Goal: Task Accomplishment & Management: Manage account settings

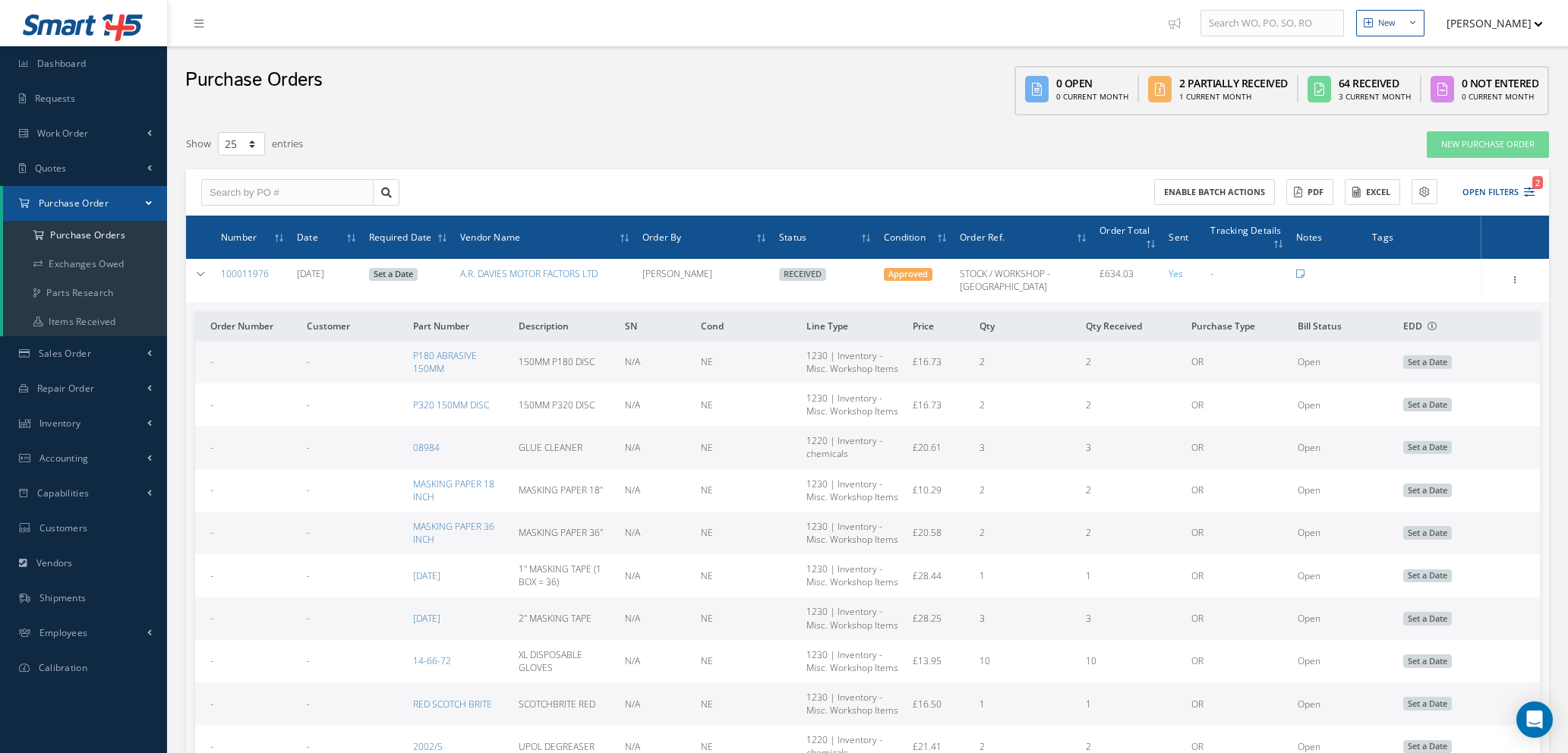
select select "25"
click at [266, 183] on input "text" at bounding box center [288, 193] width 173 height 27
type input "100011371"
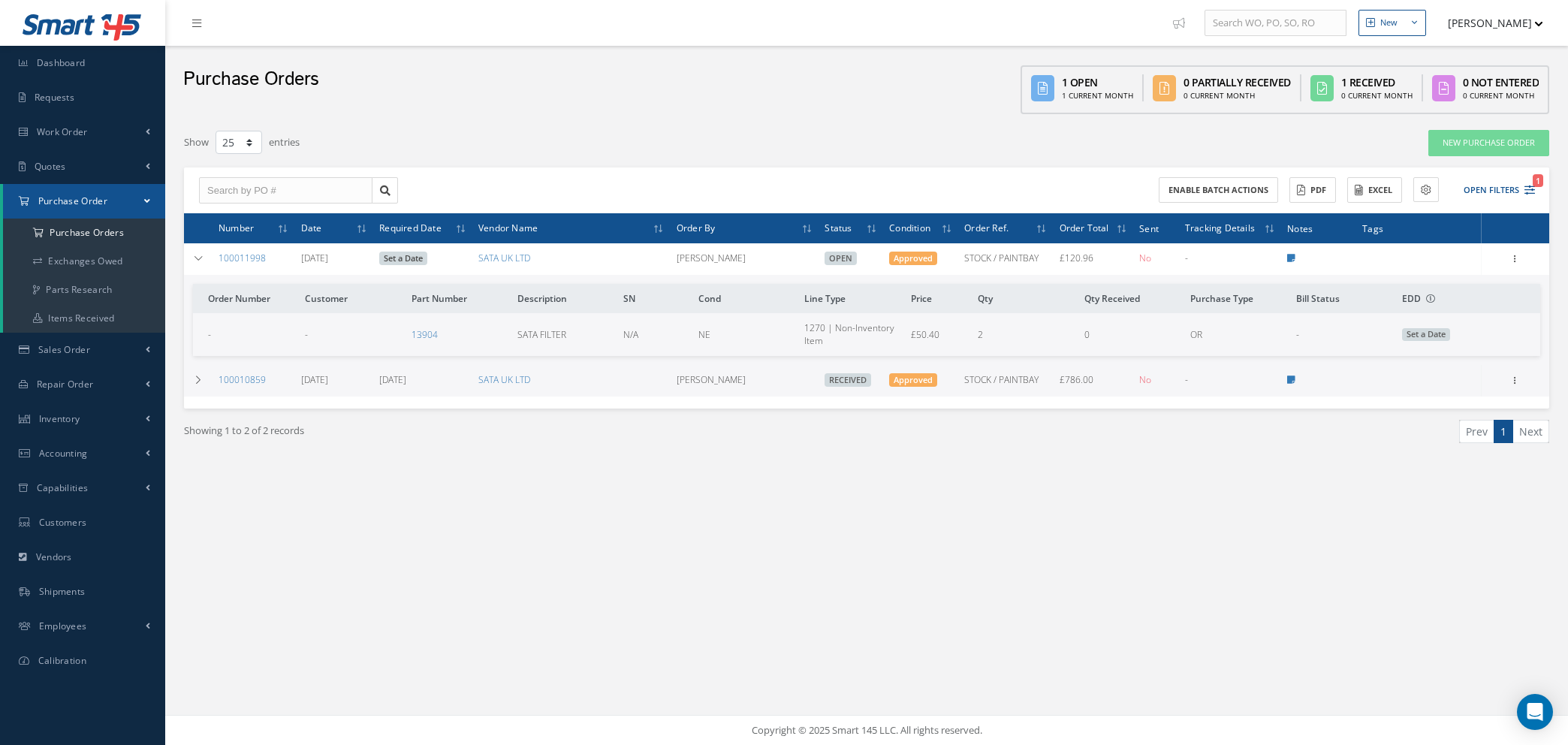
select select "25"
click at [1466, 137] on link "New Purchase Order" at bounding box center [1489, 143] width 121 height 26
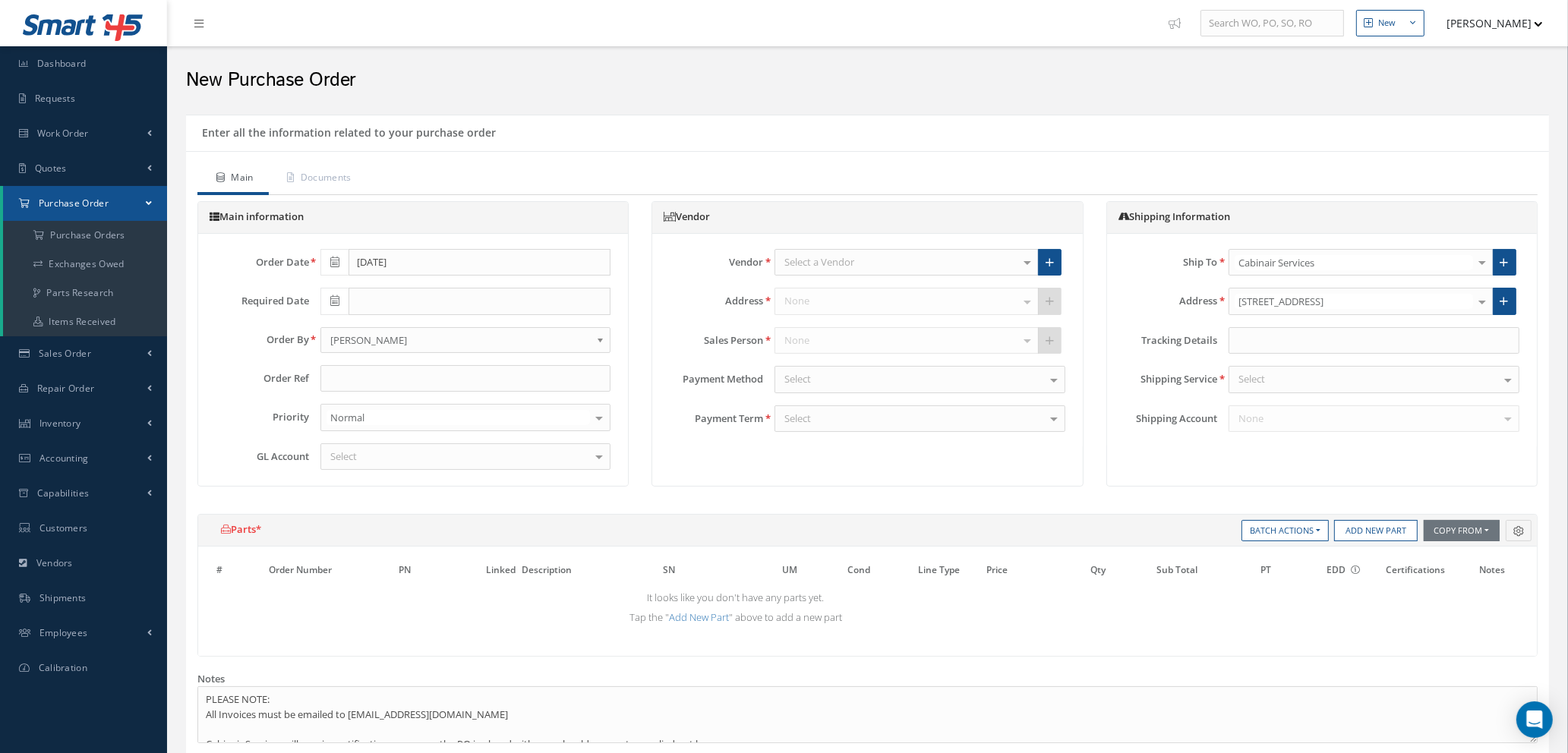
click at [907, 258] on div "Select a Vendor" at bounding box center [907, 263] width 265 height 27
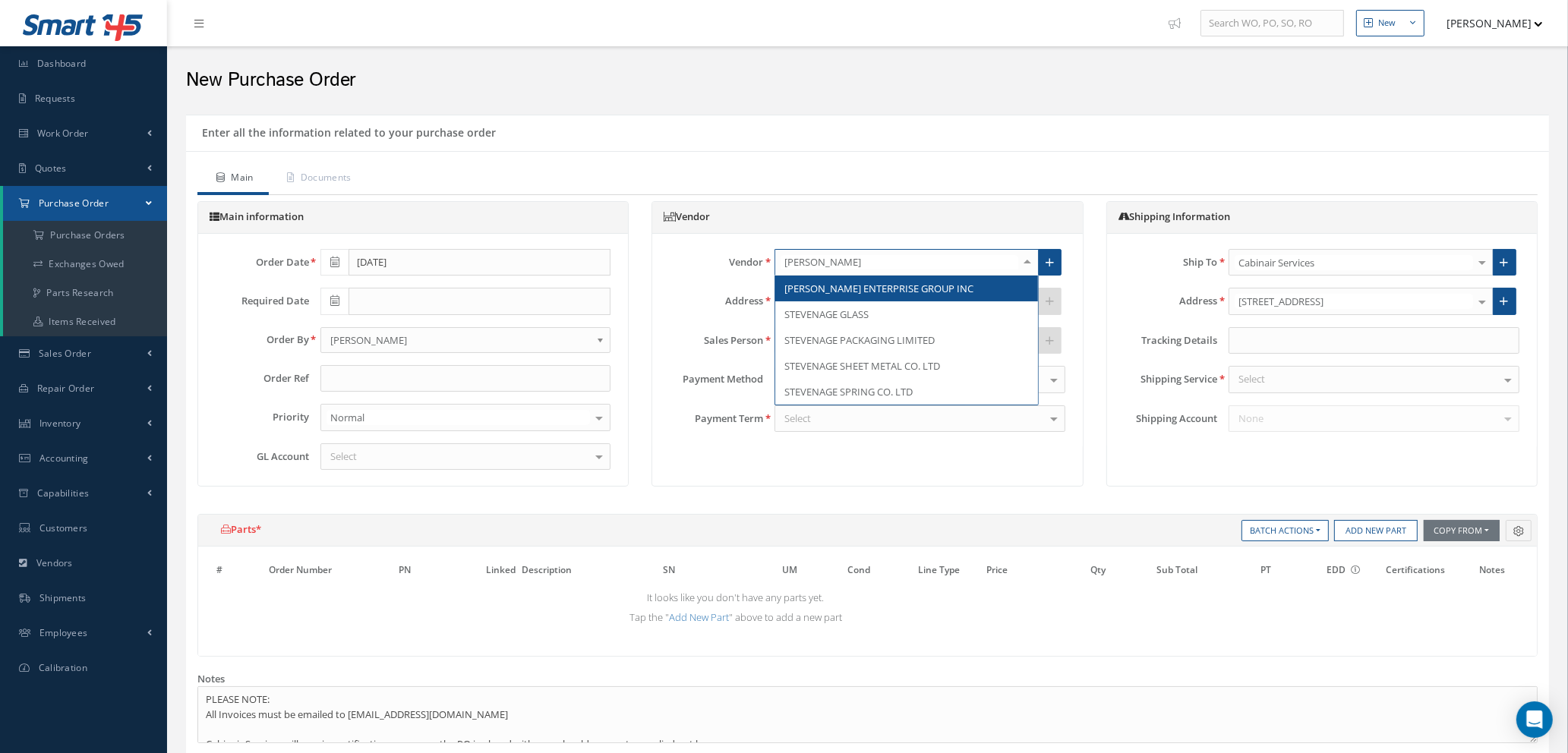
type input "steven"
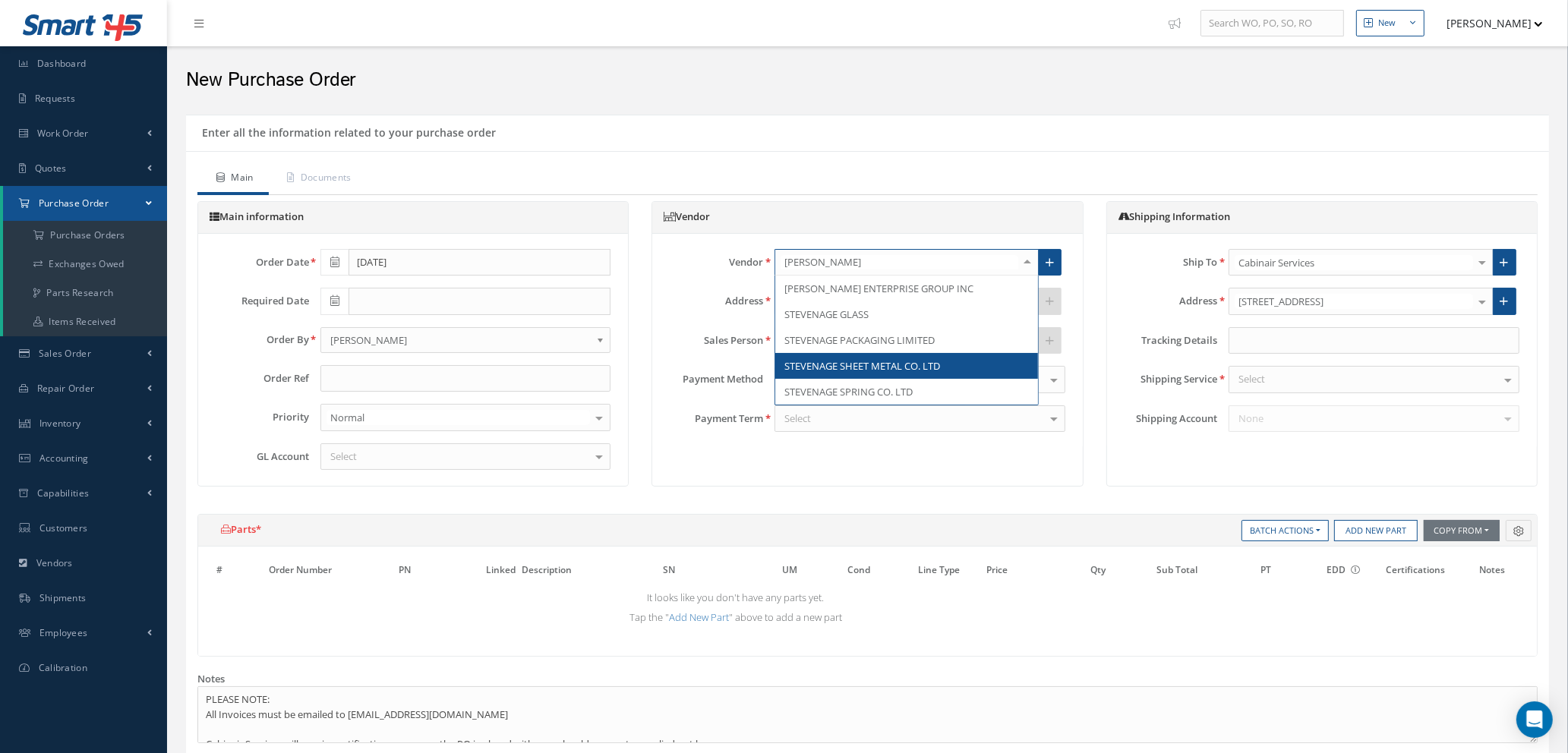
click at [881, 363] on span "STEVENAGE SHEET METAL CO. LTD" at bounding box center [862, 365] width 156 height 14
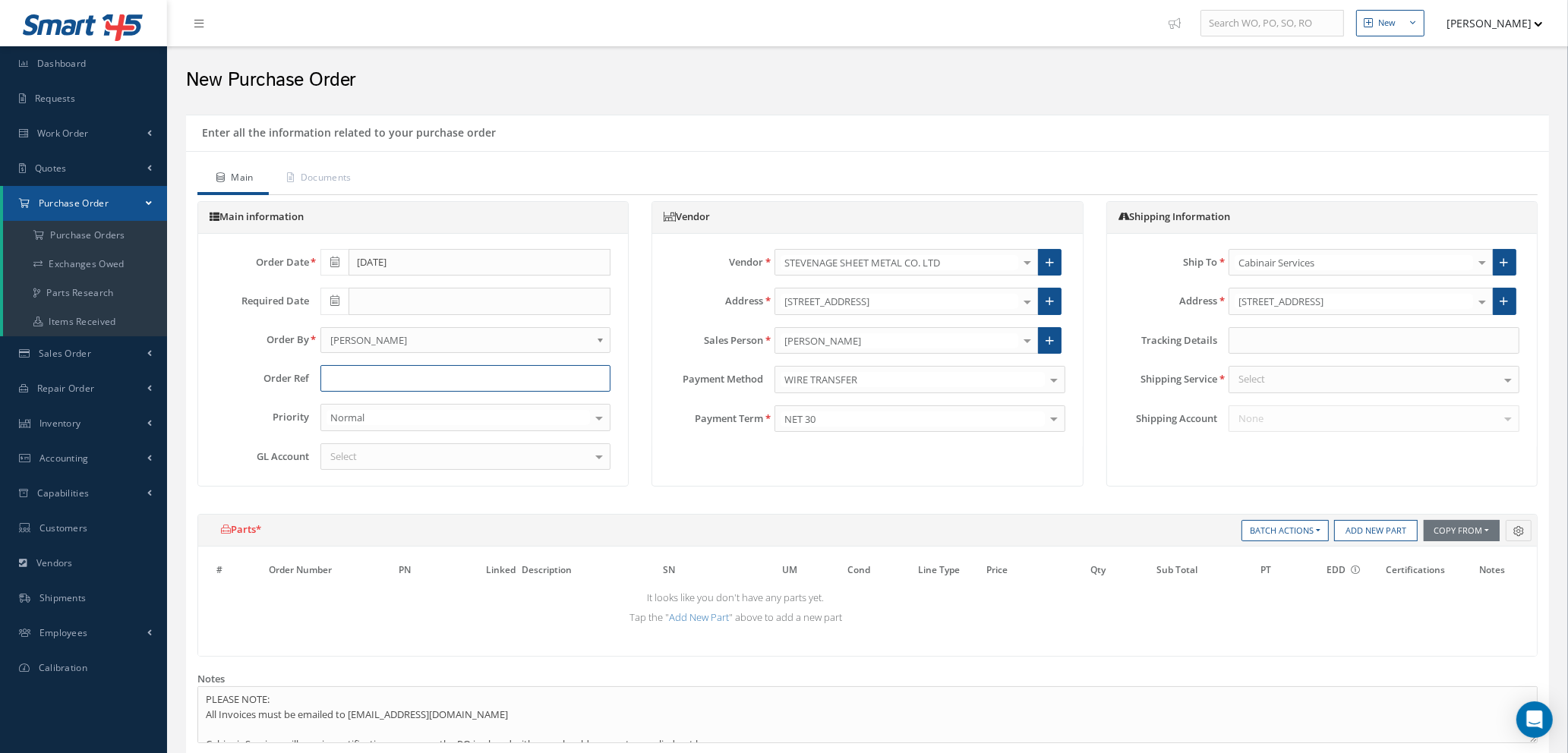
click at [400, 373] on input "text" at bounding box center [465, 379] width 291 height 27
type input "s"
click at [436, 377] on input "STOCK" at bounding box center [465, 379] width 291 height 27
drag, startPoint x: 383, startPoint y: 384, endPoint x: 202, endPoint y: 370, distance: 181.5
click at [202, 370] on div "Order Date 09/10/2025 Required Date Order By - - Abdelouahab Sabri Angela Roton…" at bounding box center [413, 360] width 430 height 252
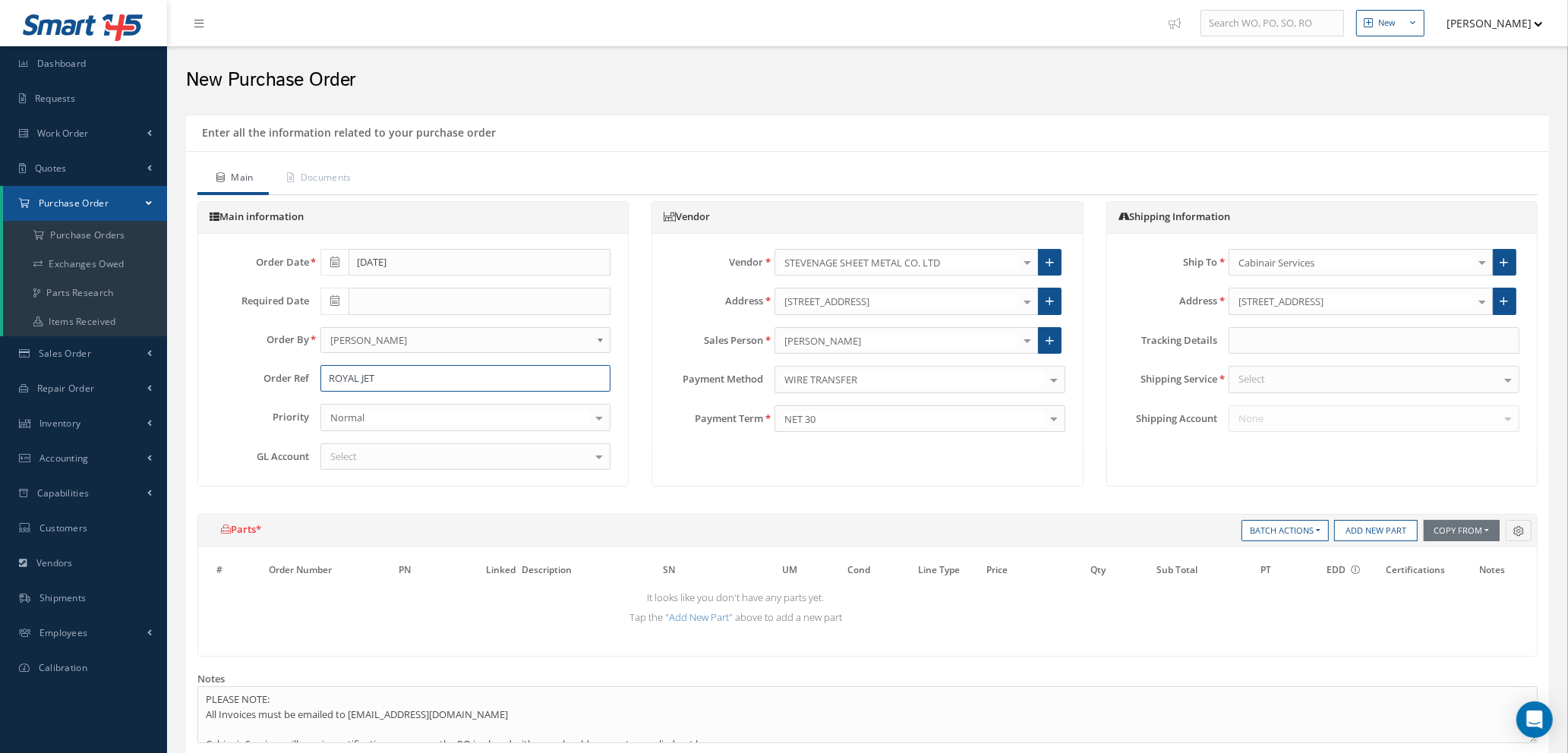
type input "ROYAL JET"
type input "5045"
click at [419, 488] on span "5045 | Subcontractor services" at bounding box center [398, 482] width 135 height 14
click at [1316, 381] on div "Select" at bounding box center [1374, 380] width 291 height 27
click at [1303, 407] on span "YOUR ROUTING" at bounding box center [1274, 406] width 72 height 14
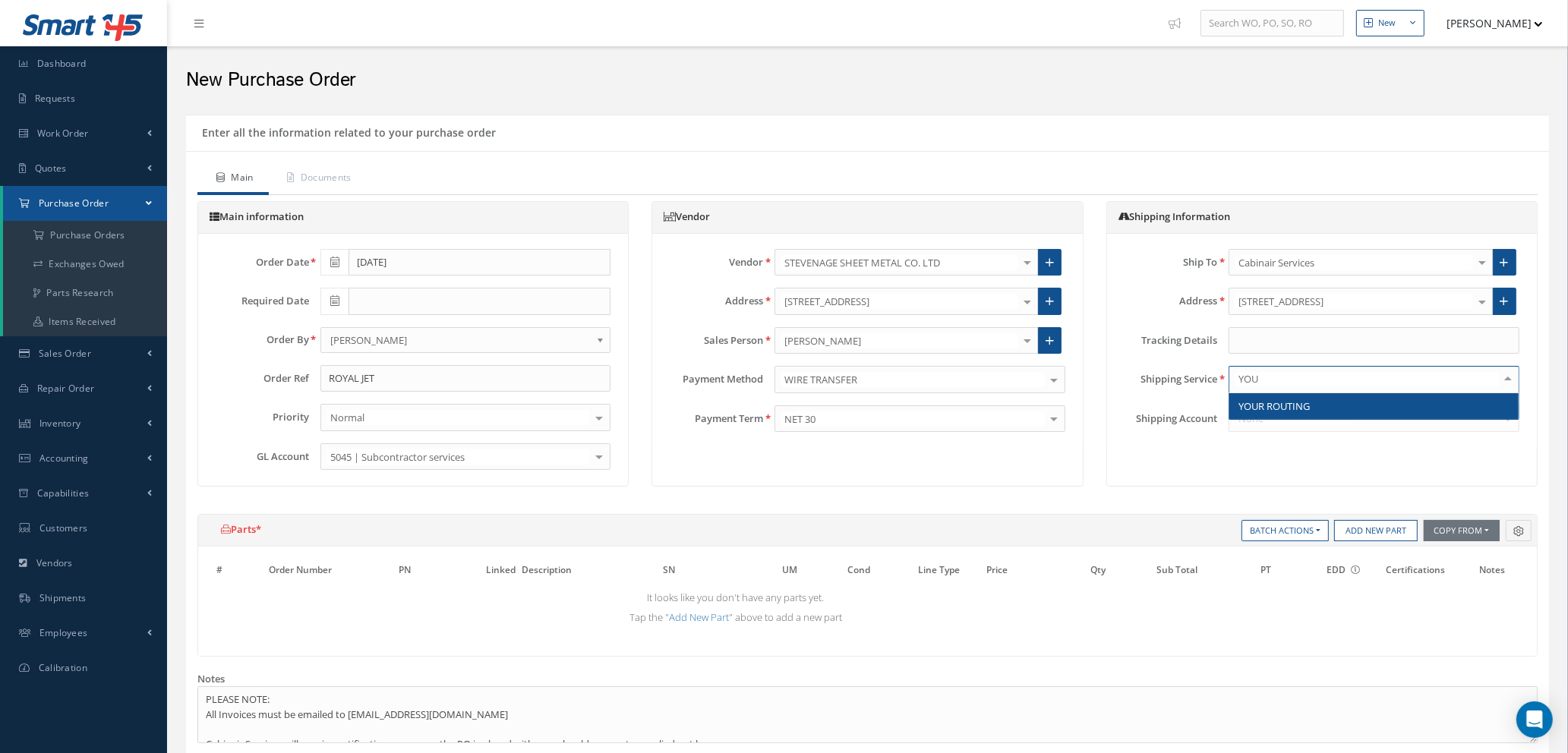
type input "YOU"
type input "CUS"
click at [1344, 409] on span "CUSTOMER COLLECTION" at bounding box center [1295, 406] width 113 height 14
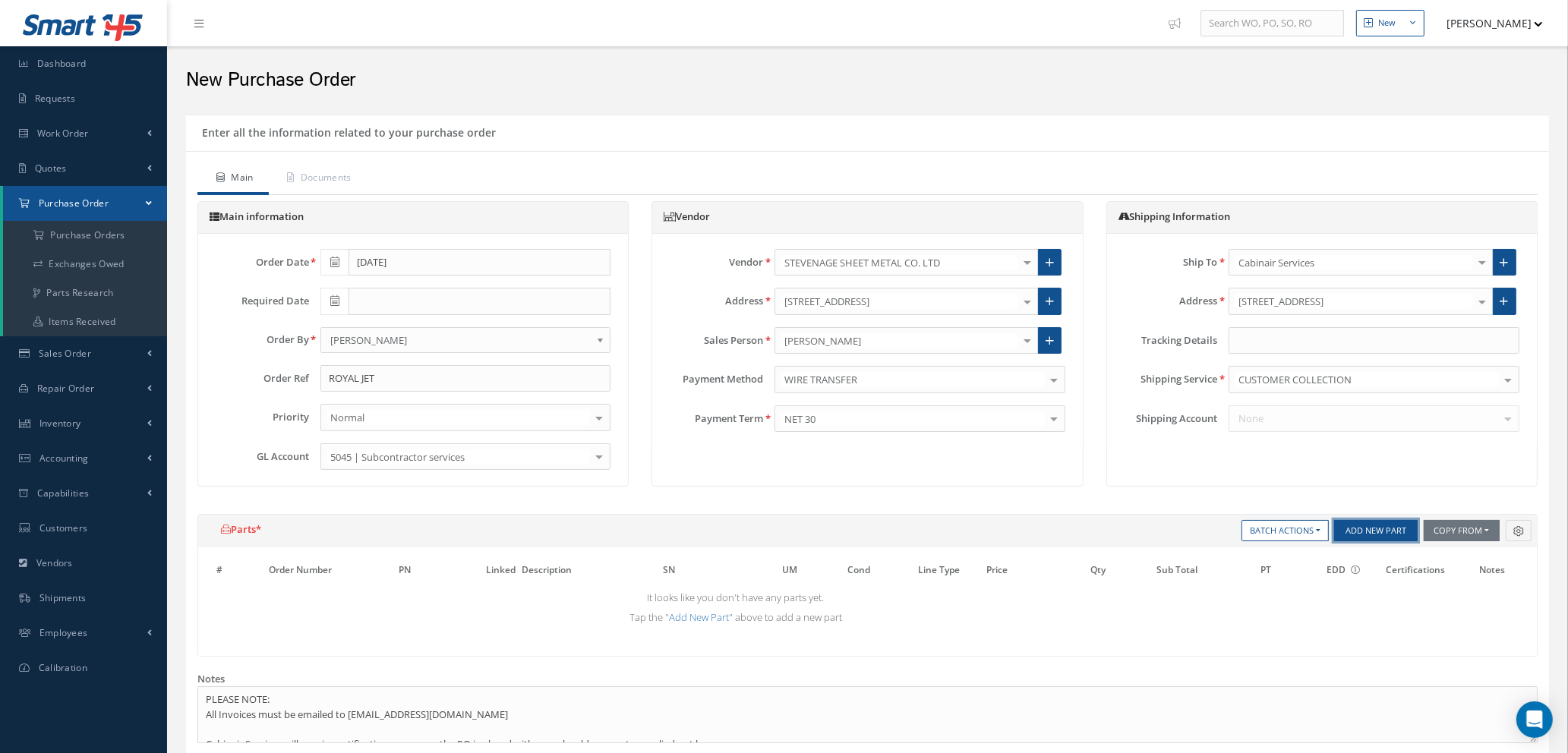
click at [1357, 526] on button "Add New Part" at bounding box center [1376, 530] width 84 height 21
select select "1"
select select "5"
select select "7"
select select "1"
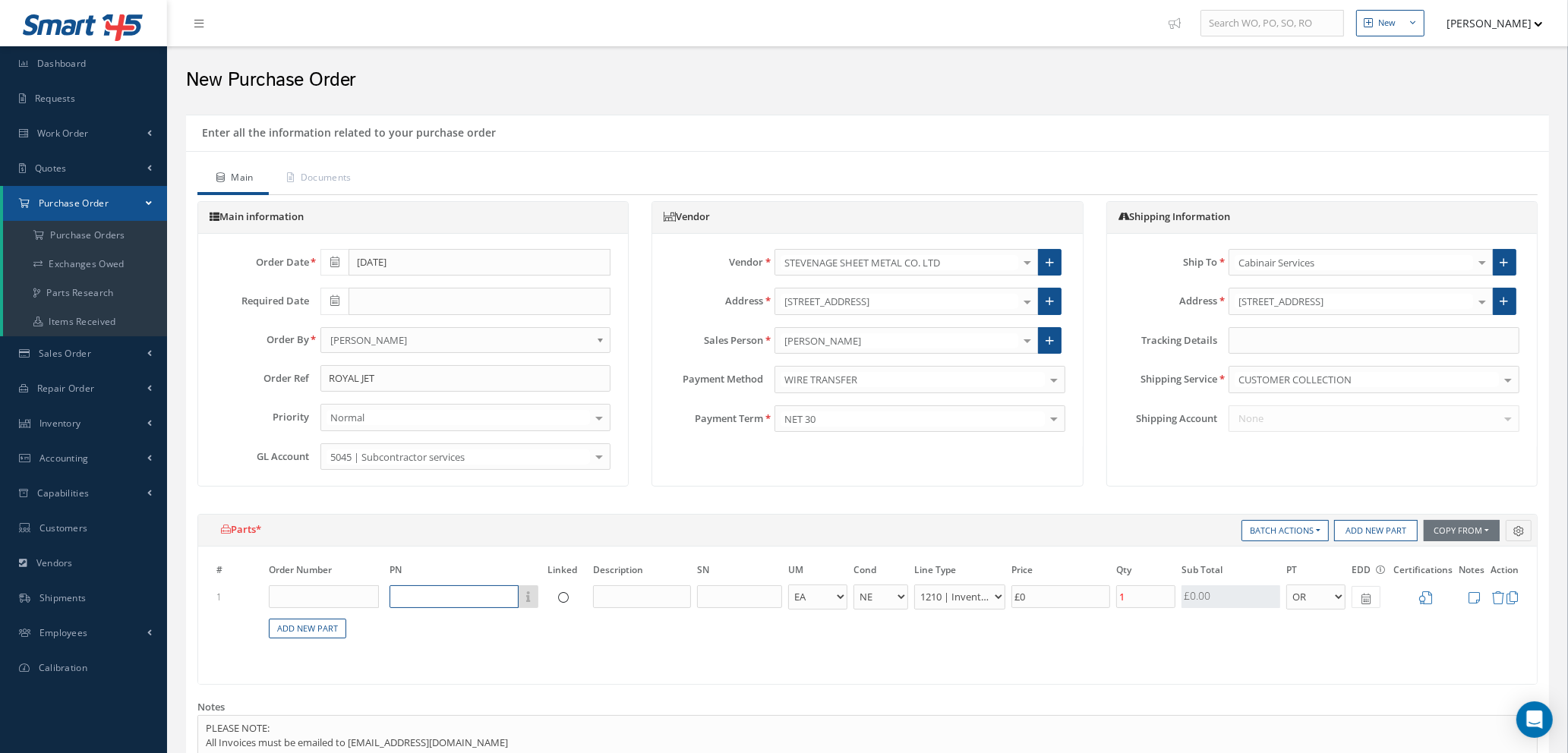
click at [407, 593] on input "text" at bounding box center [454, 597] width 129 height 23
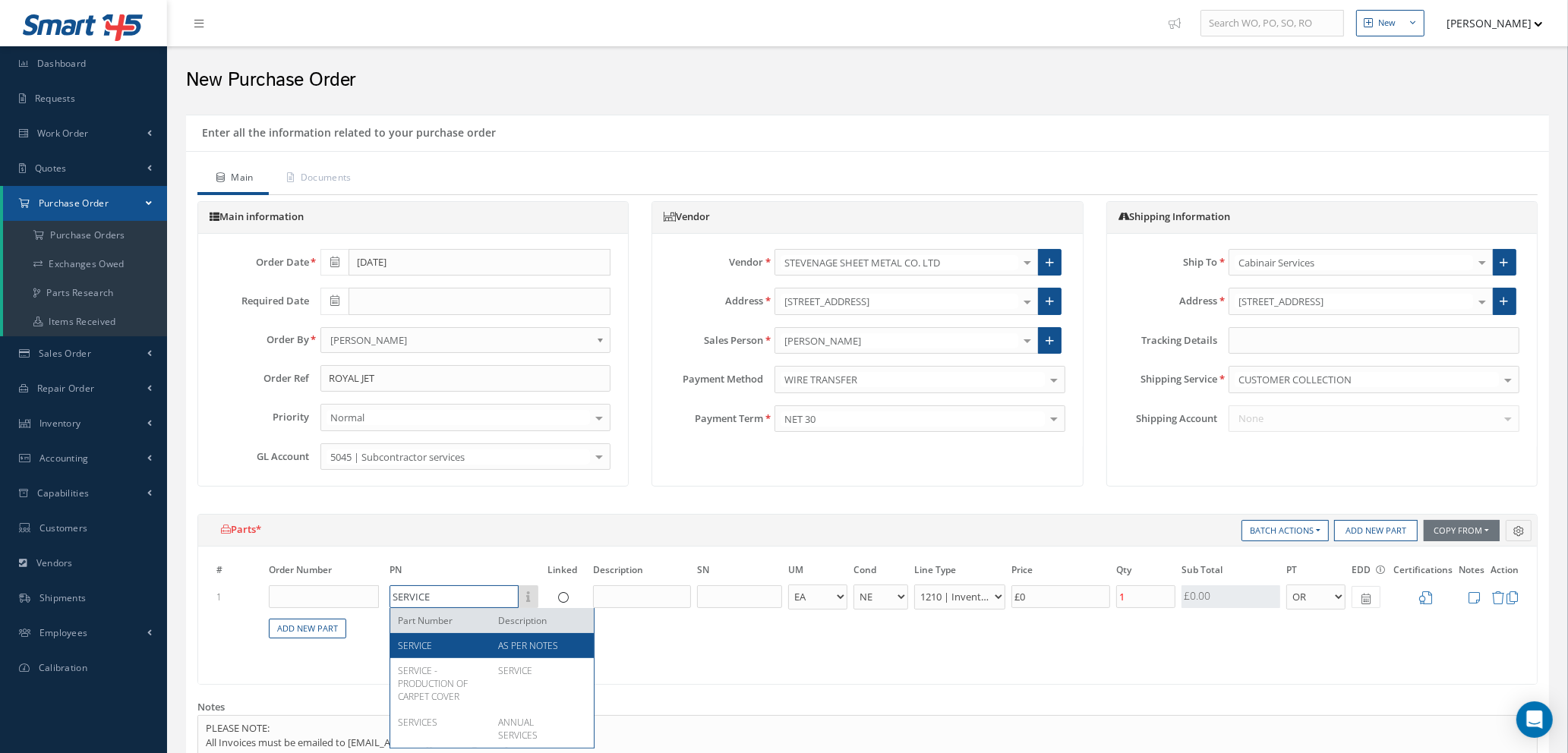
type input "SERVICE"
drag, startPoint x: 494, startPoint y: 647, endPoint x: 593, endPoint y: 631, distance: 100.3
click at [499, 647] on div "AS PER NOTES" at bounding box center [537, 646] width 100 height 13
type input "£2,367.1"
type input "AS PER NOTES"
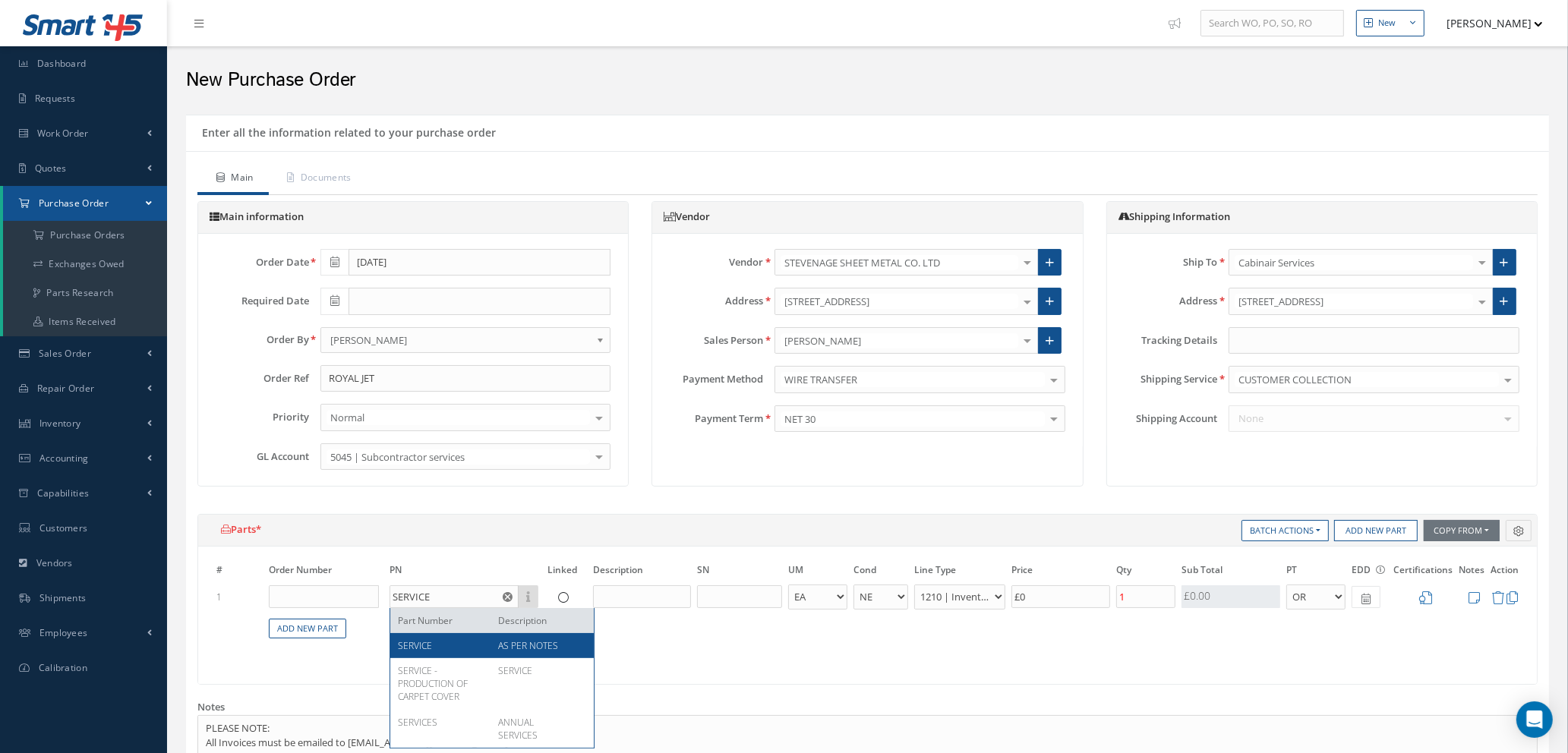
select select "112"
type input "£11,835.5"
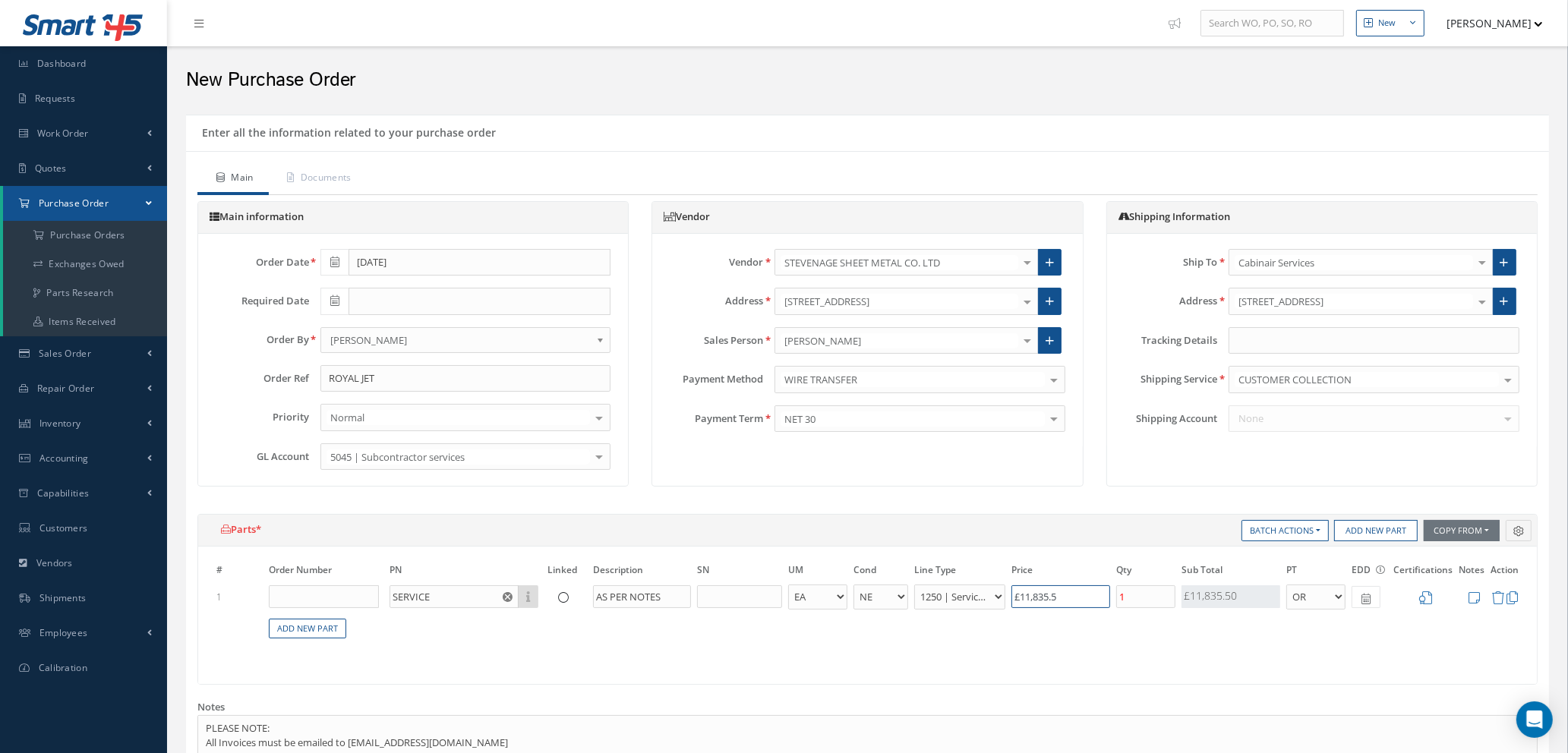
drag, startPoint x: 1078, startPoint y: 597, endPoint x: 916, endPoint y: 581, distance: 162.8
click at [910, 580] on table "# Order Number PN Linked Description SN UM Cond Line Type Price Qty Qty Receive…" at bounding box center [868, 609] width 1308 height 95
type input "£0.2"
type input "£1"
type input "£2.8"
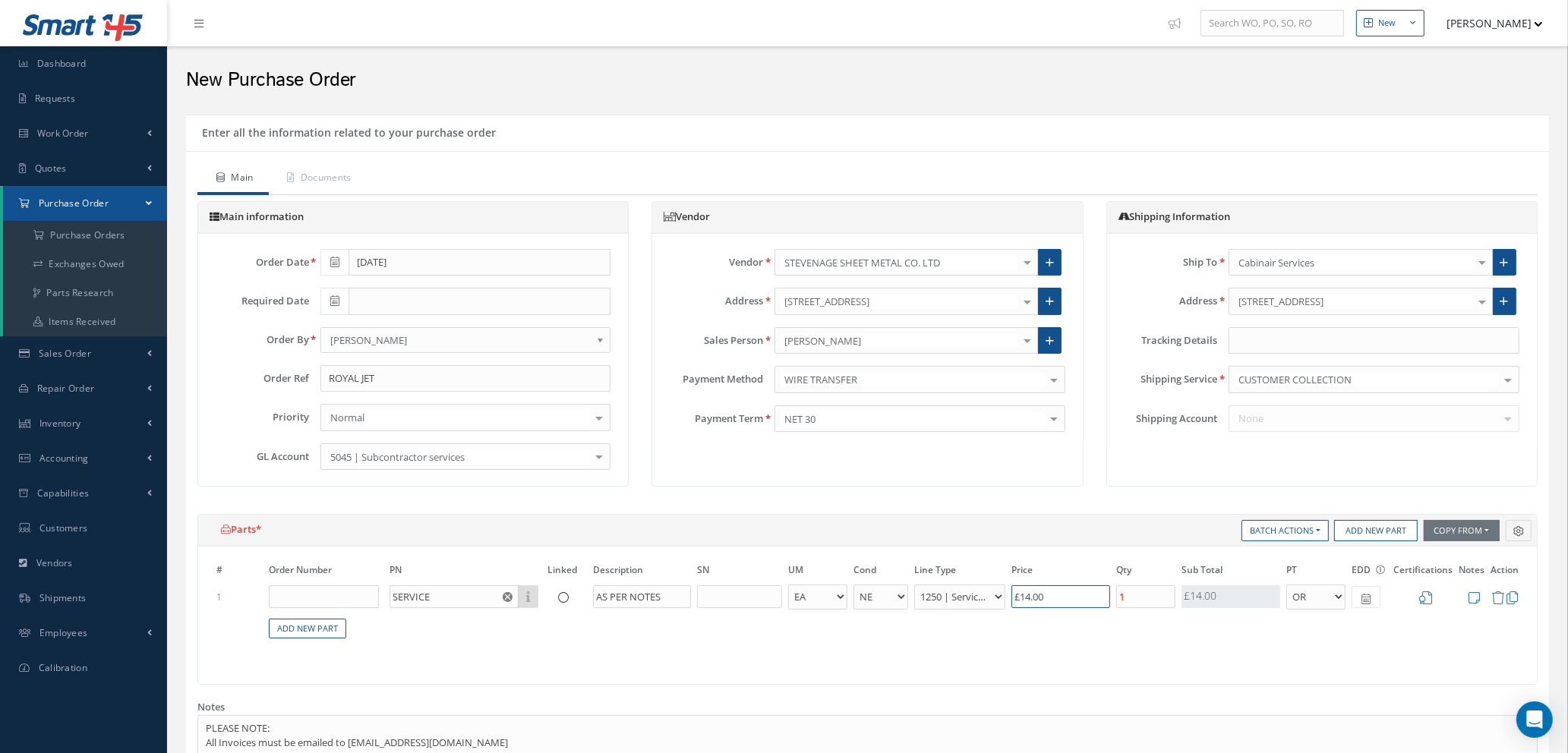
type input "£14.00"
click at [1137, 599] on input "1" at bounding box center [1145, 597] width 59 height 23
type input "£0"
type input "£14"
type input "5"
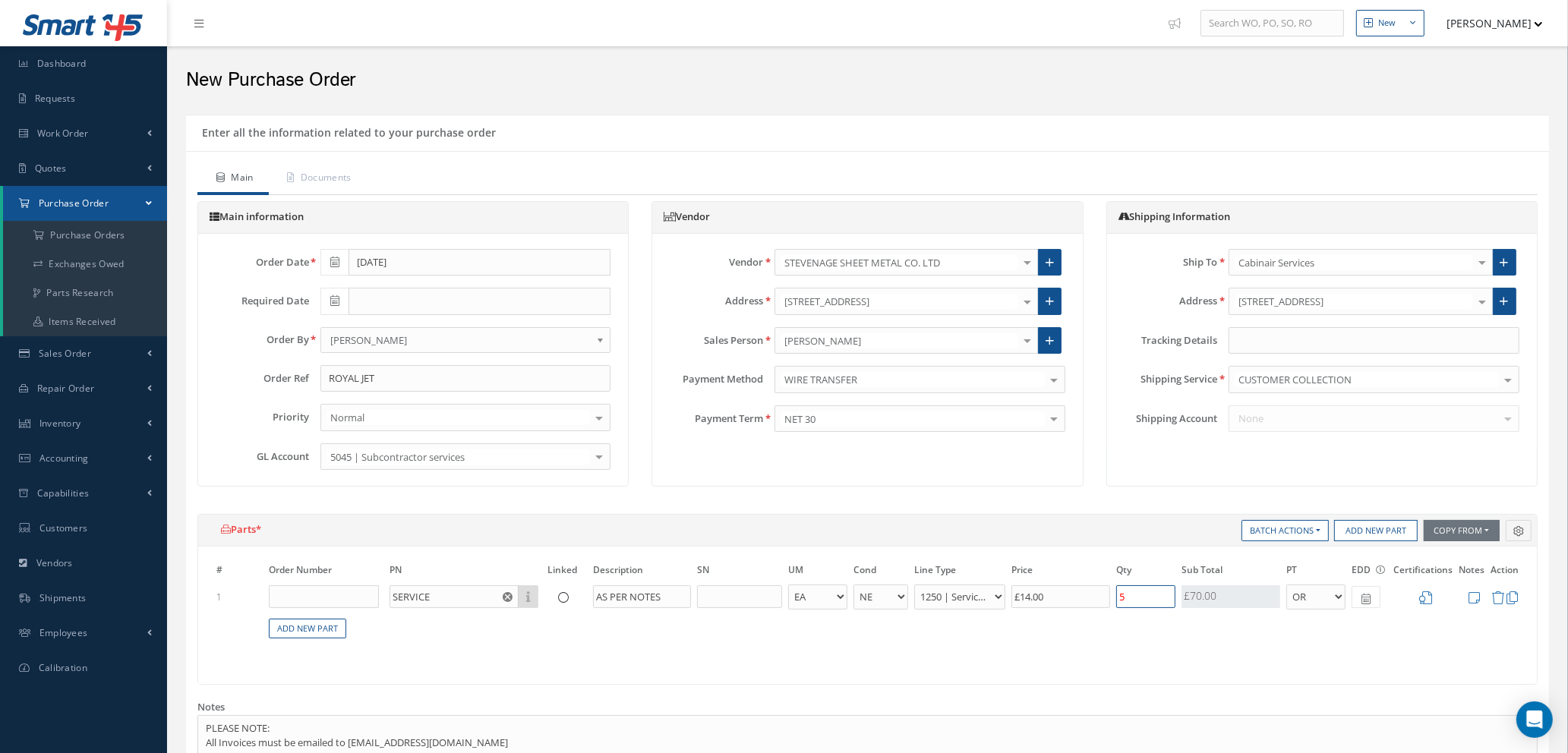
type input "£154"
type input "55"
click at [1427, 596] on icon at bounding box center [1426, 597] width 13 height 13
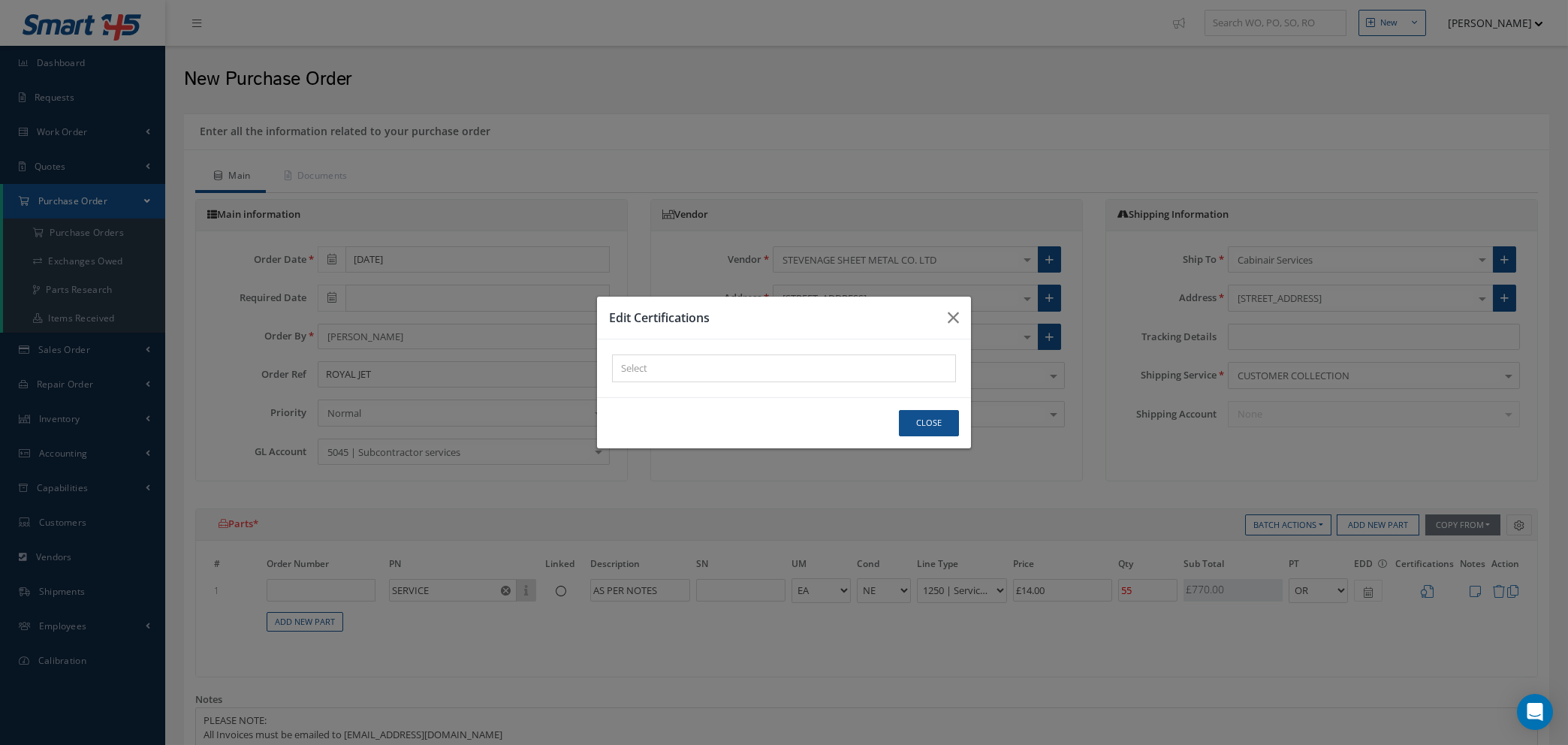
click at [646, 372] on div "× Loading..." at bounding box center [783, 368] width 344 height 28
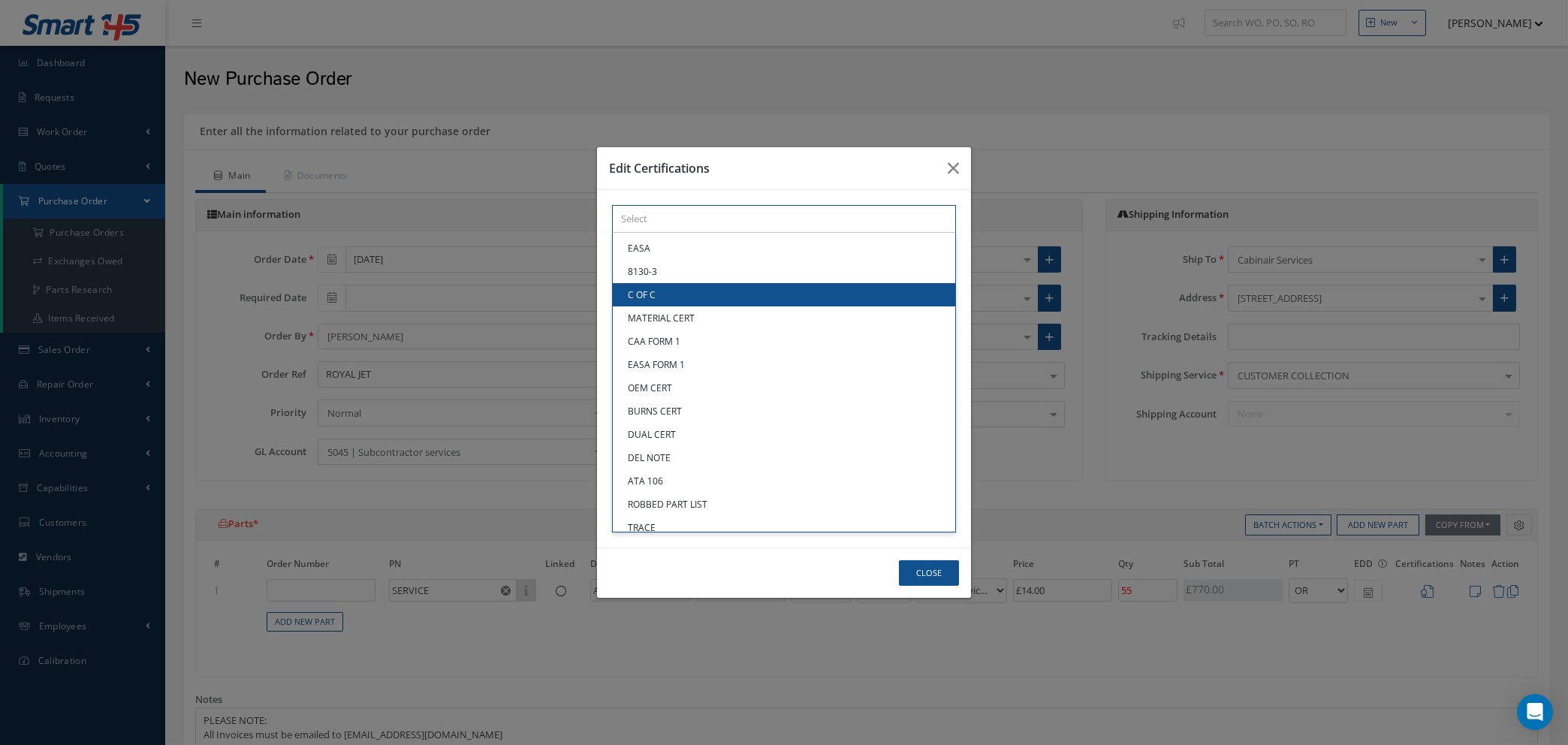
click at [656, 302] on link "C OF C" at bounding box center [783, 294] width 342 height 23
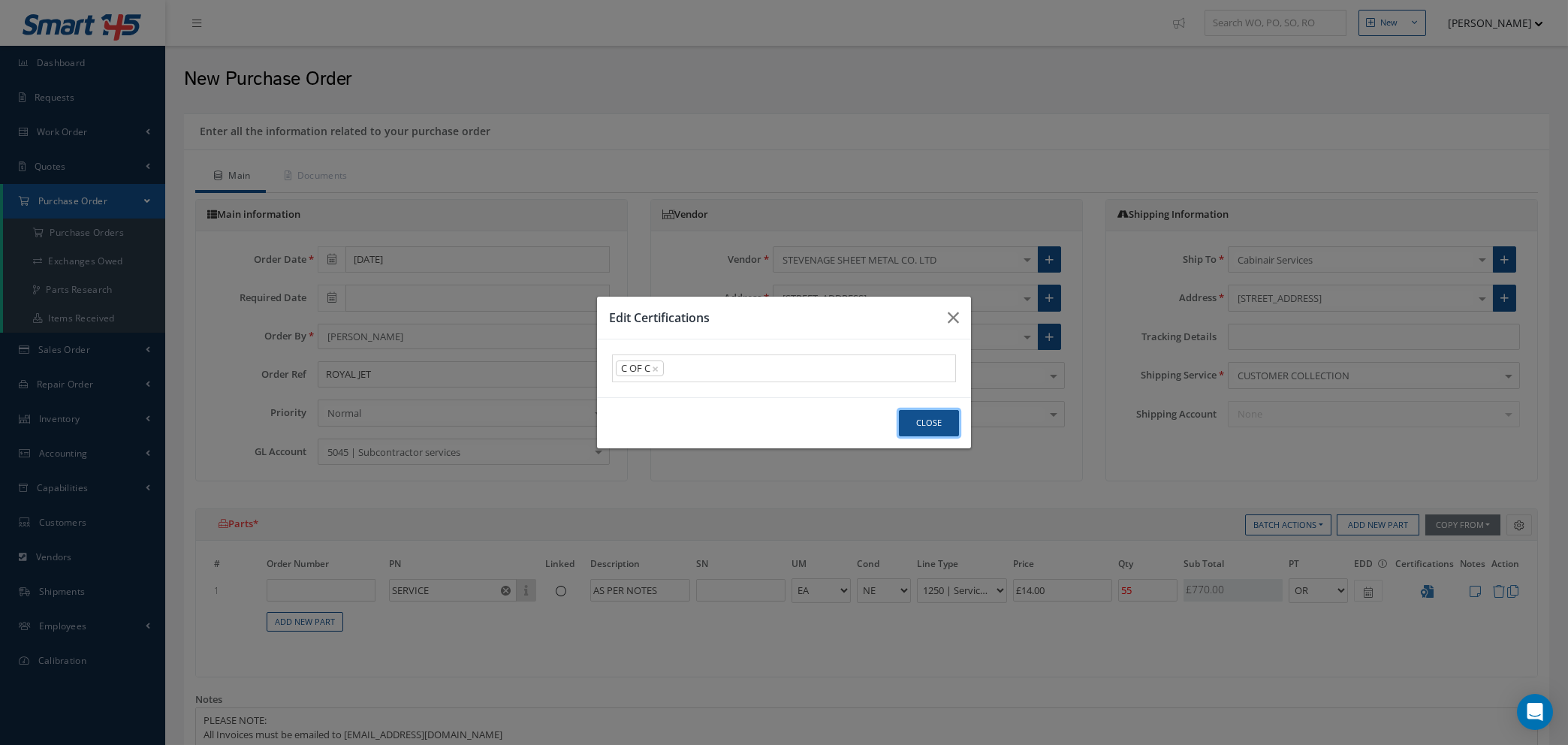
click at [927, 431] on button "Close" at bounding box center [928, 423] width 60 height 26
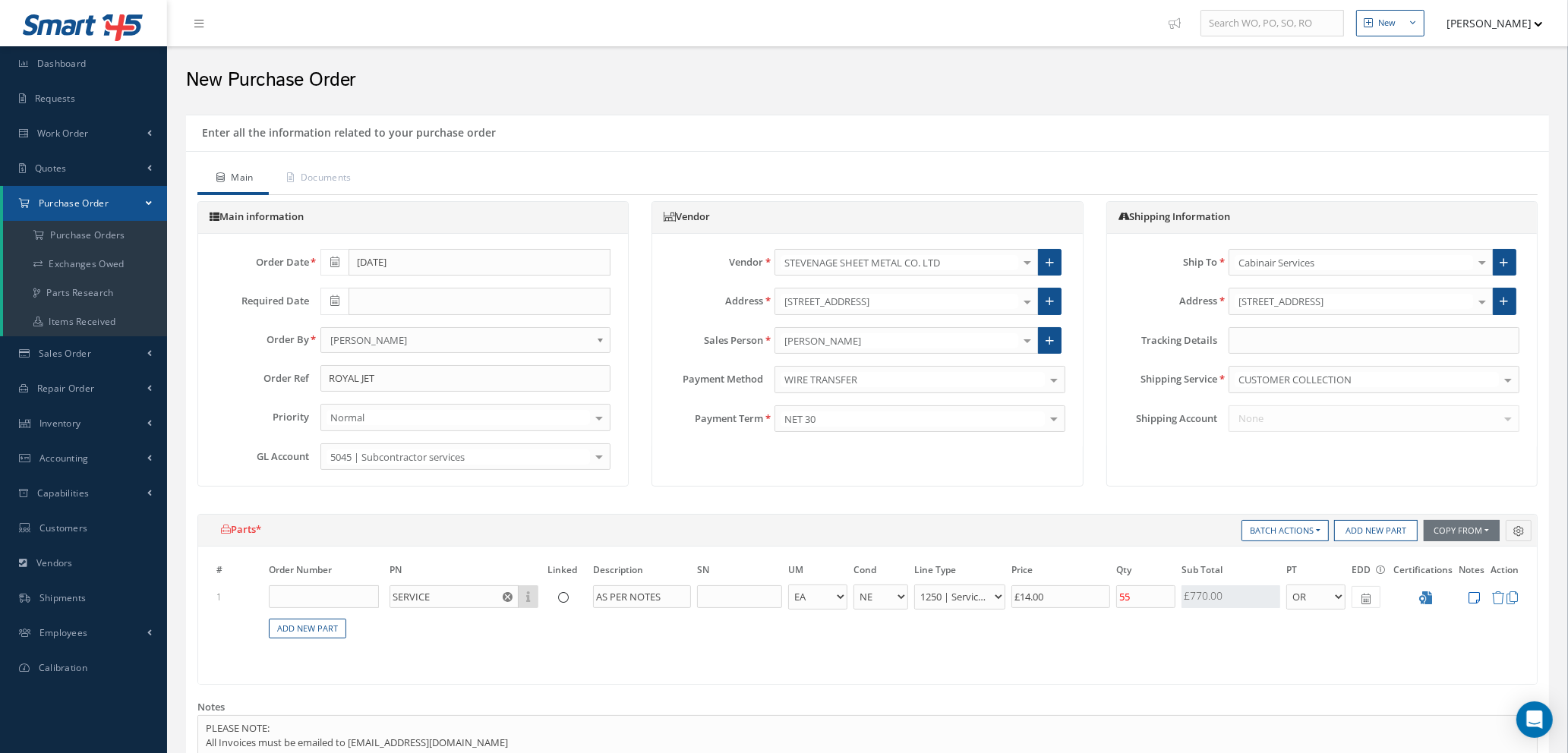
click at [1474, 595] on icon at bounding box center [1474, 597] width 11 height 13
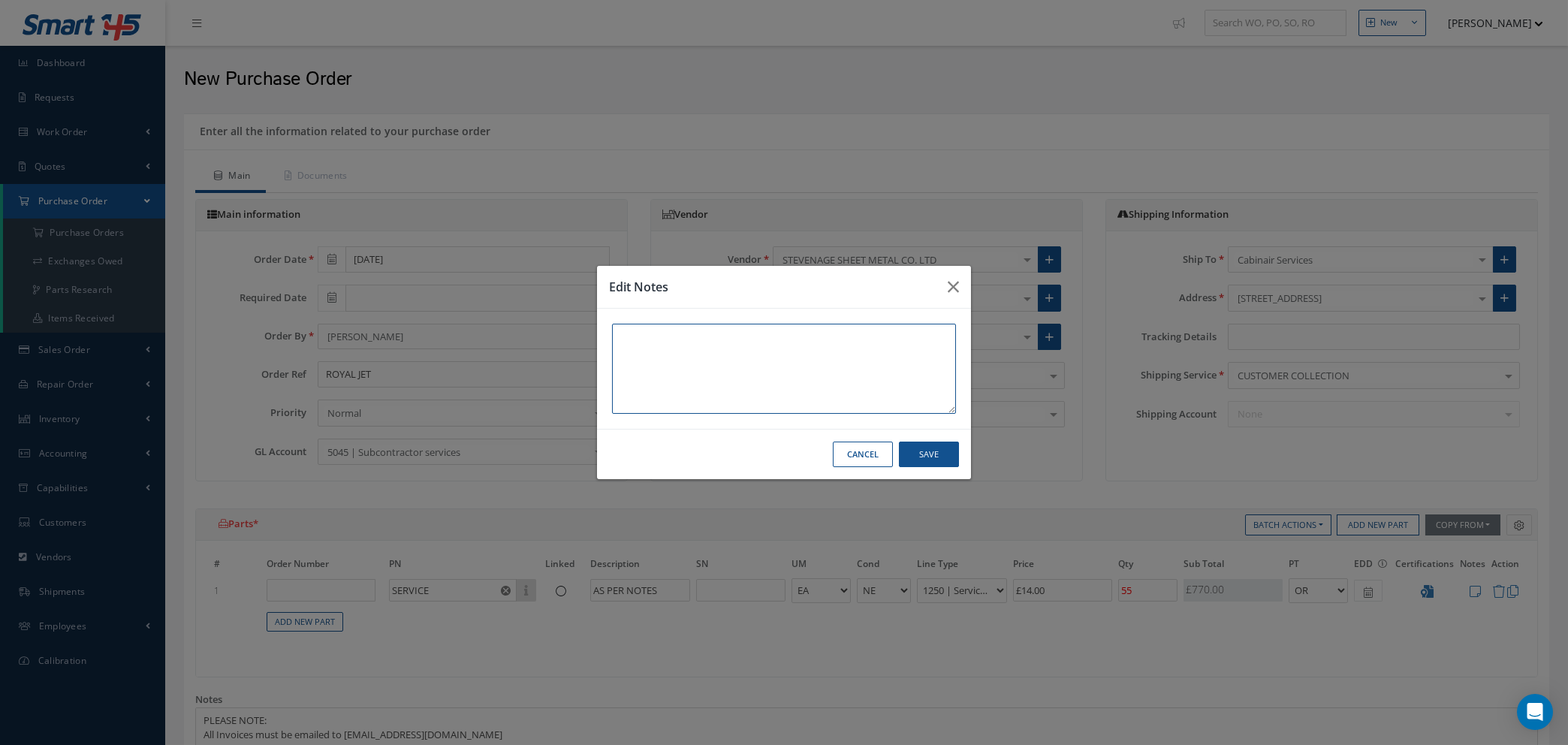
click at [632, 336] on textarea at bounding box center [783, 369] width 344 height 90
type textarea "FOOT REST BAR 2MM ST/ST"
click at [933, 455] on button "Save" at bounding box center [928, 455] width 60 height 26
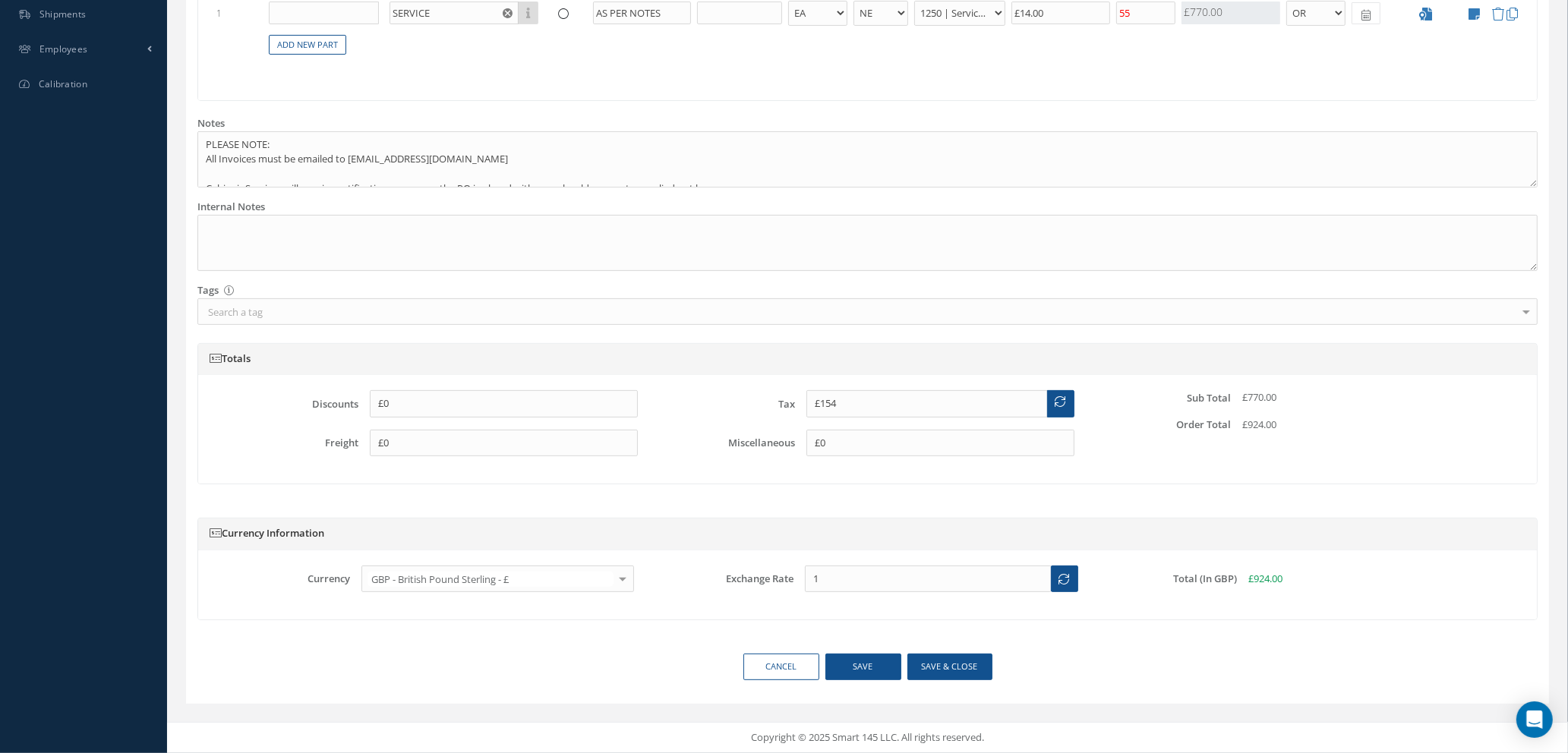
scroll to position [356, 0]
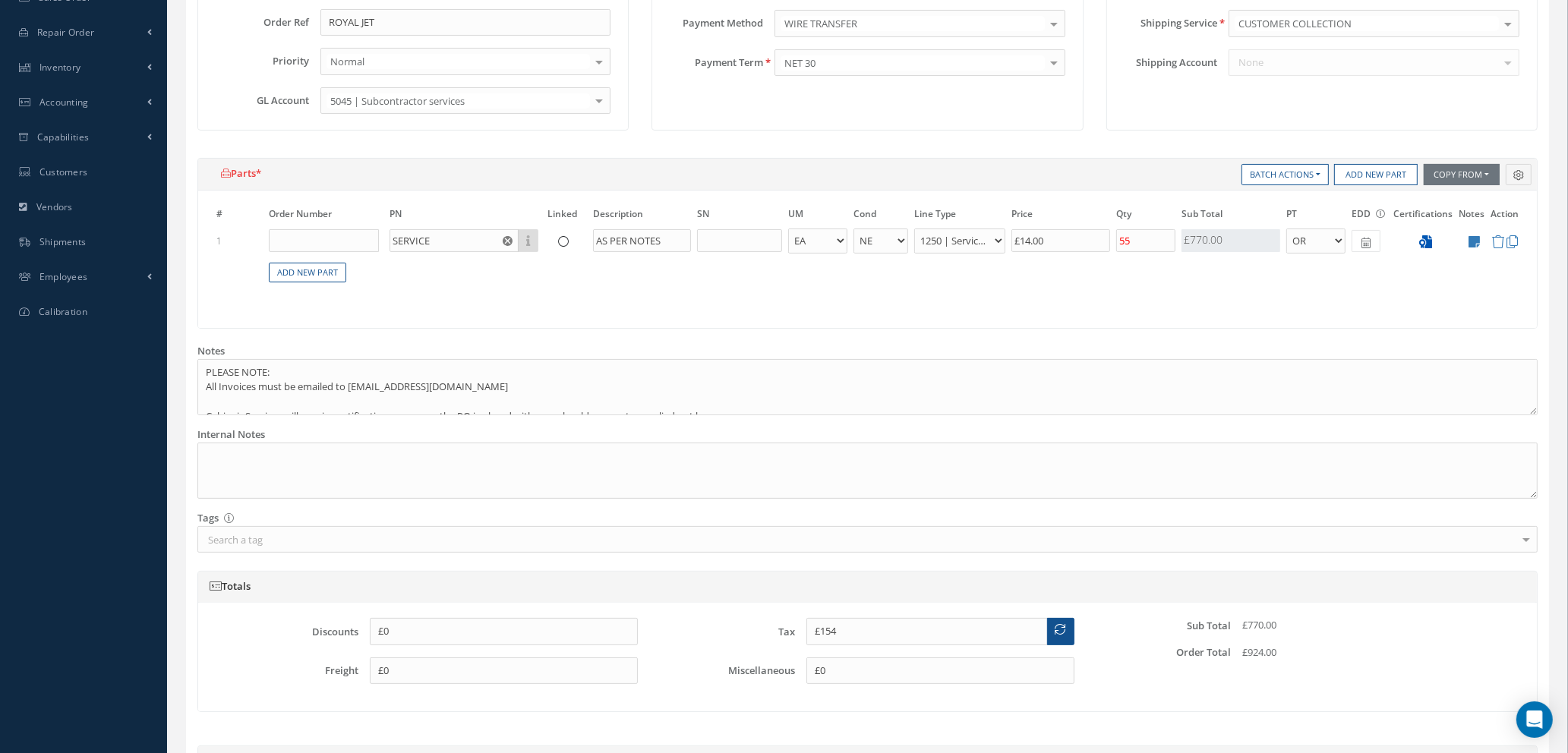
click at [1429, 241] on icon at bounding box center [1426, 242] width 13 height 13
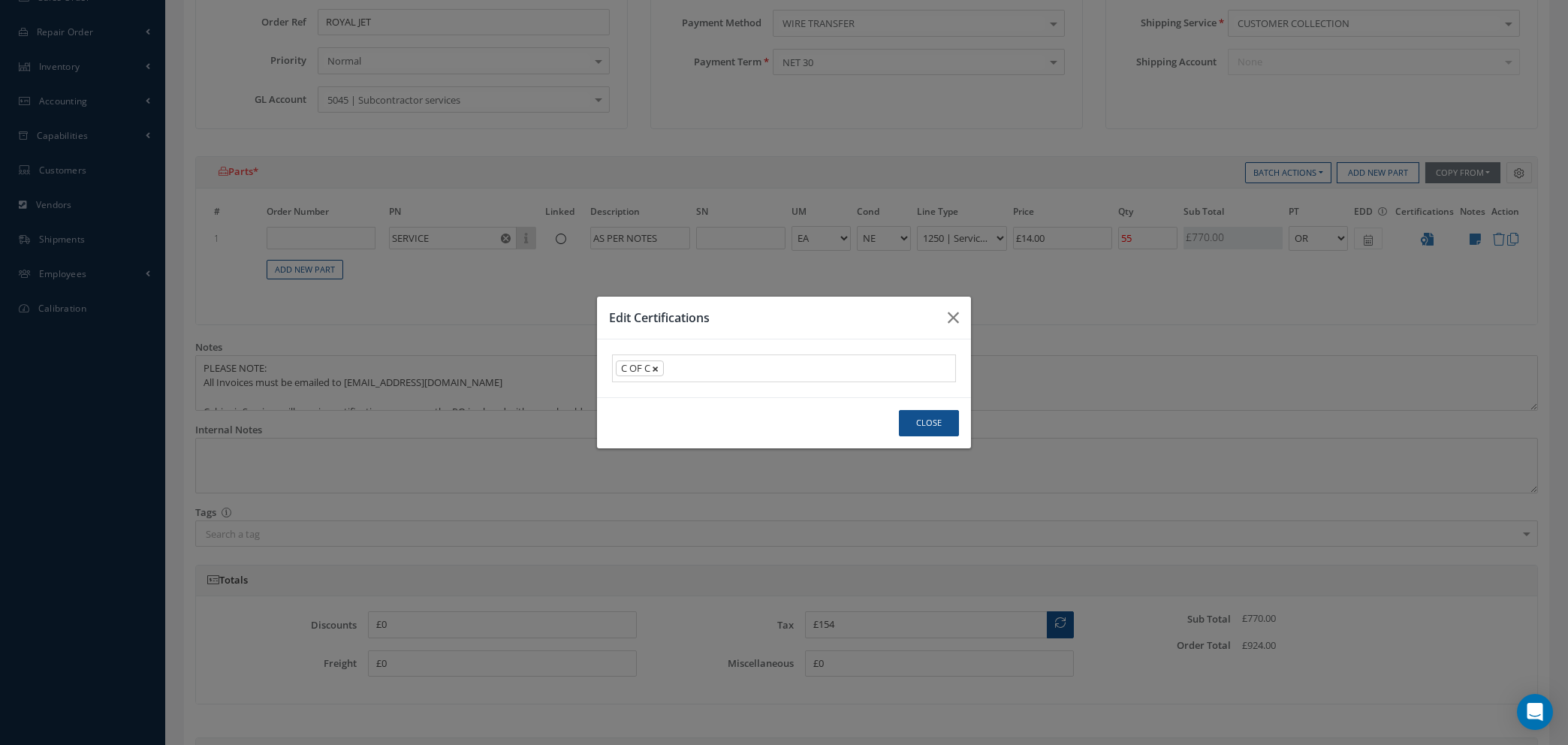
click at [656, 373] on span "×" at bounding box center [655, 369] width 6 height 17
click at [656, 373] on div "× Loading..." at bounding box center [783, 368] width 344 height 28
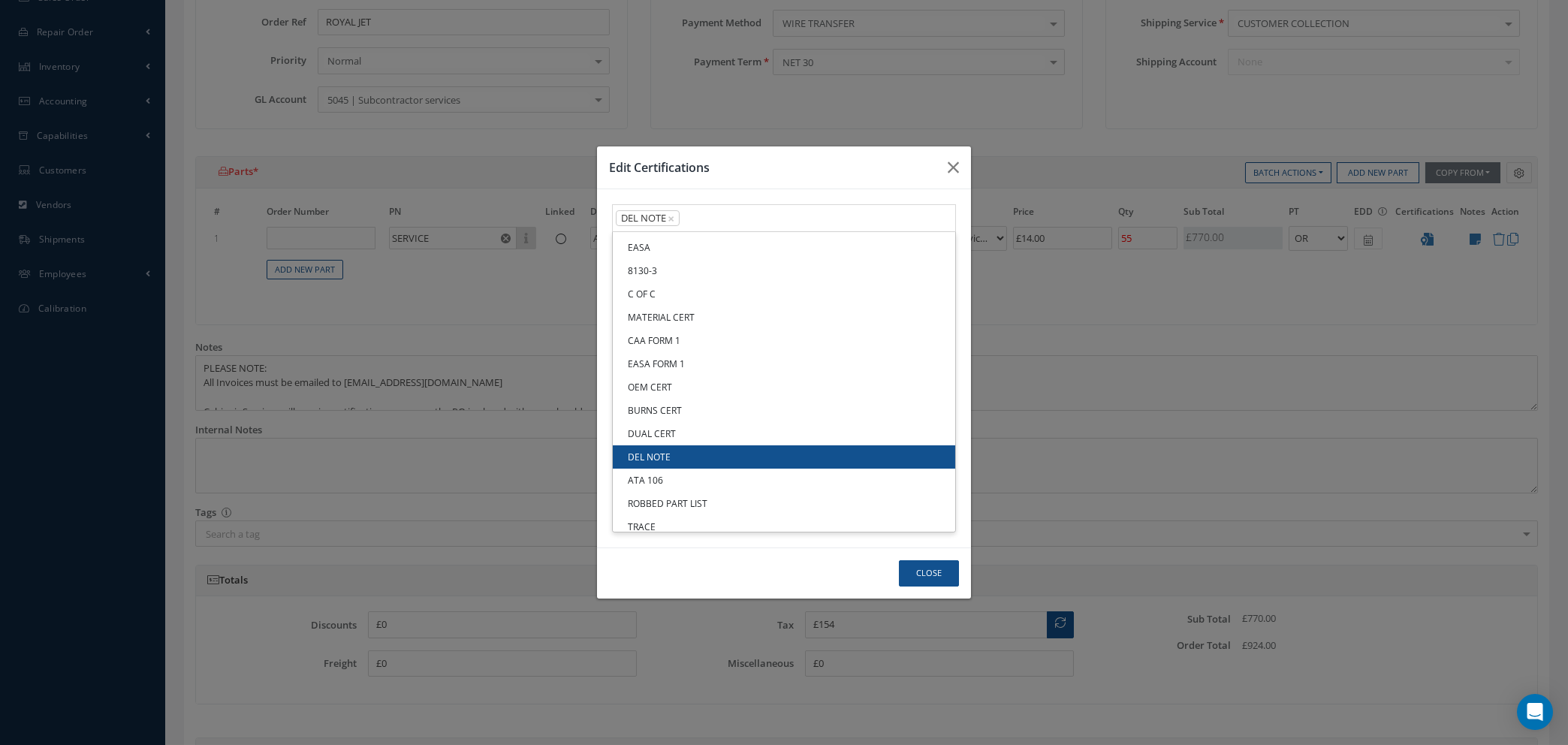
click at [672, 455] on link "DEL NOTE" at bounding box center [783, 456] width 342 height 23
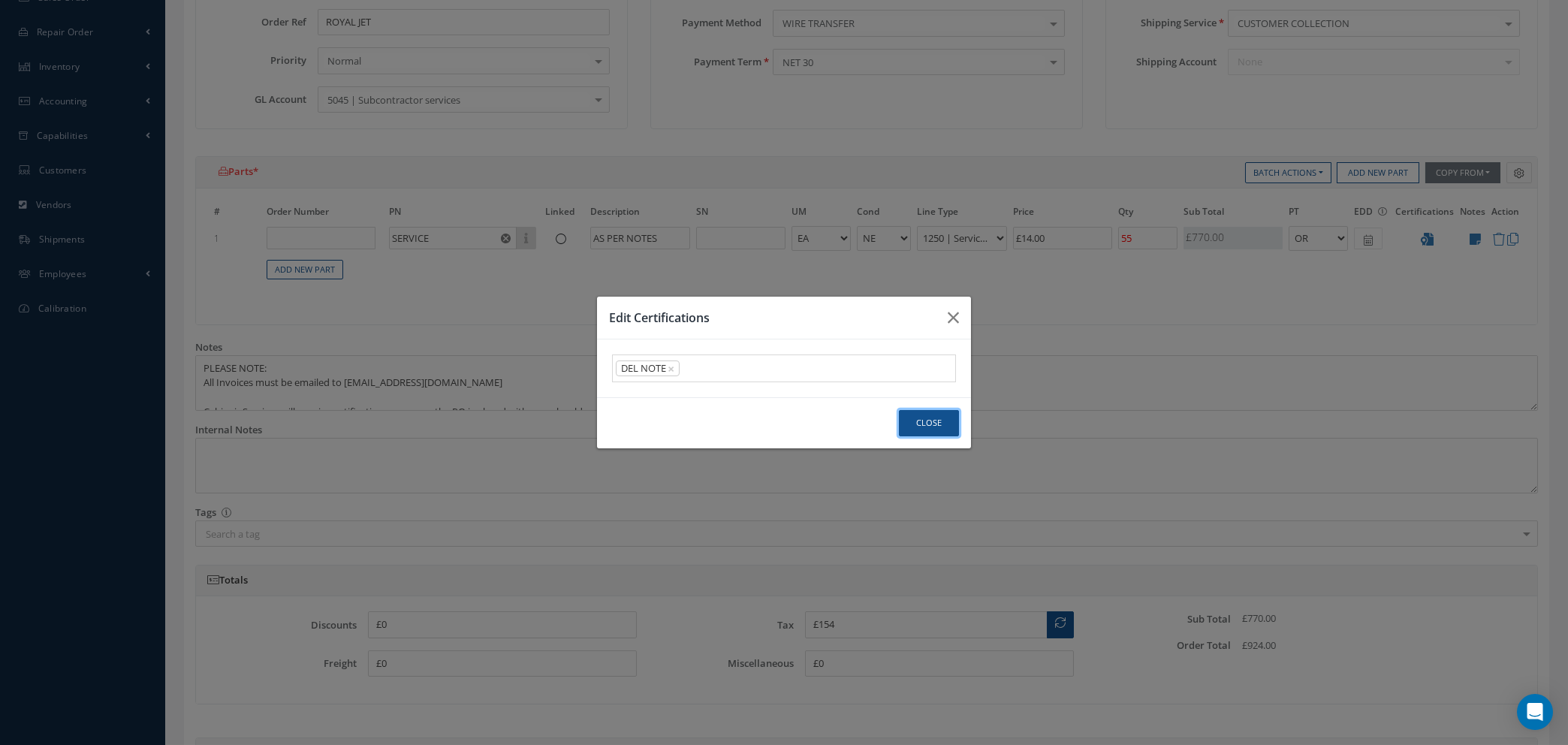
click at [920, 425] on button "Close" at bounding box center [928, 423] width 60 height 26
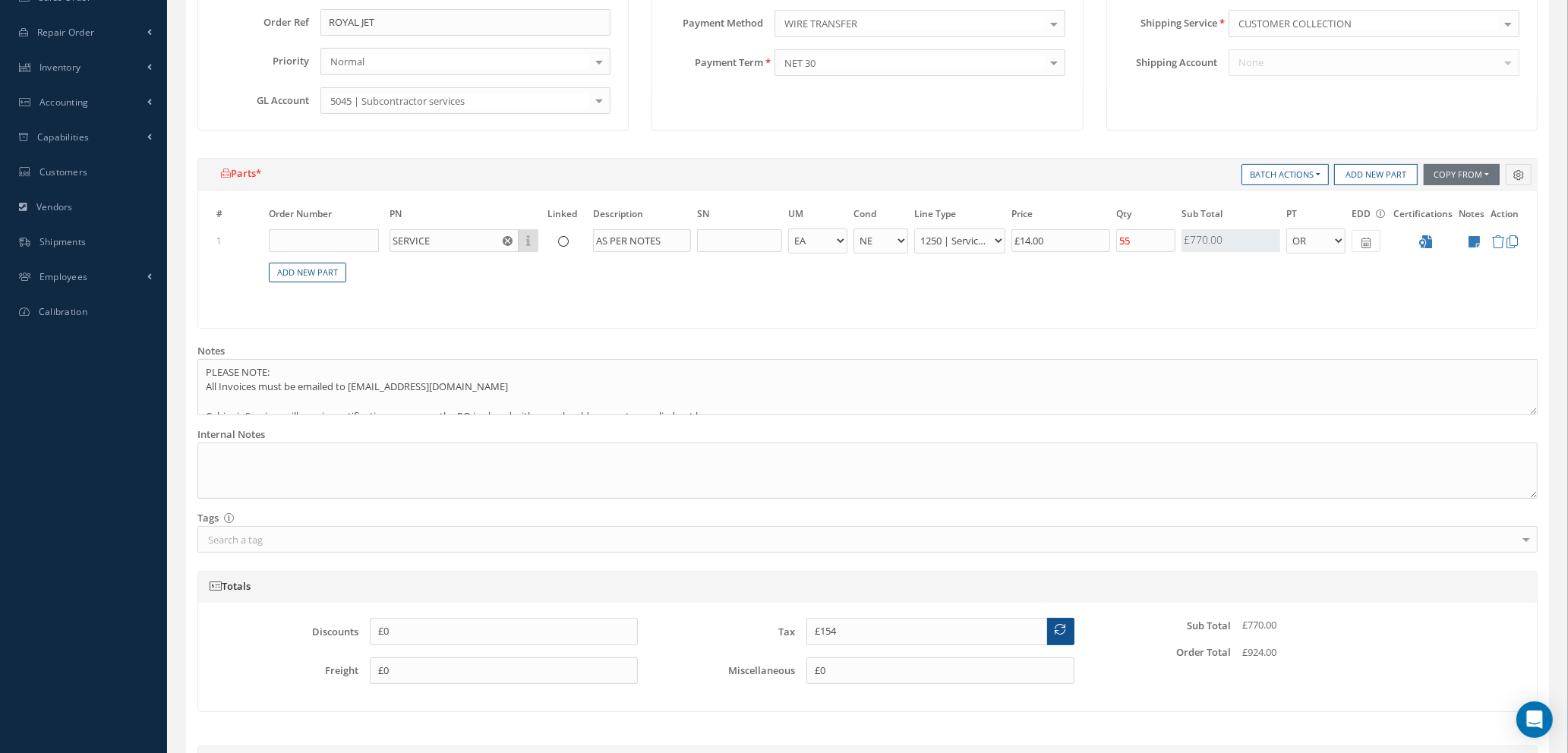
scroll to position [584, 0]
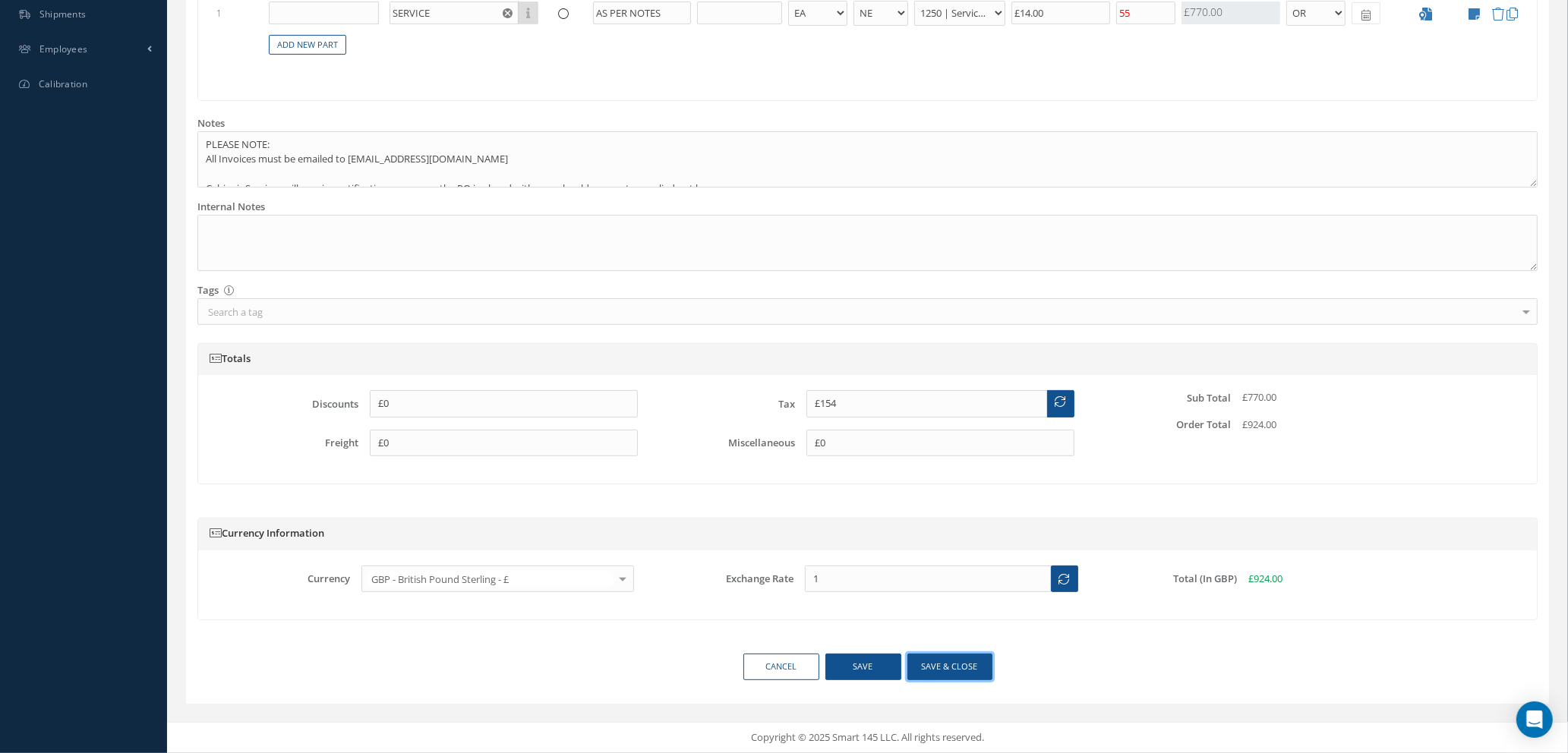
click at [949, 670] on button "Save & close" at bounding box center [949, 667] width 85 height 27
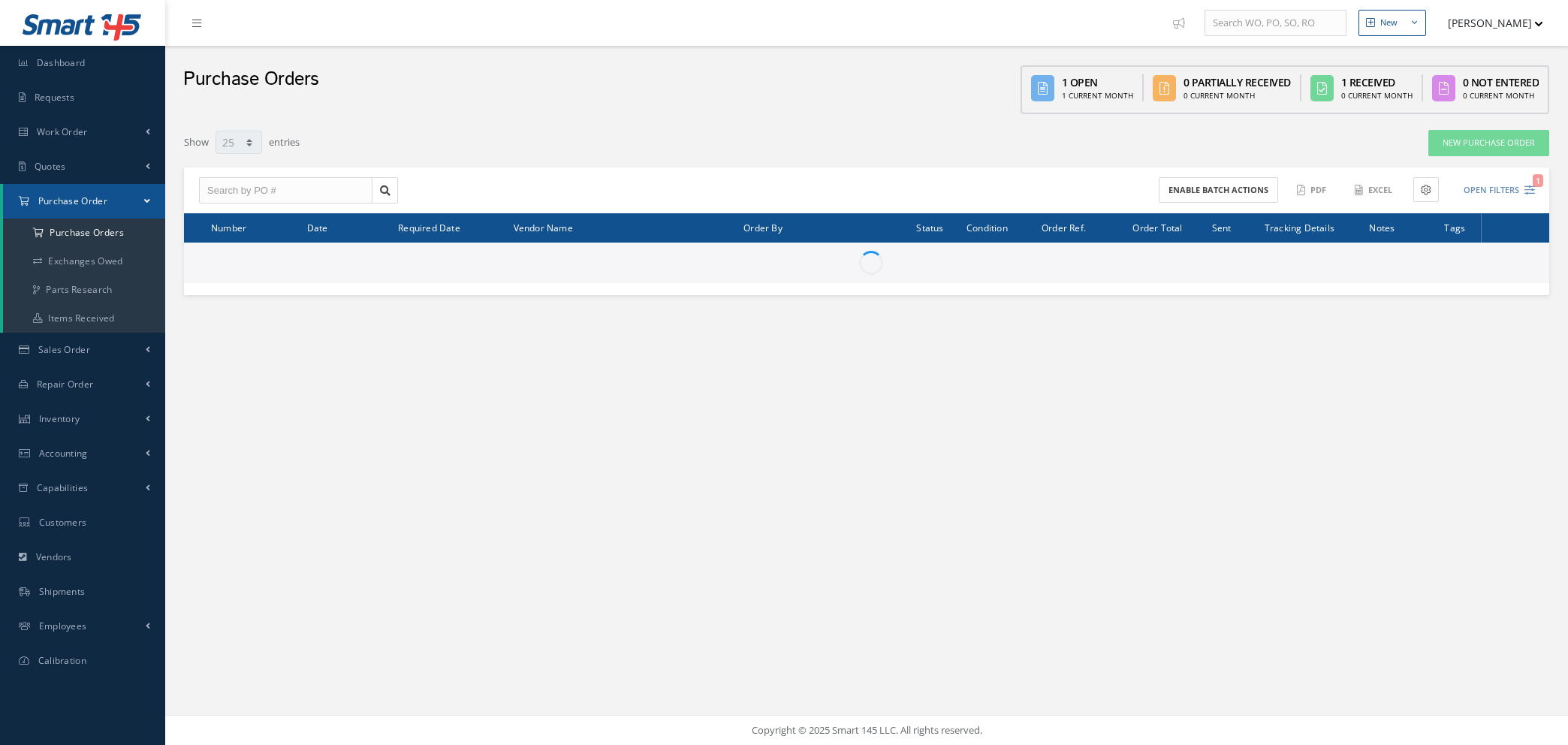
select select "25"
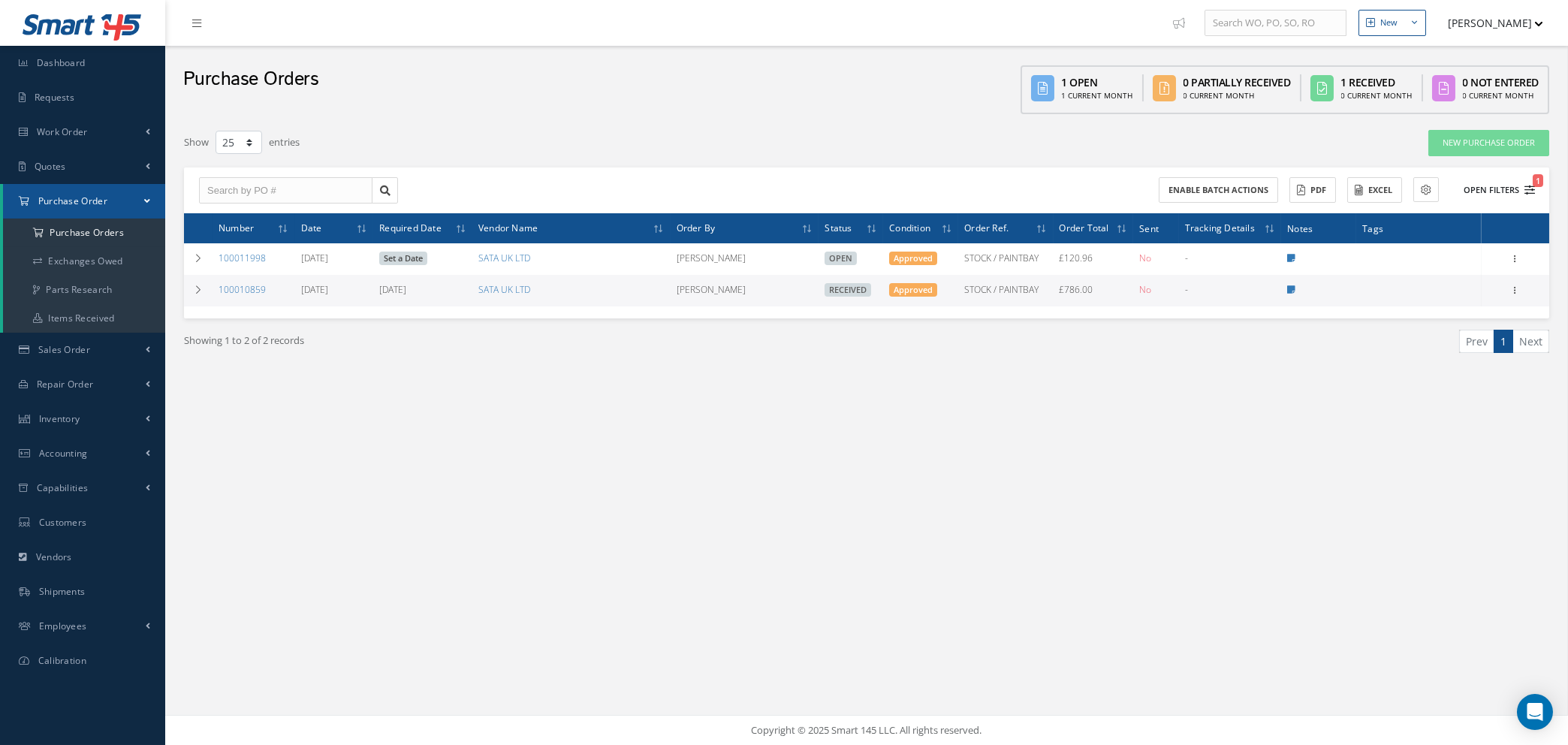
click at [1532, 186] on icon "1" at bounding box center [1529, 190] width 10 height 10
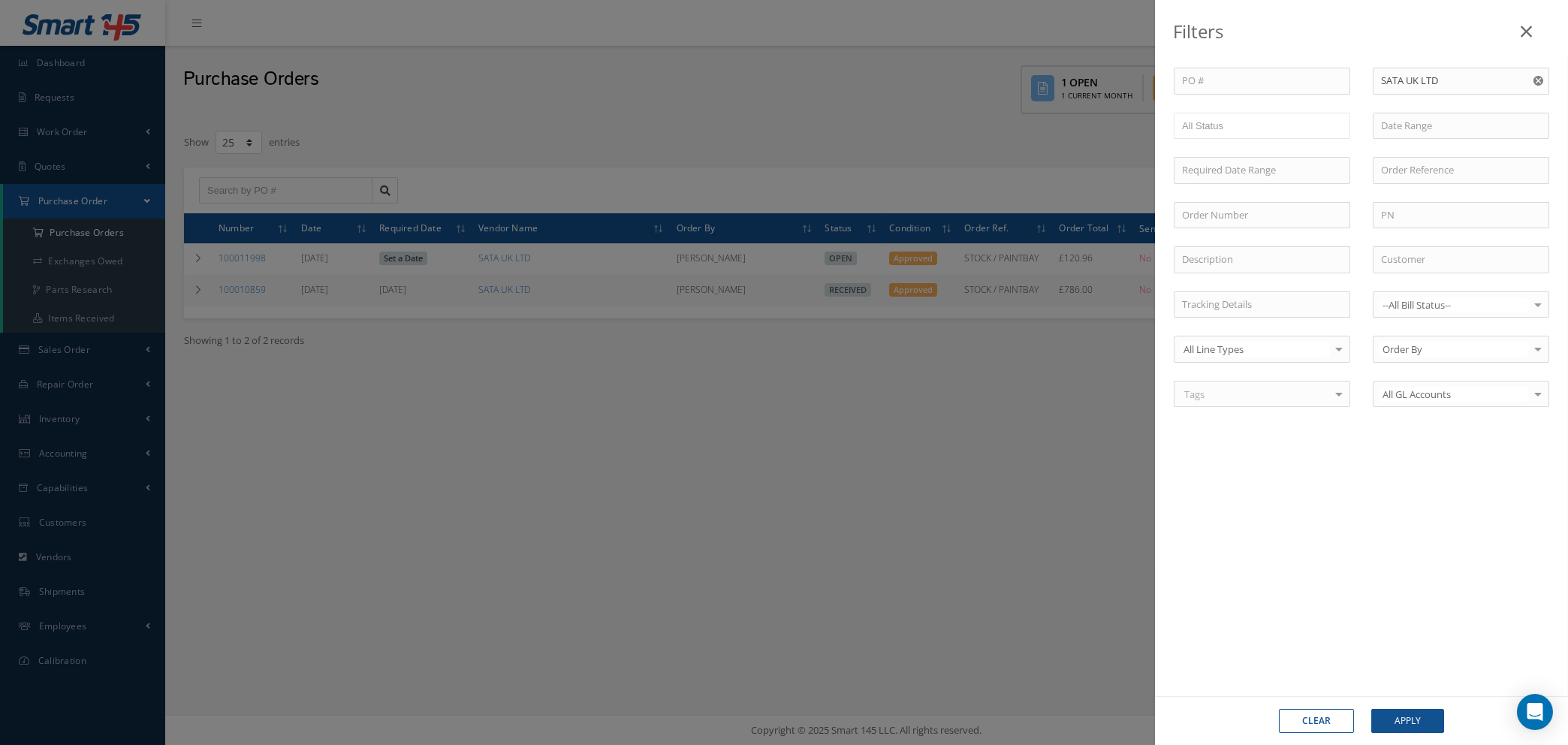
click at [1317, 721] on button "Clear" at bounding box center [1316, 721] width 75 height 24
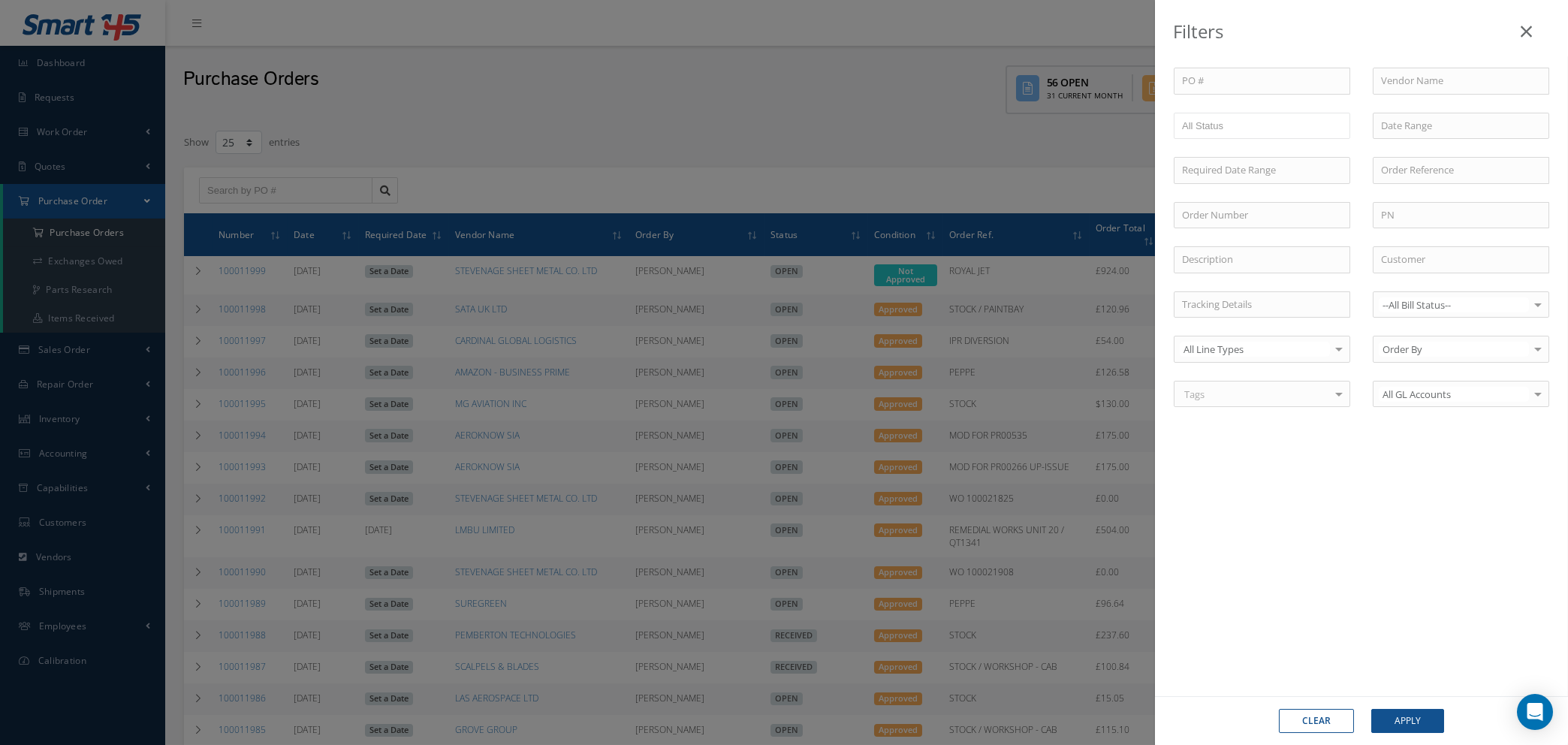
click at [1532, 27] on link at bounding box center [1526, 29] width 47 height 45
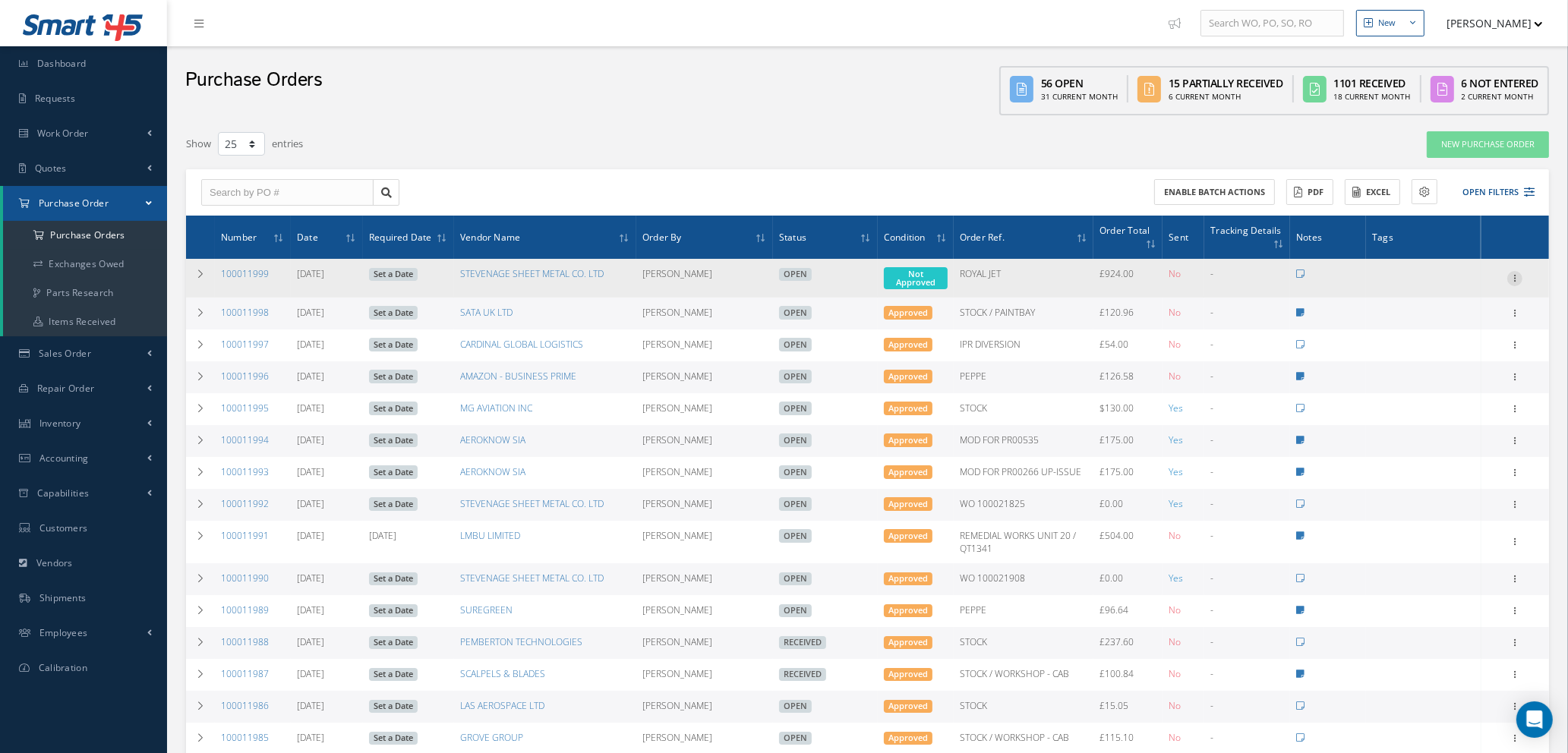
click at [1513, 275] on icon at bounding box center [1515, 277] width 15 height 12
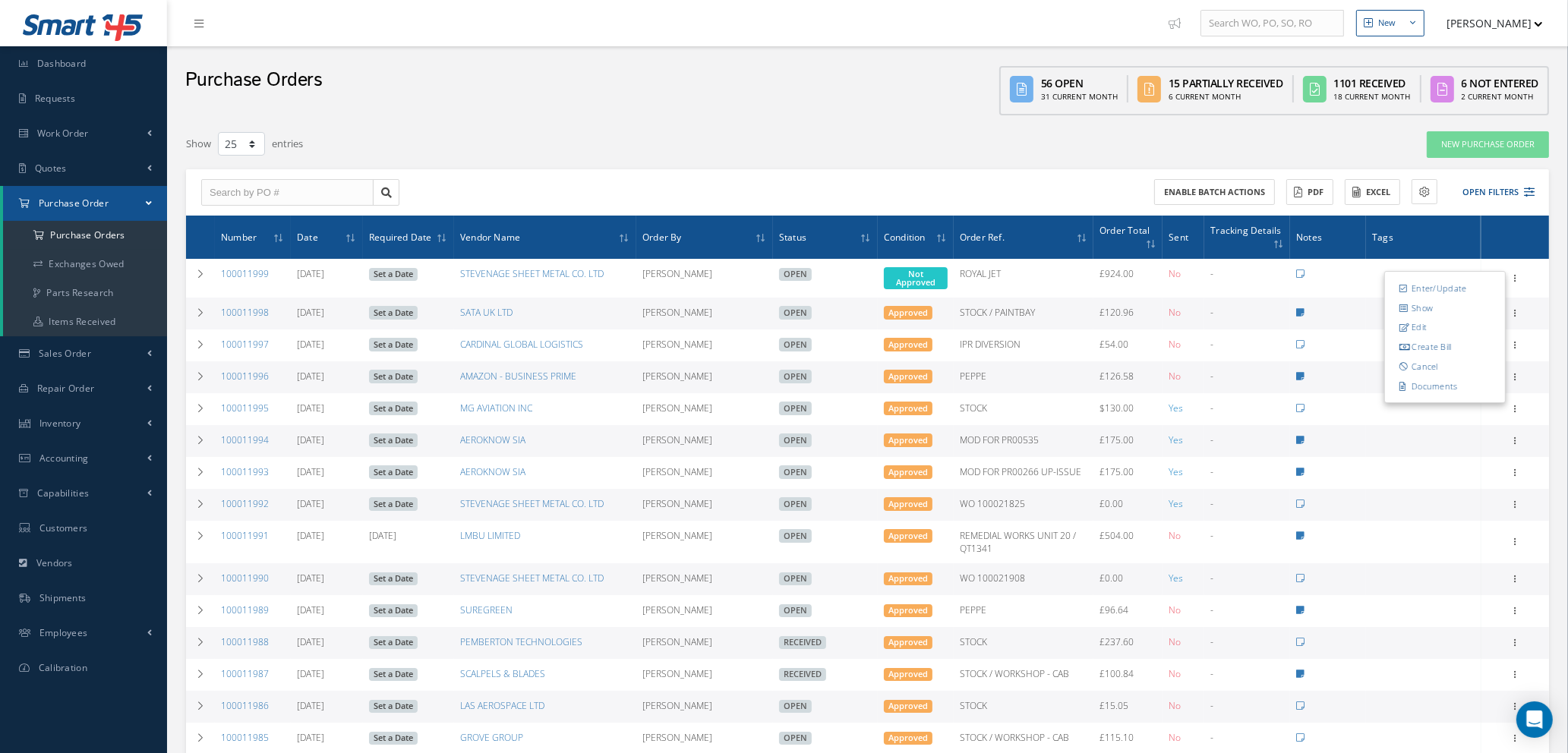
click at [1431, 285] on link "Enter/Update" at bounding box center [1445, 289] width 120 height 19
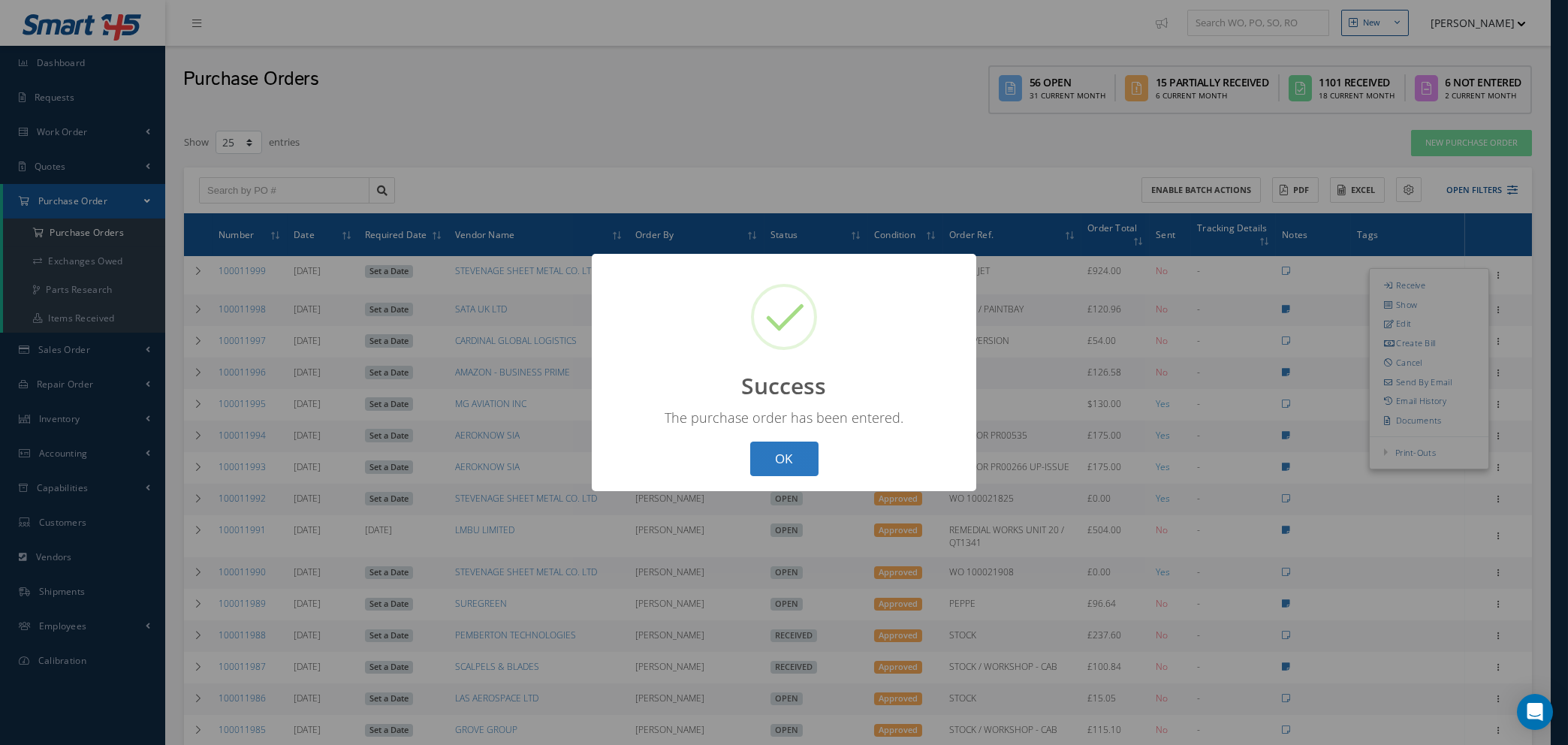
click at [794, 459] on button "OK" at bounding box center [785, 459] width 69 height 35
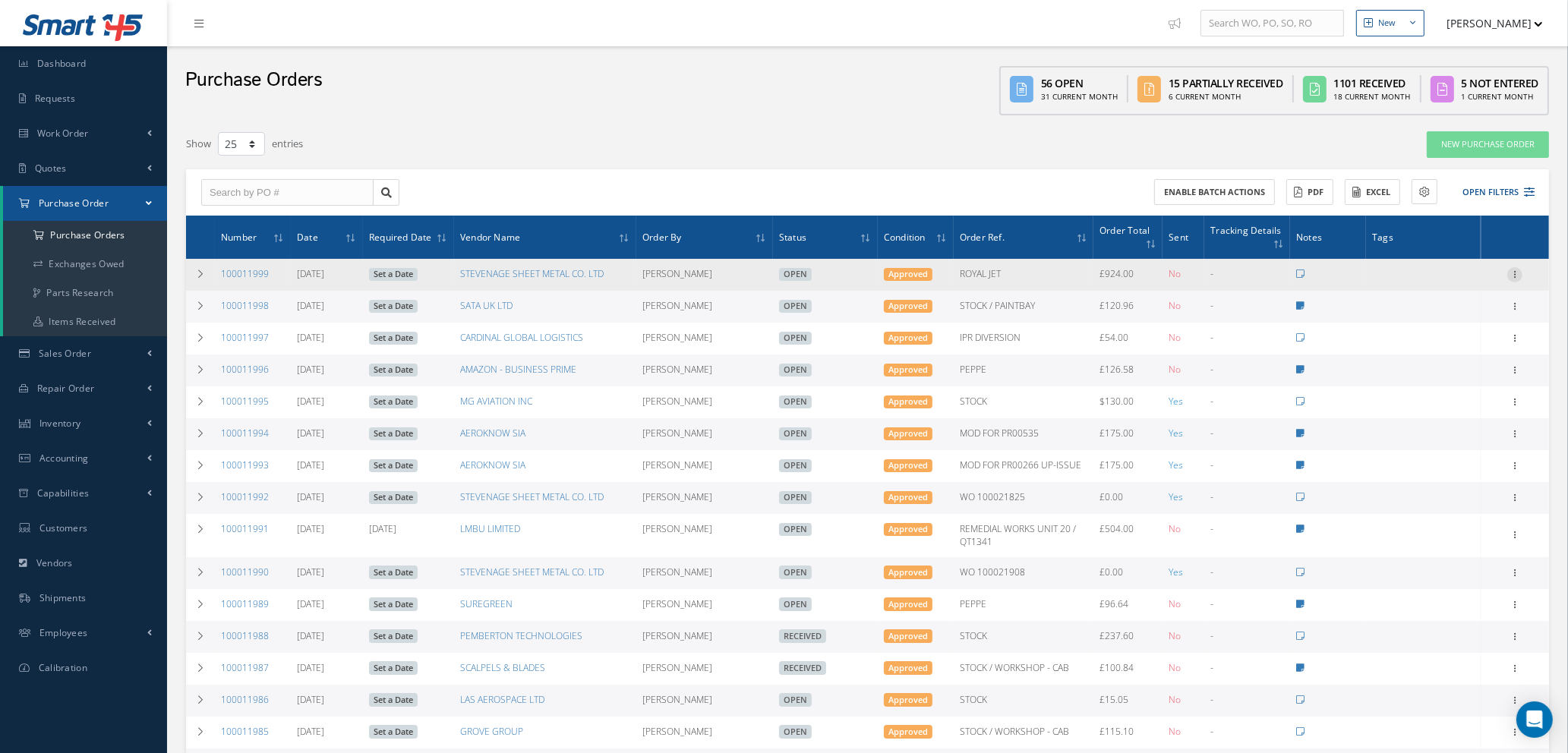
click at [1515, 268] on icon at bounding box center [1515, 272] width 15 height 12
click at [1457, 396] on link "Email History" at bounding box center [1445, 402] width 120 height 19
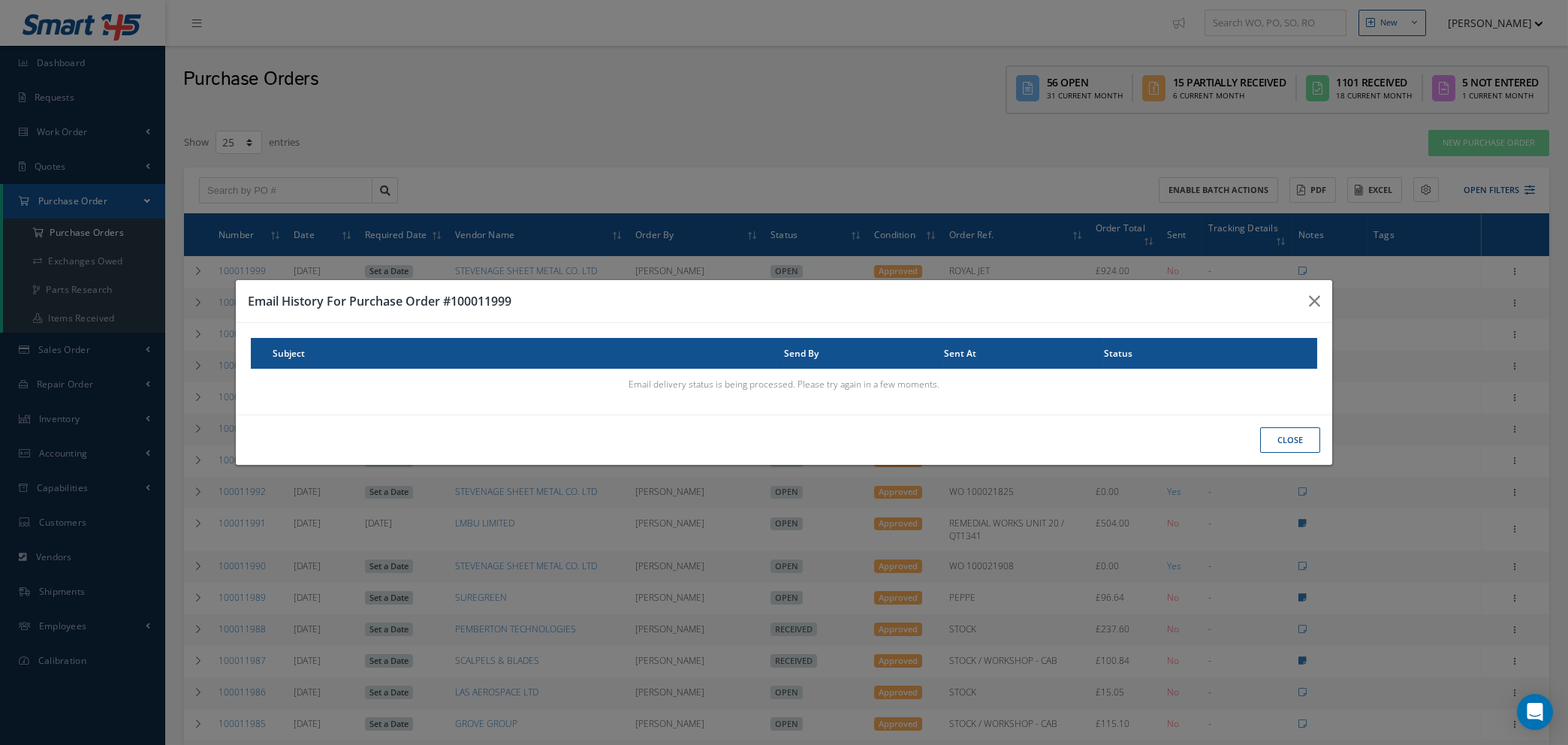
click at [1282, 441] on button "CLOSE" at bounding box center [1290, 440] width 60 height 26
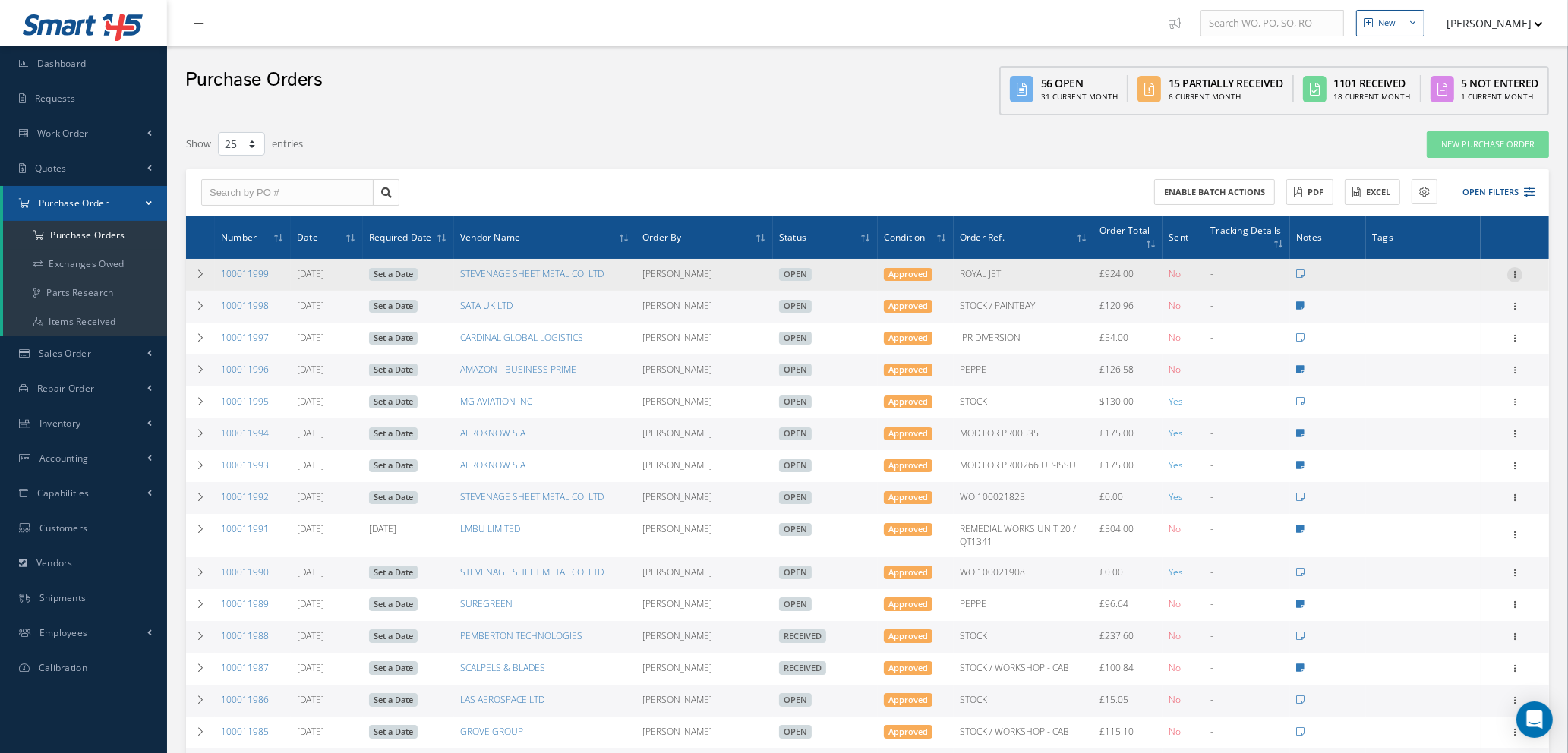
click at [1515, 269] on icon at bounding box center [1515, 272] width 15 height 12
click at [1435, 379] on link "Send By Email" at bounding box center [1445, 382] width 120 height 19
type input "Reports from Purchase Order #100011999"
type textarea "Hiya, Please find Attached, our Purchase Order #100011999. If you have any ques…"
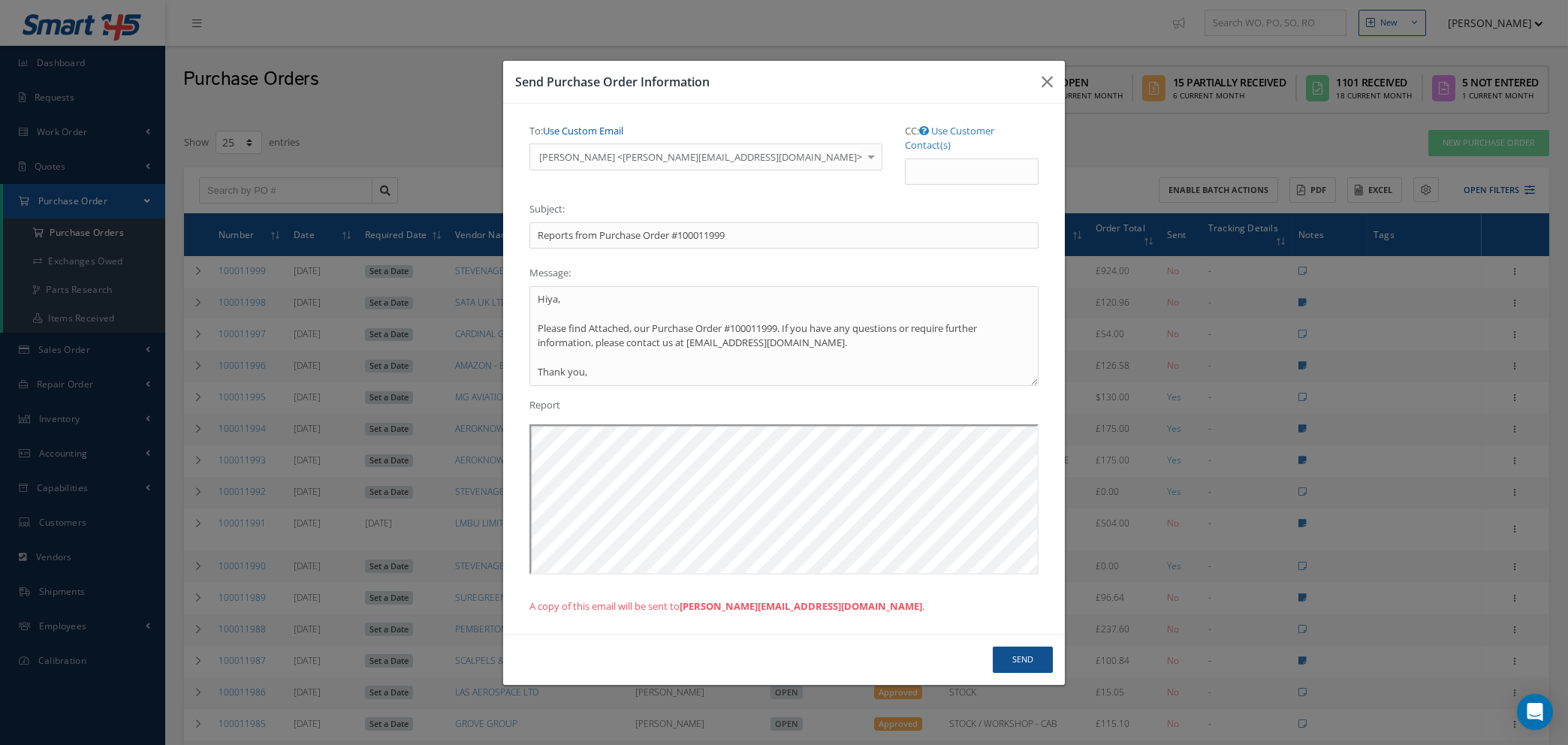
click at [598, 135] on link "Use Custom Email" at bounding box center [583, 130] width 81 height 14
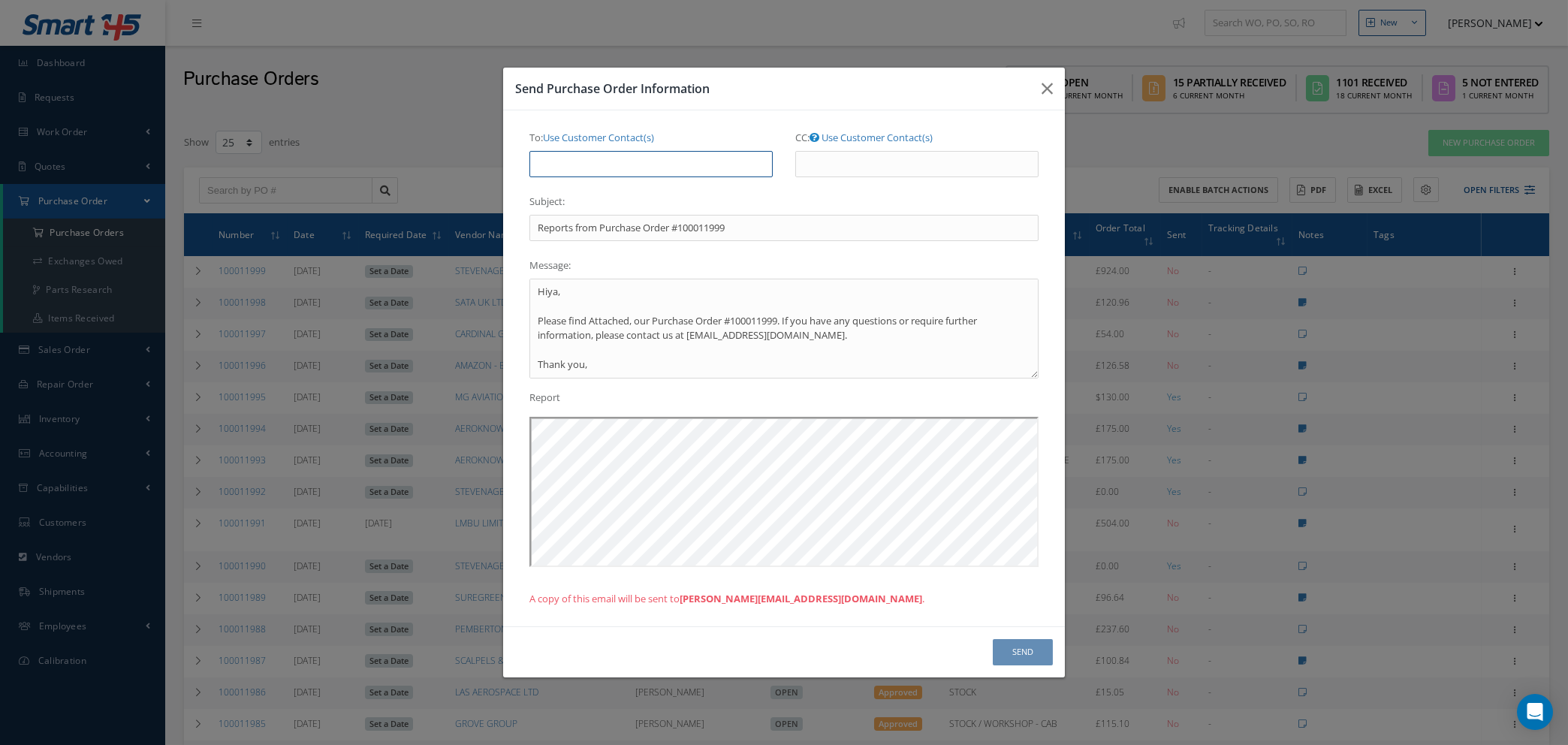
click at [597, 160] on input "To: Use Customer Contact(s)" at bounding box center [651, 164] width 243 height 27
type input "NATASHA@CAB.AERO"
click at [1008, 649] on button "Send" at bounding box center [1022, 652] width 60 height 26
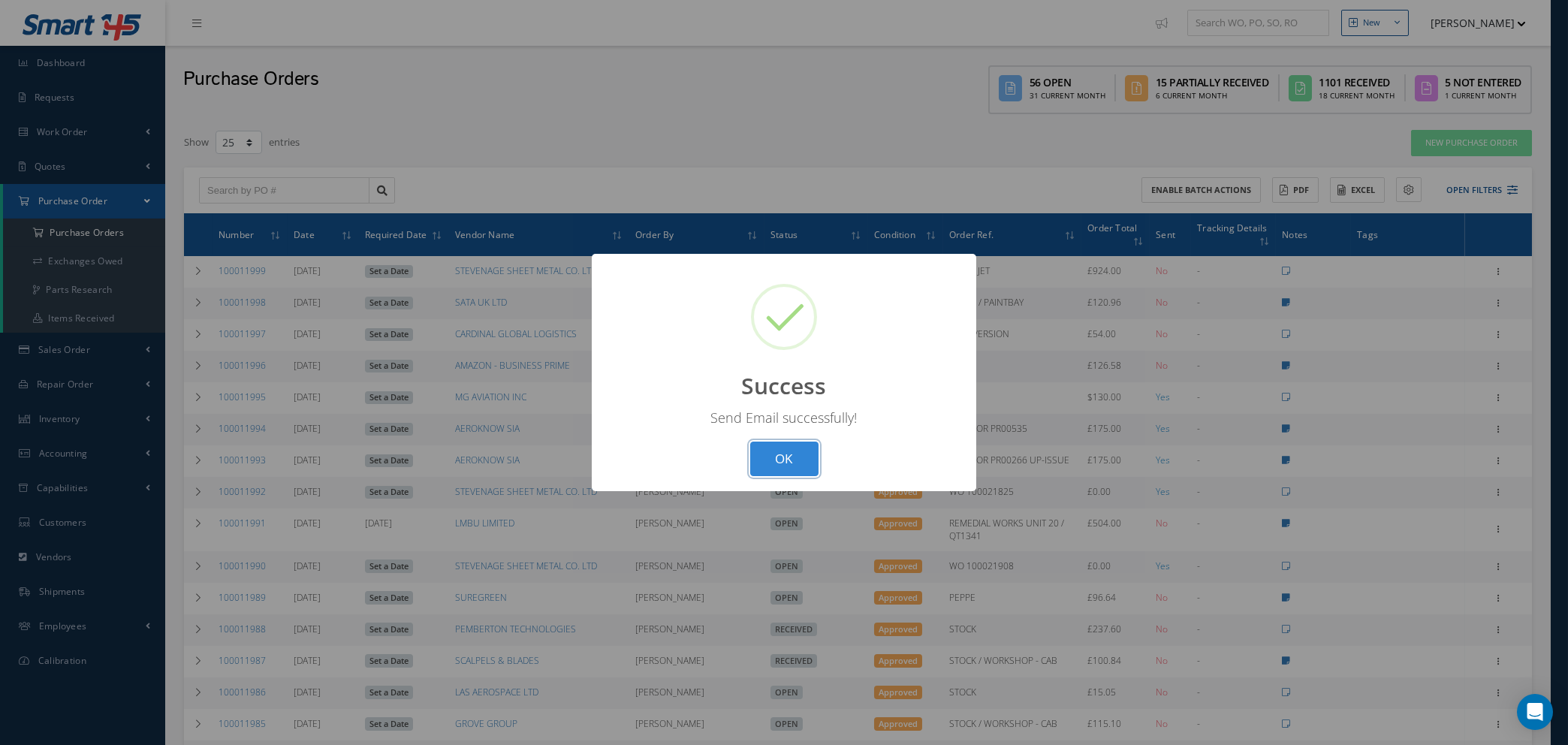
drag, startPoint x: 793, startPoint y: 462, endPoint x: 730, endPoint y: 428, distance: 71.6
click at [793, 461] on button "OK" at bounding box center [785, 459] width 69 height 35
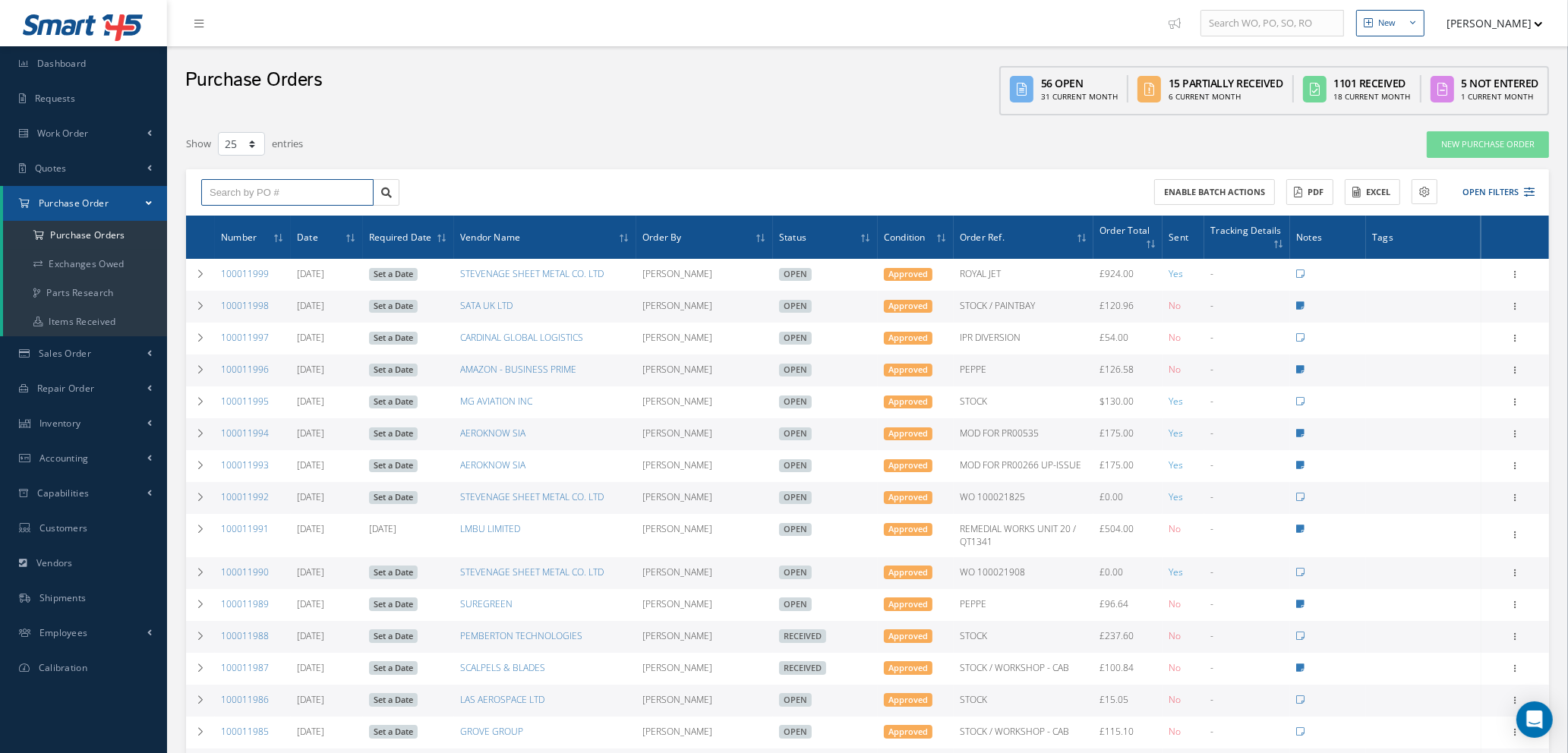
click at [266, 192] on input "text" at bounding box center [288, 193] width 173 height 27
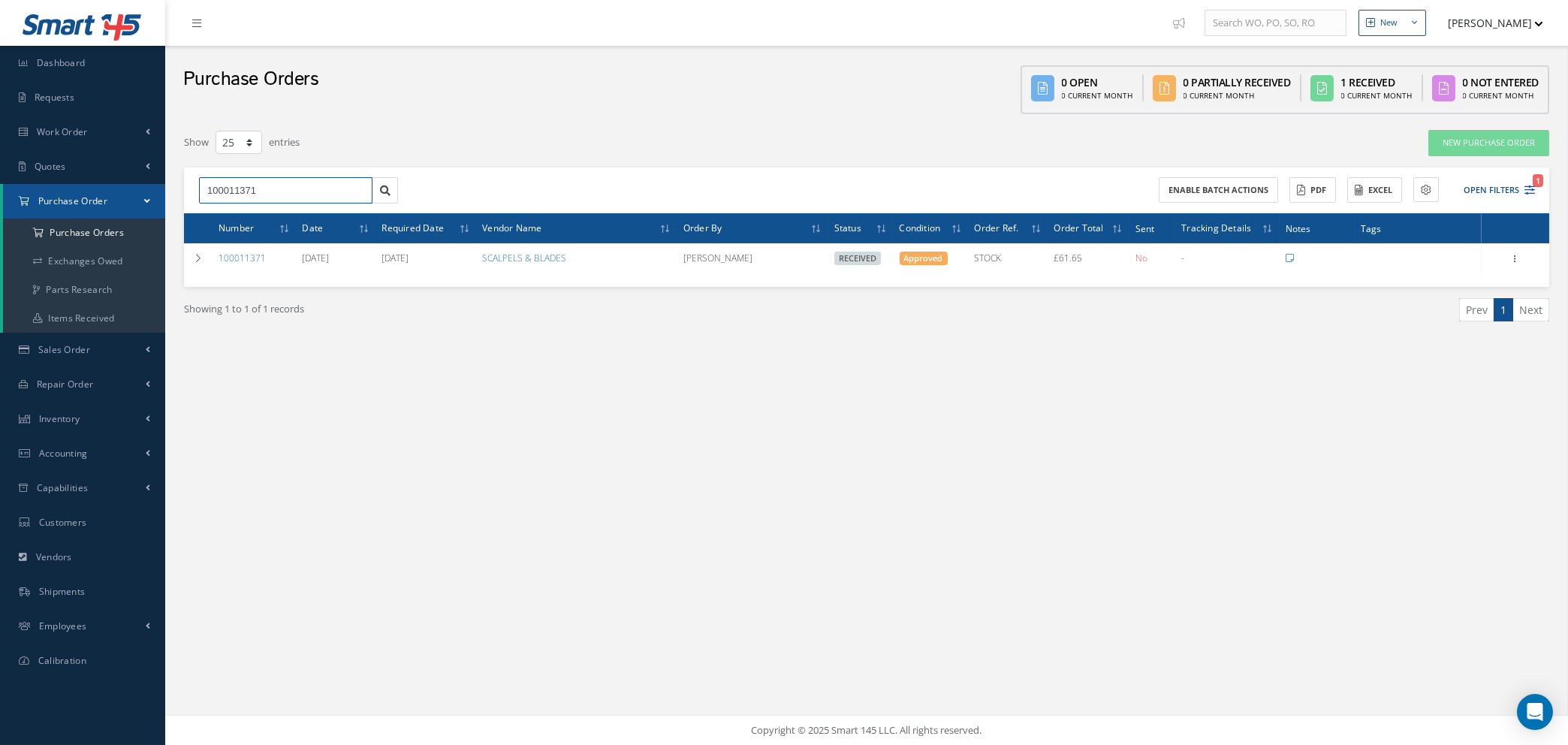
drag, startPoint x: 268, startPoint y: 185, endPoint x: 270, endPoint y: 175, distance: 10.2
click at [269, 184] on input "100011371" at bounding box center [286, 191] width 173 height 27
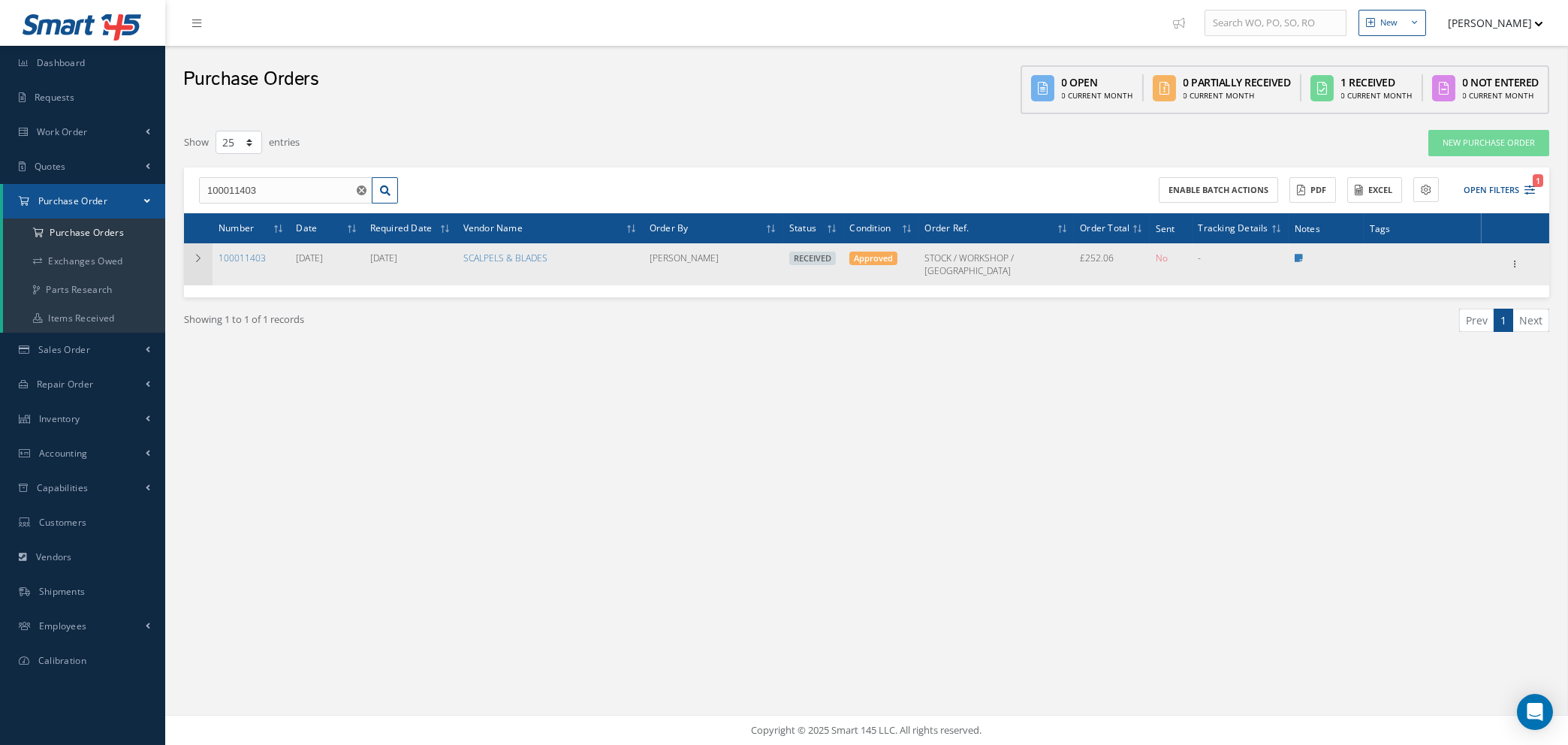
click at [200, 261] on icon at bounding box center [198, 258] width 10 height 9
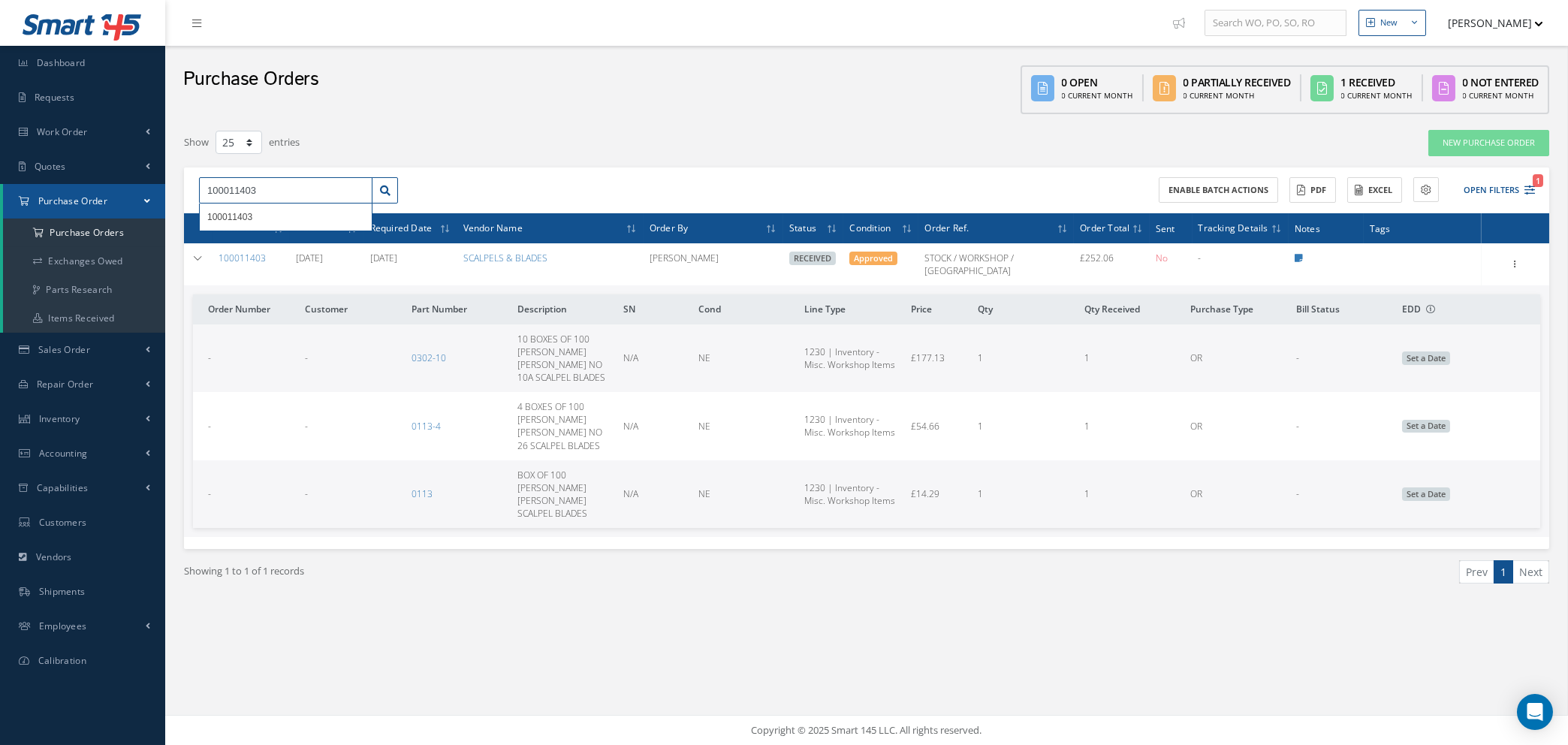
click at [267, 188] on input "100011403" at bounding box center [286, 191] width 173 height 27
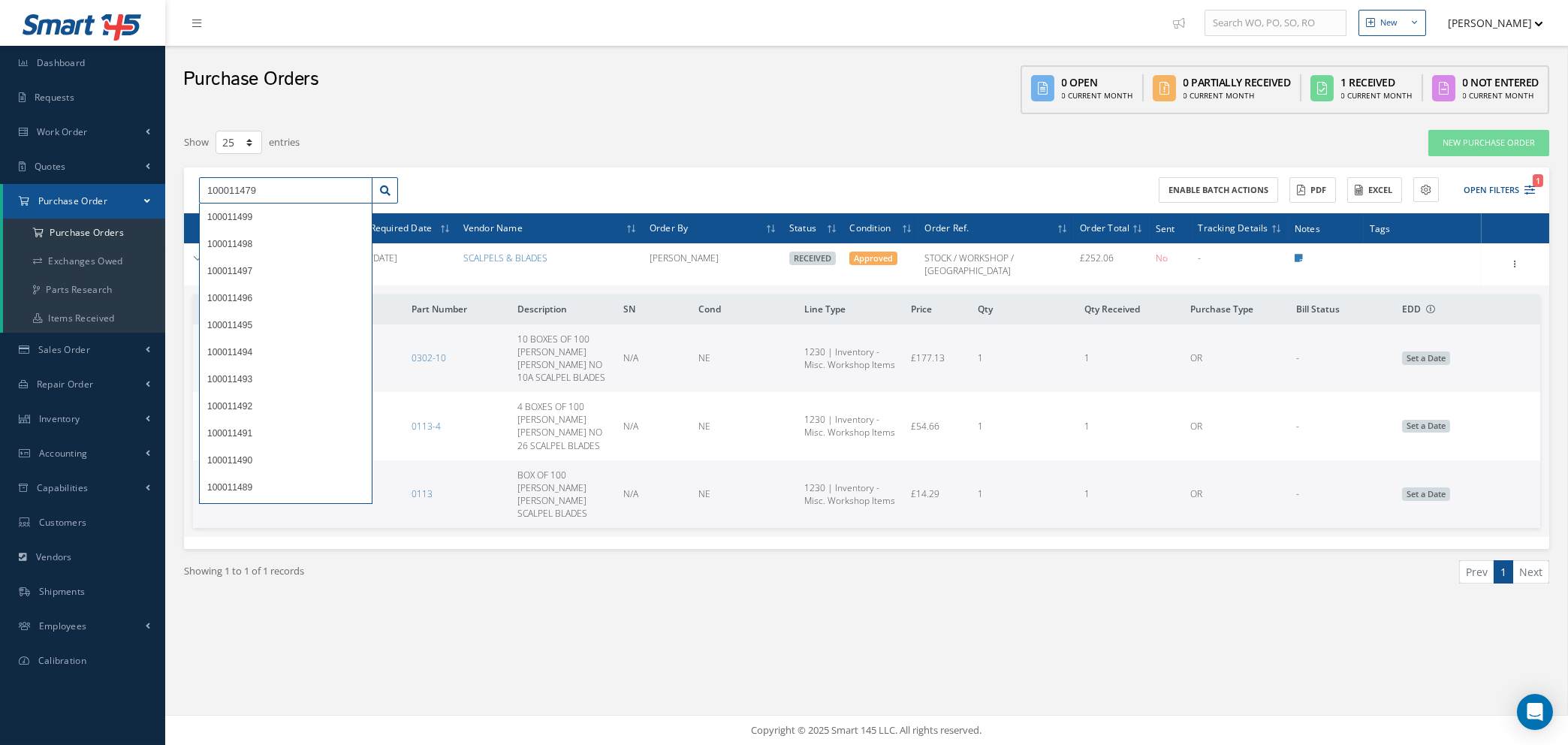
type input "100011479"
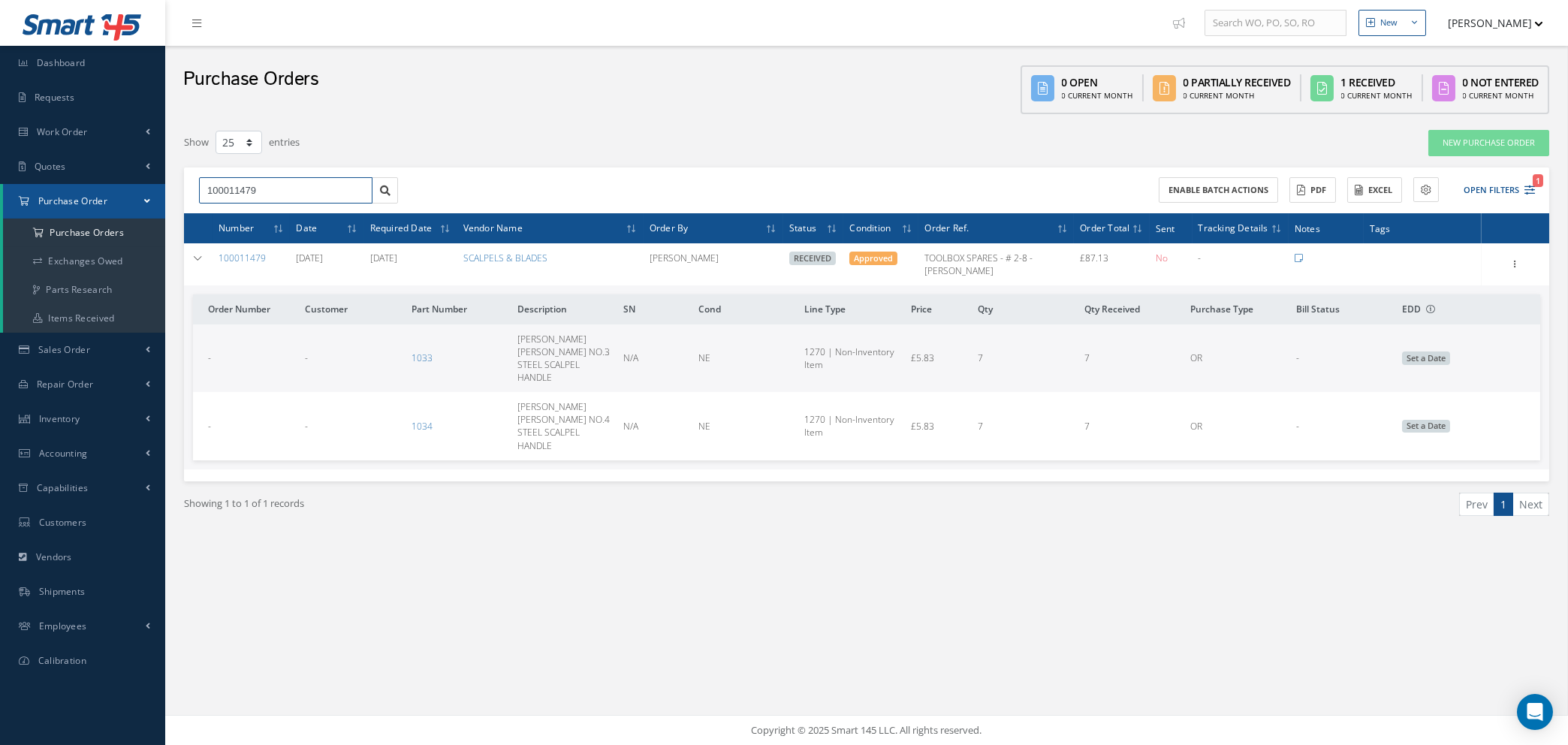
click at [366, 185] on input "100011479" at bounding box center [286, 191] width 173 height 27
drag, startPoint x: 360, startPoint y: 188, endPoint x: 135, endPoint y: 188, distance: 225.0
click at [135, 188] on div "Smart 145 Dashboard Requests Work Order Work Order Work Order Quotes Work Order…" at bounding box center [784, 372] width 1568 height 745
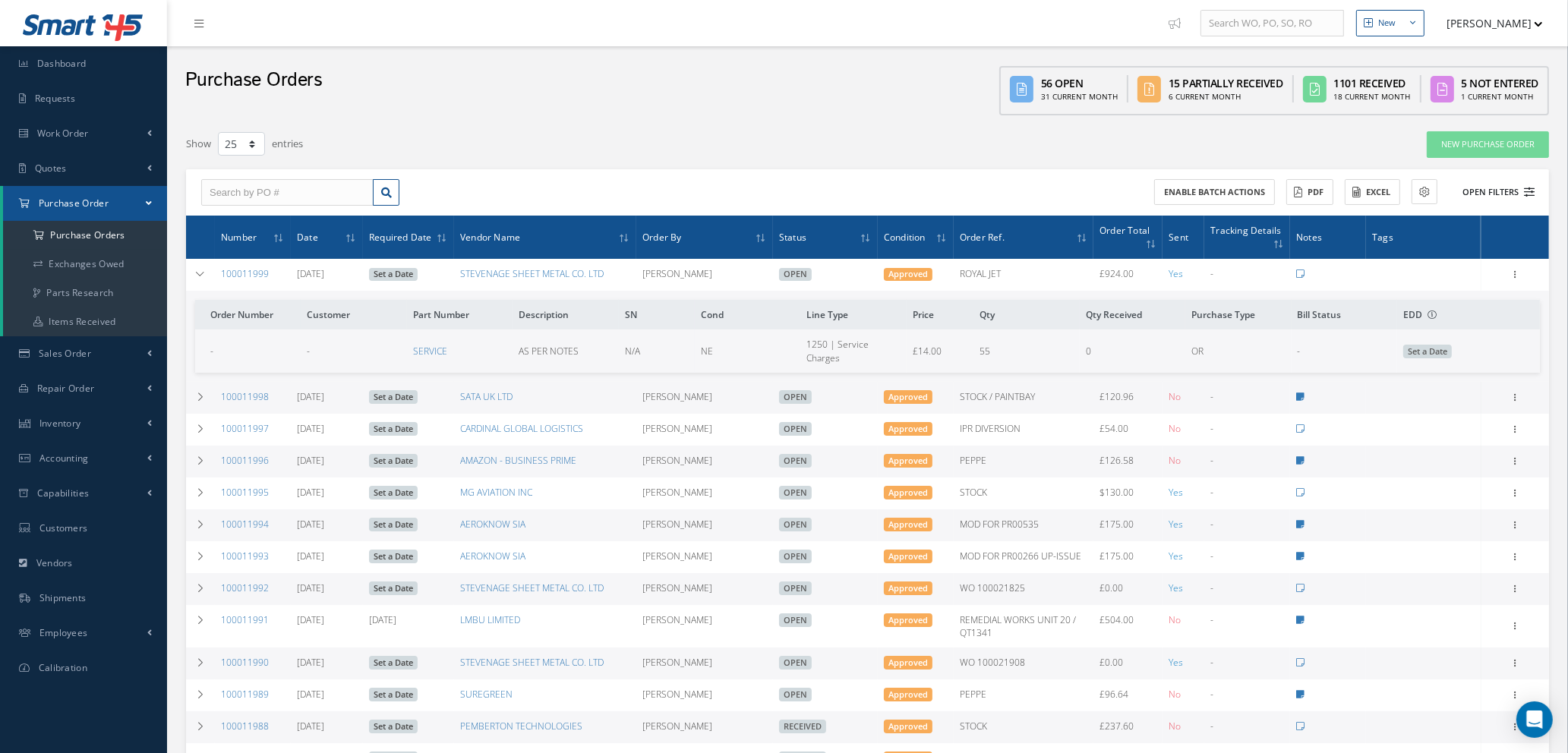
click at [1525, 188] on icon at bounding box center [1529, 192] width 10 height 10
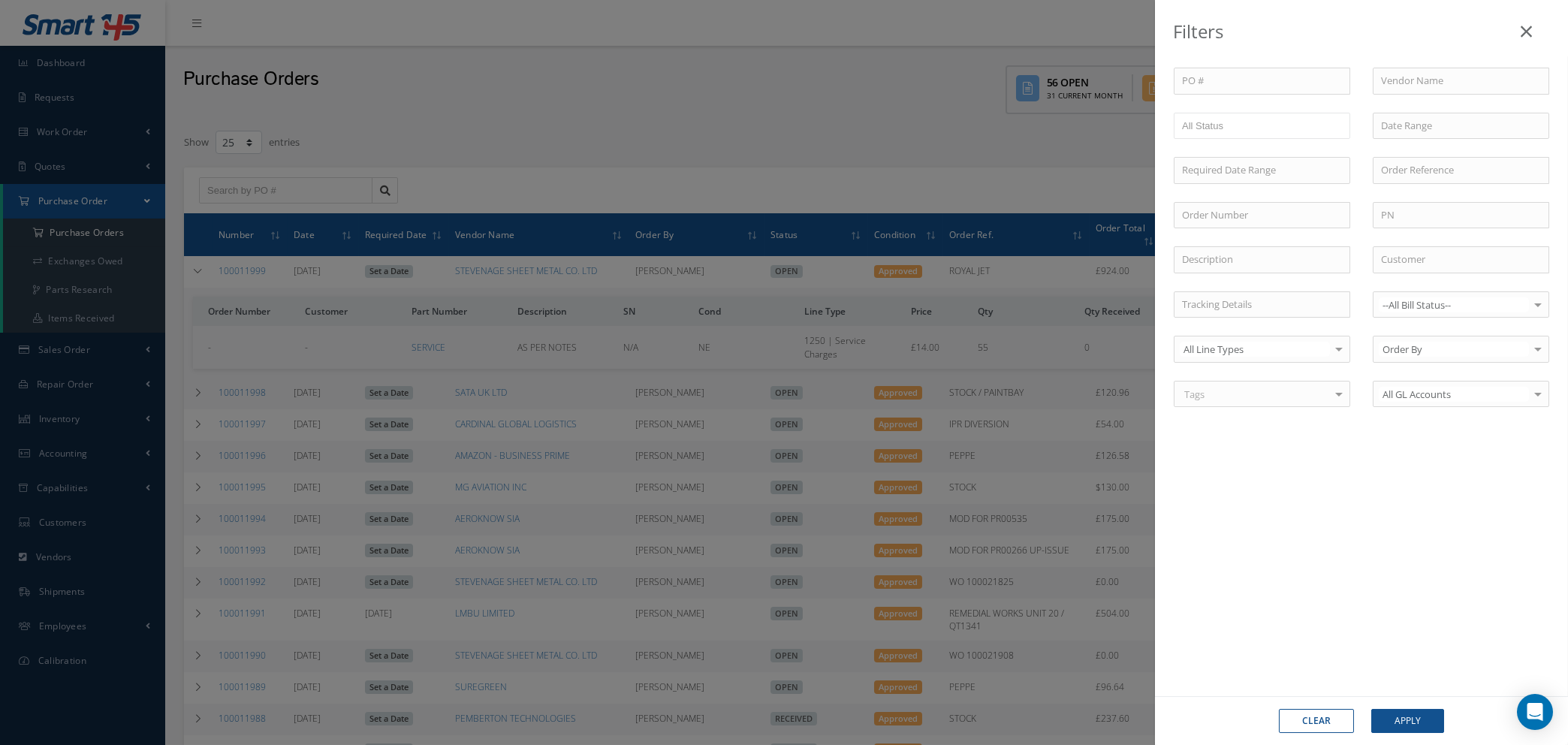
click at [1096, 162] on div "Filters PO # Vendor Name Open Partially/Received Received Canceled Edited All S…" at bounding box center [784, 372] width 1568 height 745
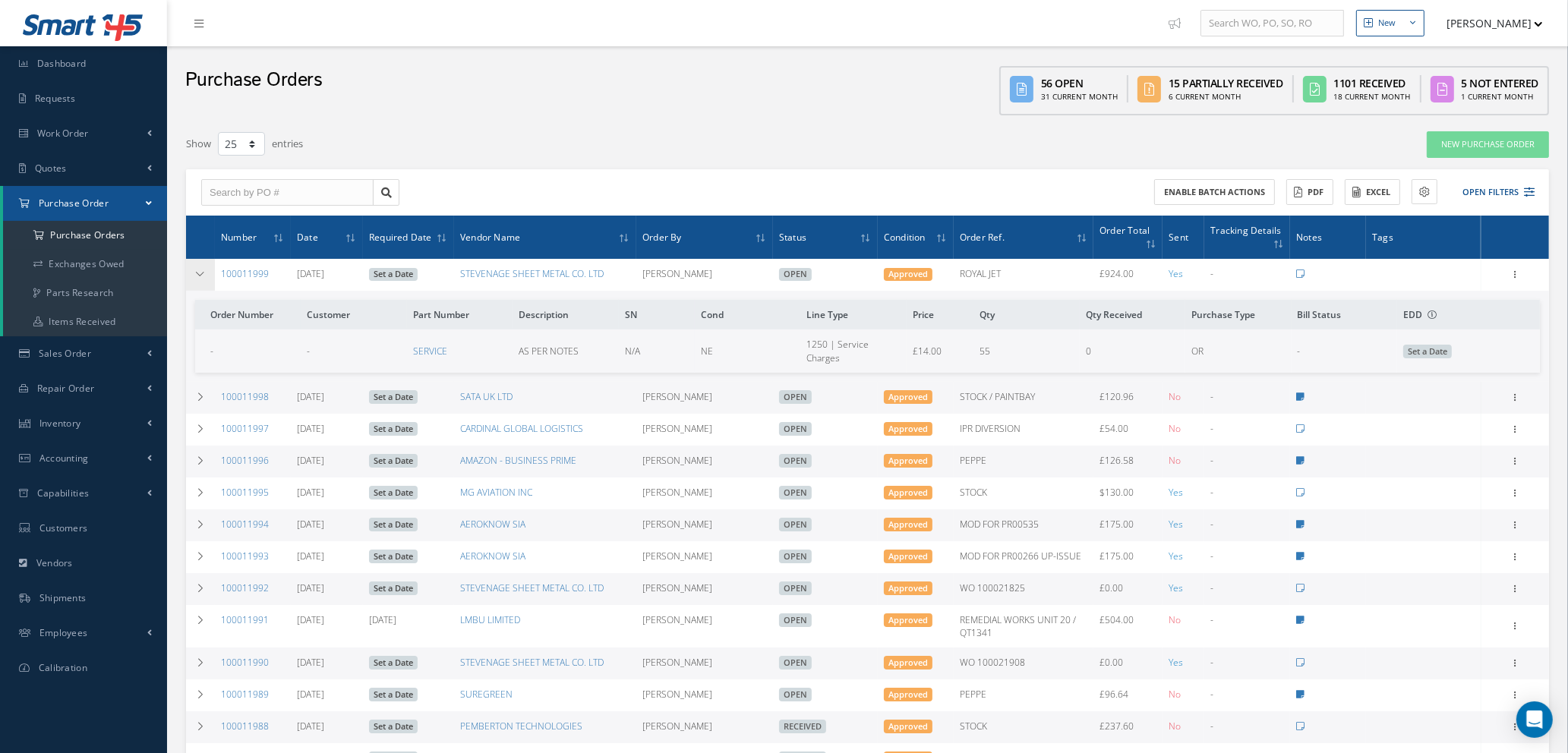
click at [202, 269] on icon at bounding box center [200, 273] width 10 height 9
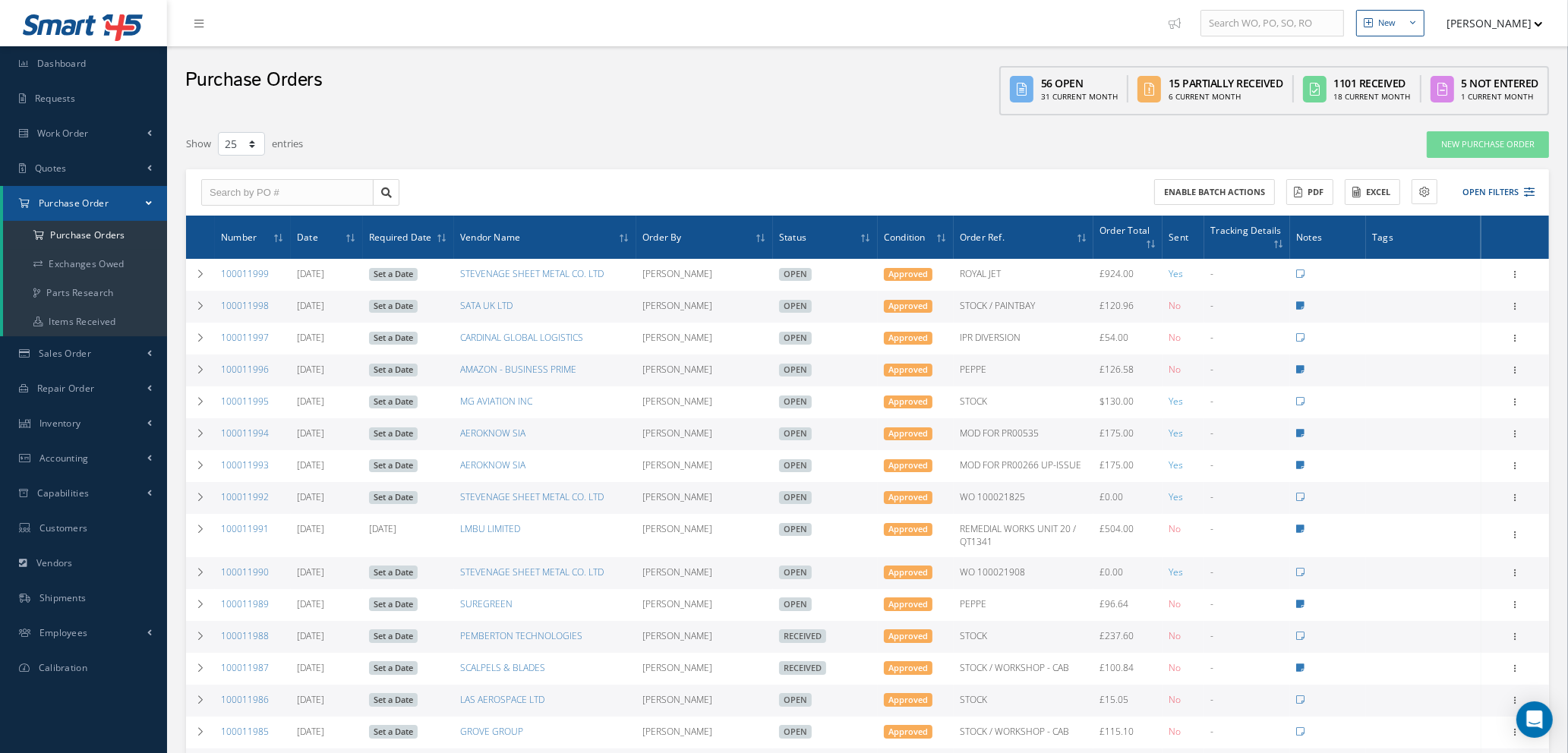
click at [396, 305] on link "Set a Date" at bounding box center [394, 306] width 48 height 14
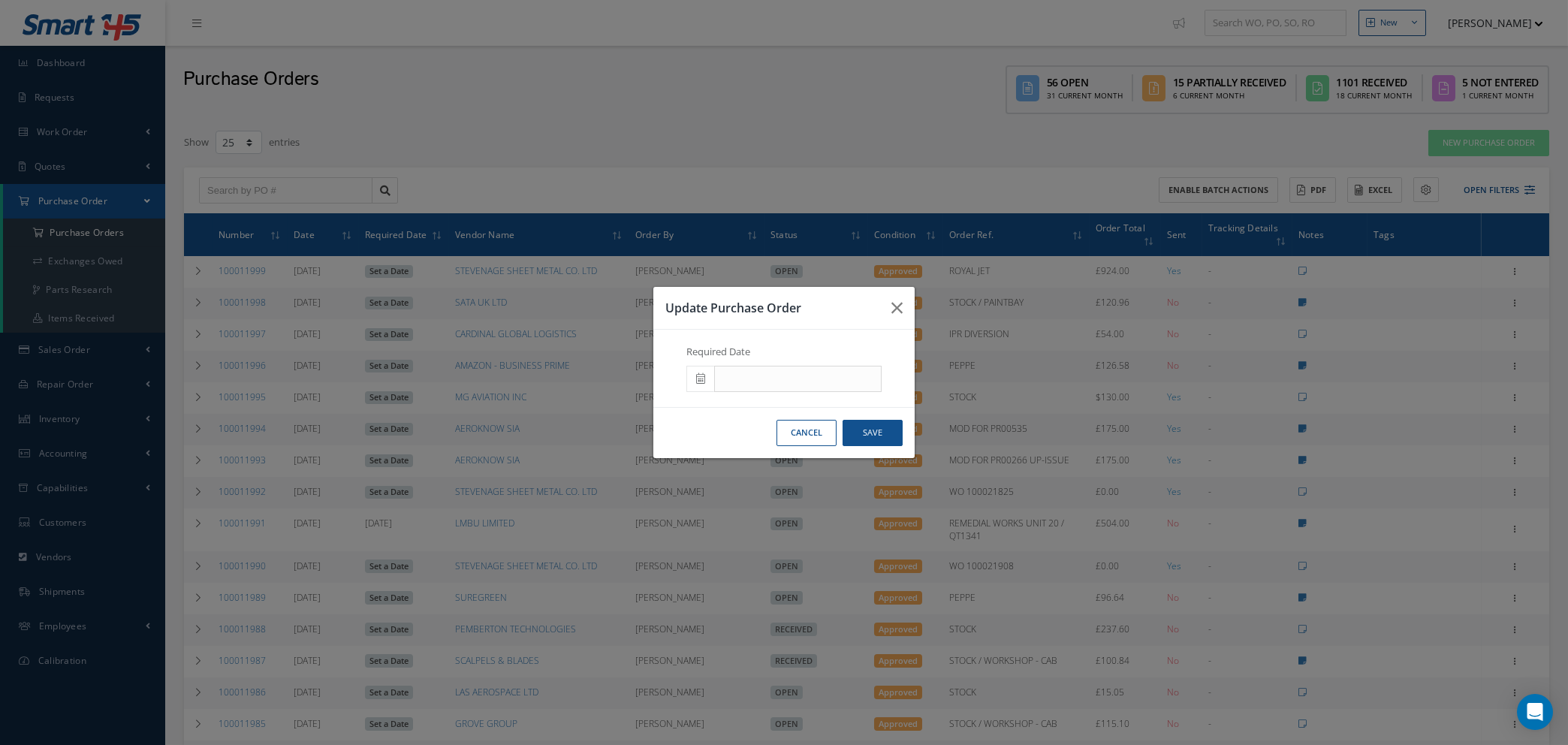
click at [711, 379] on span at bounding box center [700, 380] width 28 height 27
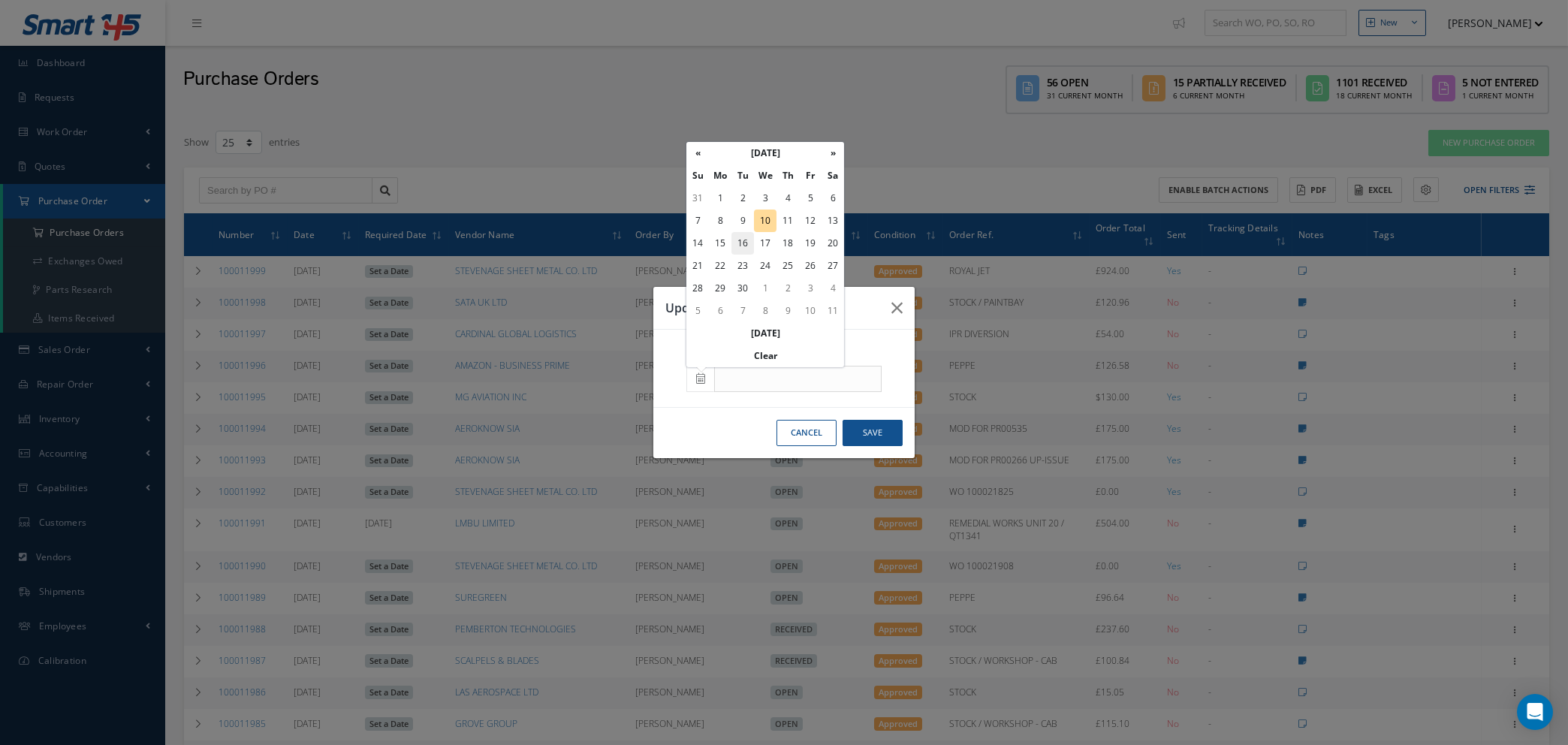
click at [740, 240] on td "16" at bounding box center [743, 243] width 22 height 22
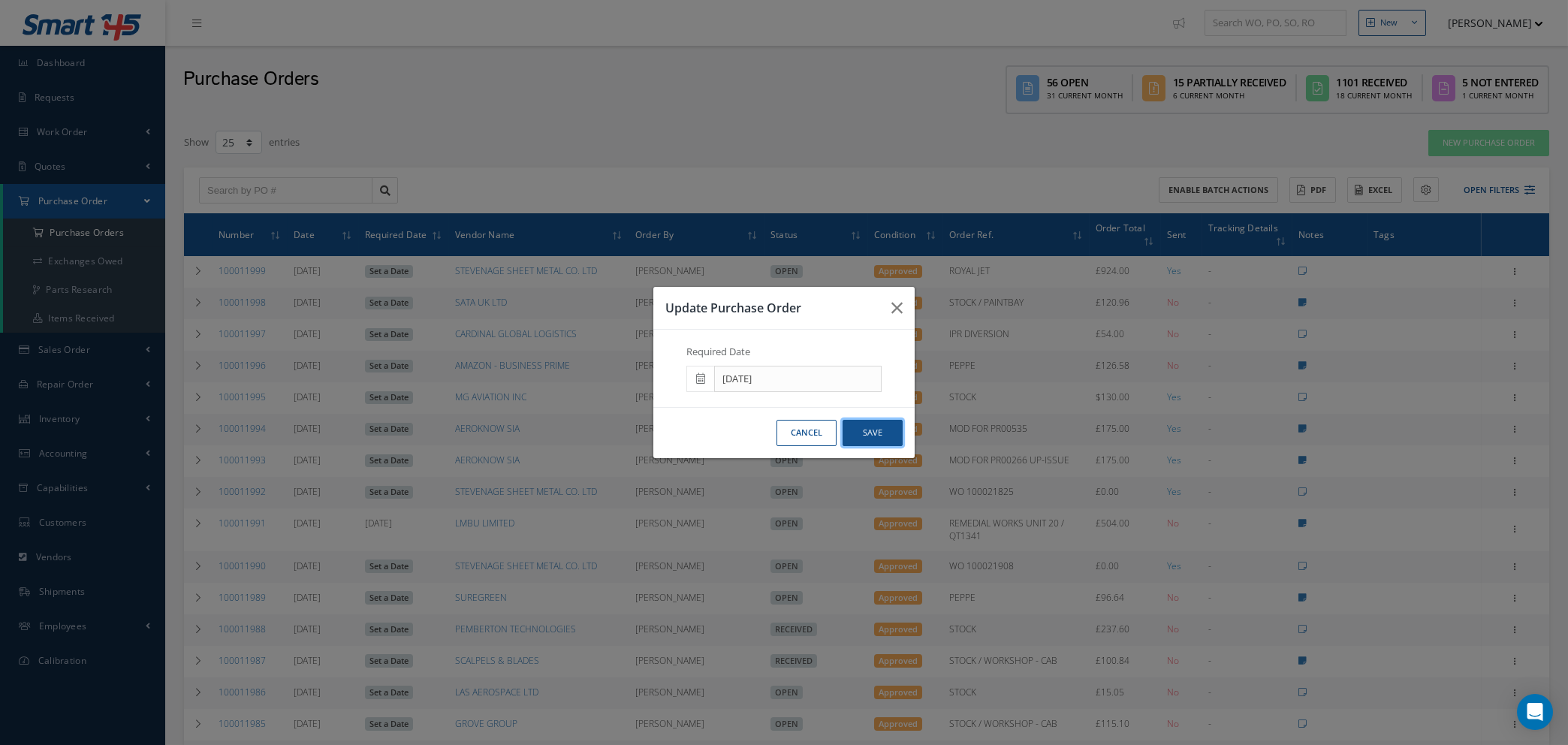
click at [871, 437] on button "Save" at bounding box center [872, 432] width 60 height 26
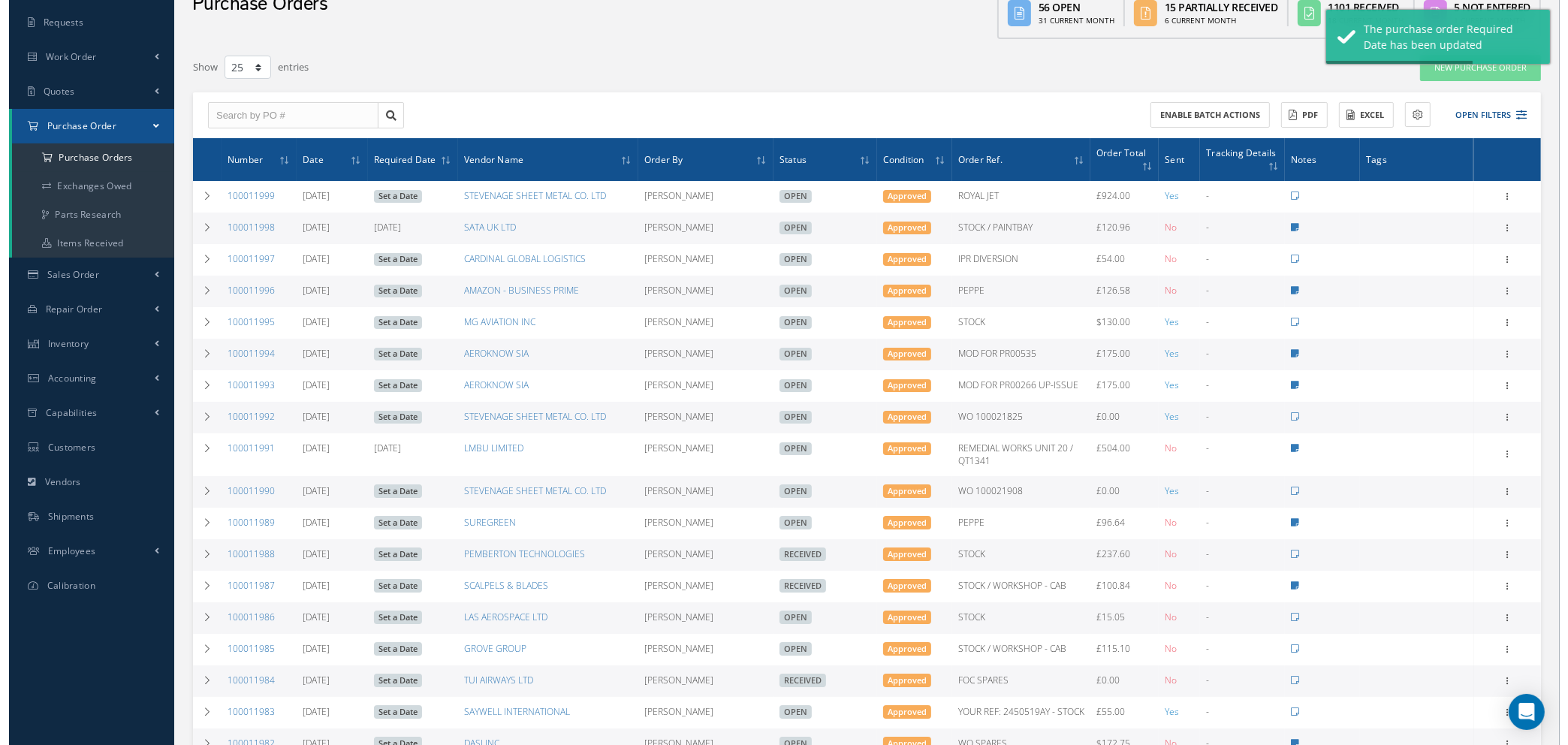
scroll to position [225, 0]
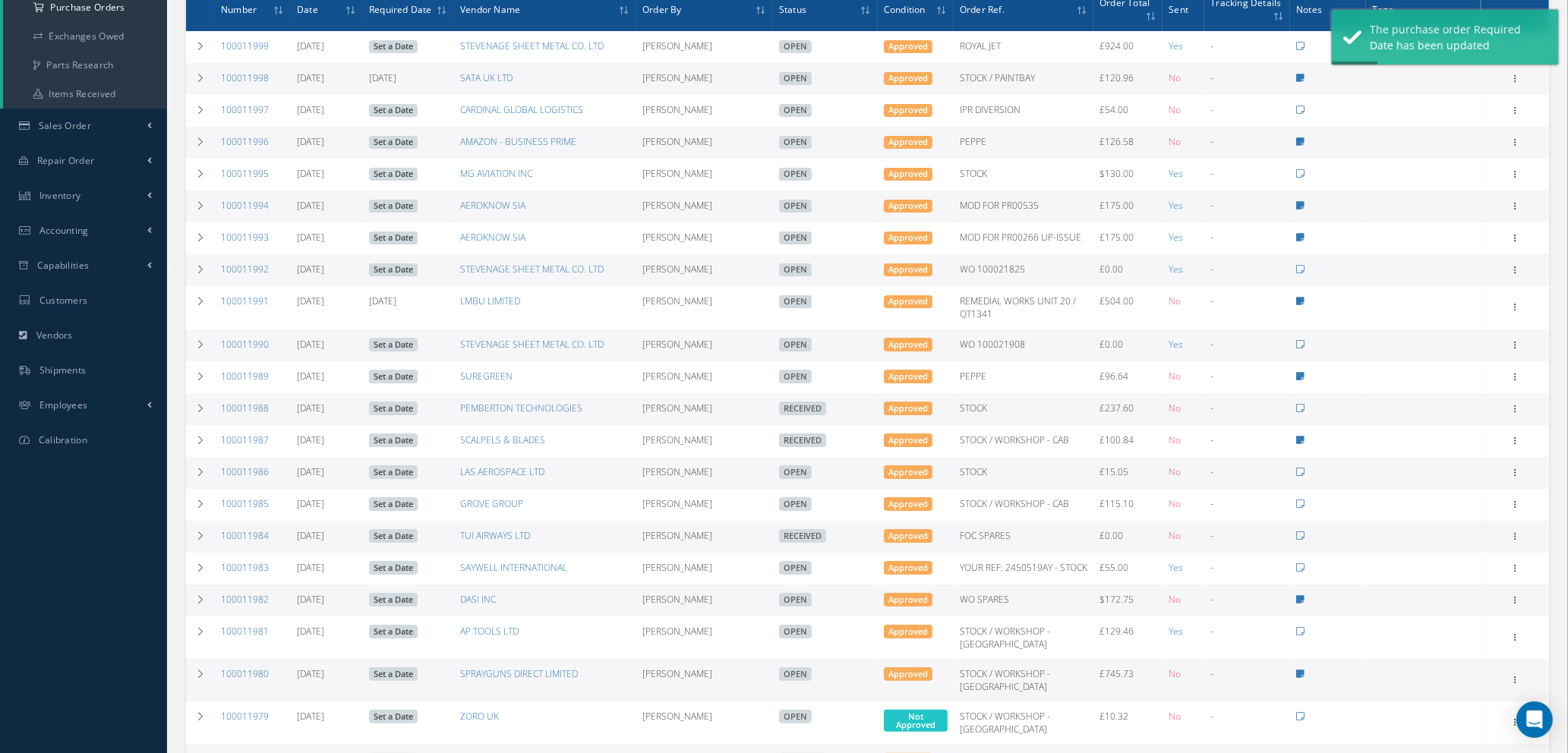
click at [398, 141] on link "Set a Date" at bounding box center [394, 143] width 48 height 14
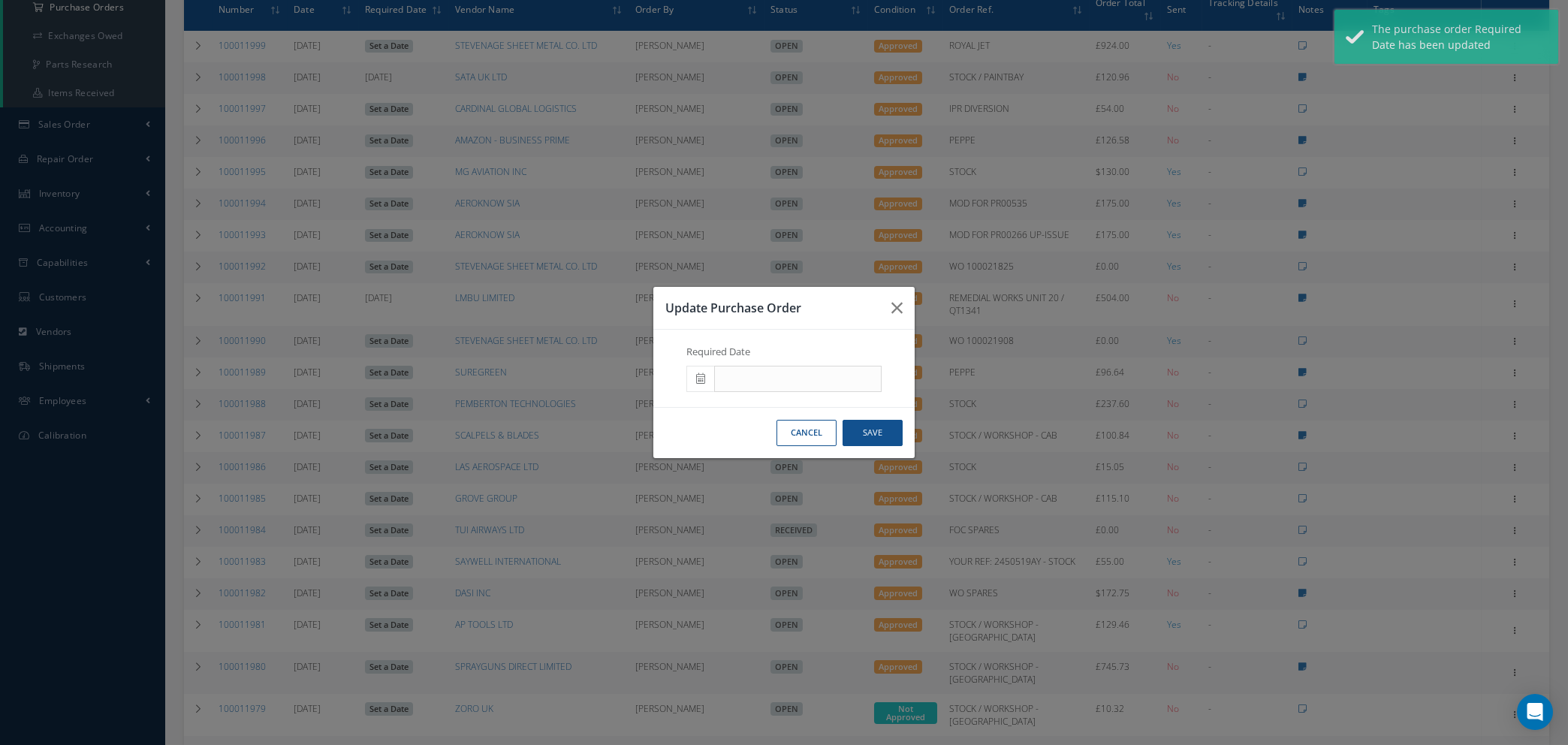
click at [696, 379] on span at bounding box center [700, 380] width 28 height 27
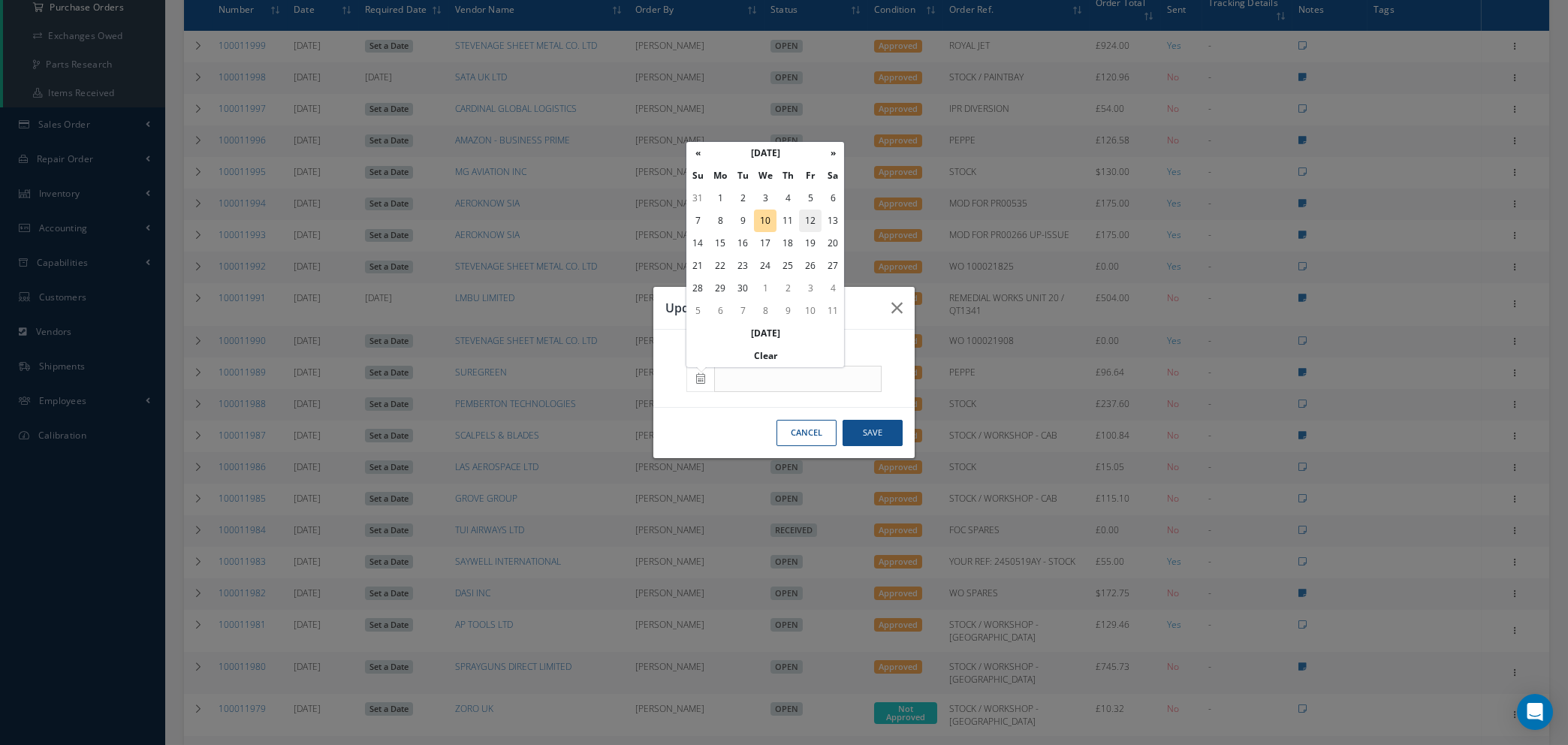
click at [811, 219] on td "12" at bounding box center [810, 221] width 22 height 22
type input "09/12/2025"
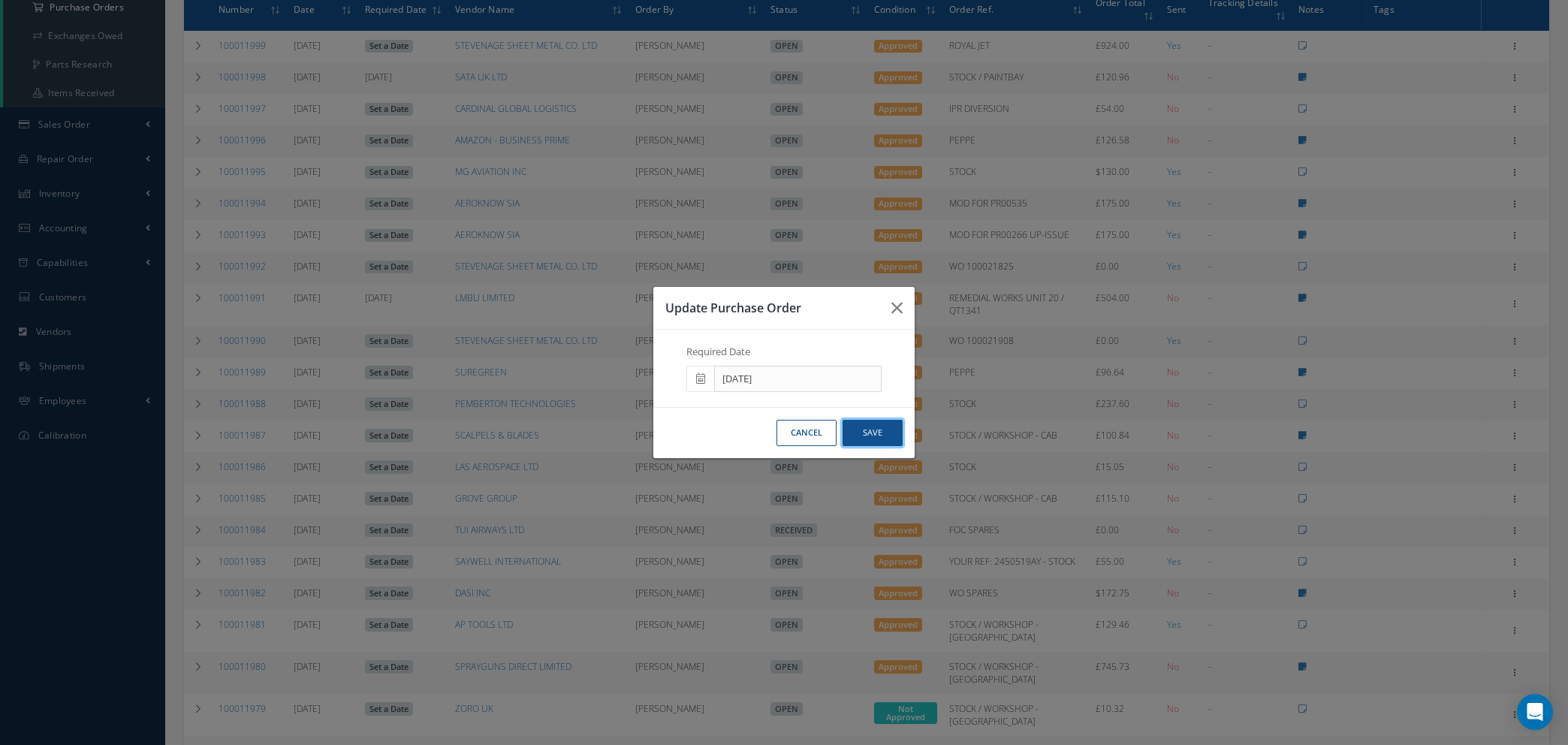
click at [876, 443] on button "Save" at bounding box center [872, 432] width 60 height 26
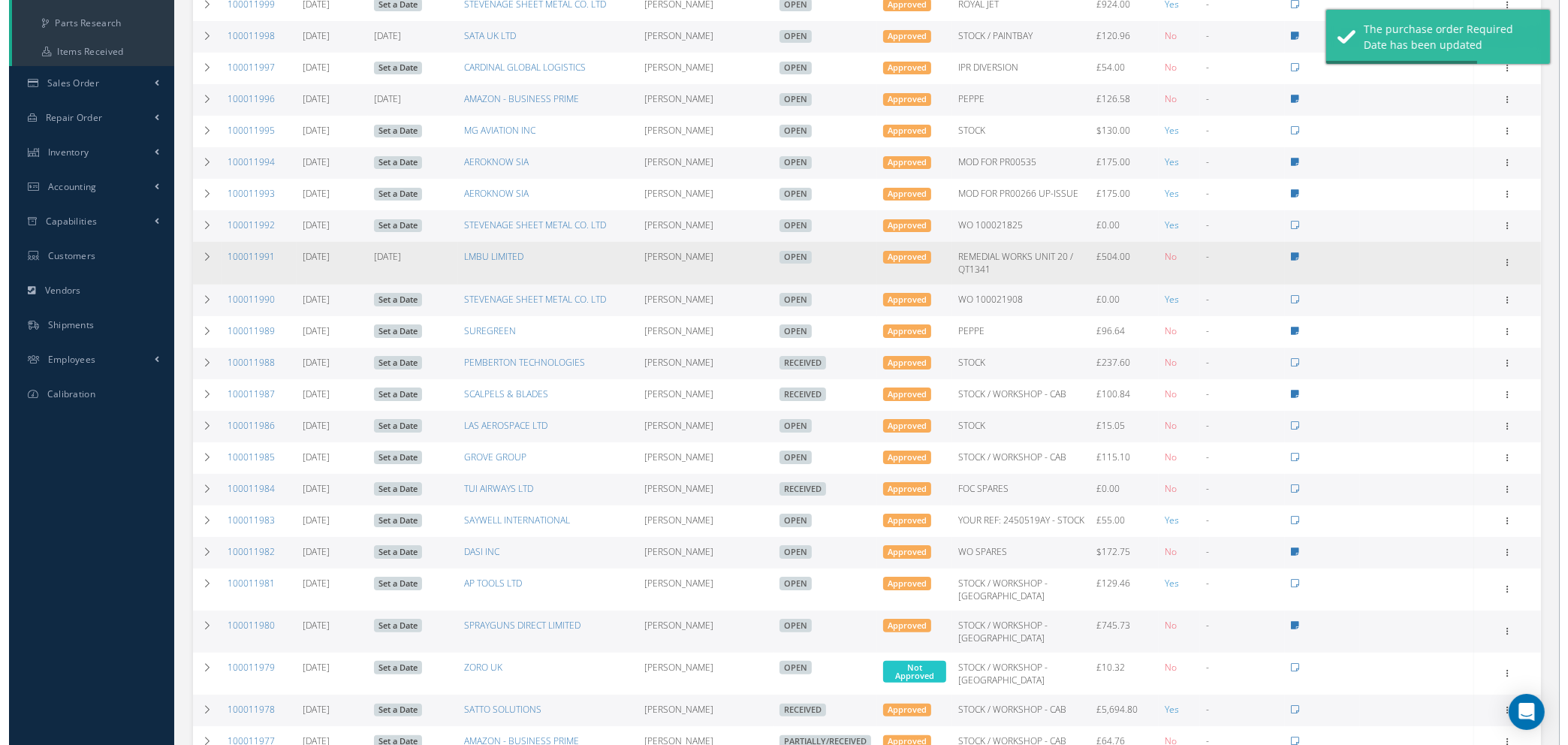
scroll to position [338, 0]
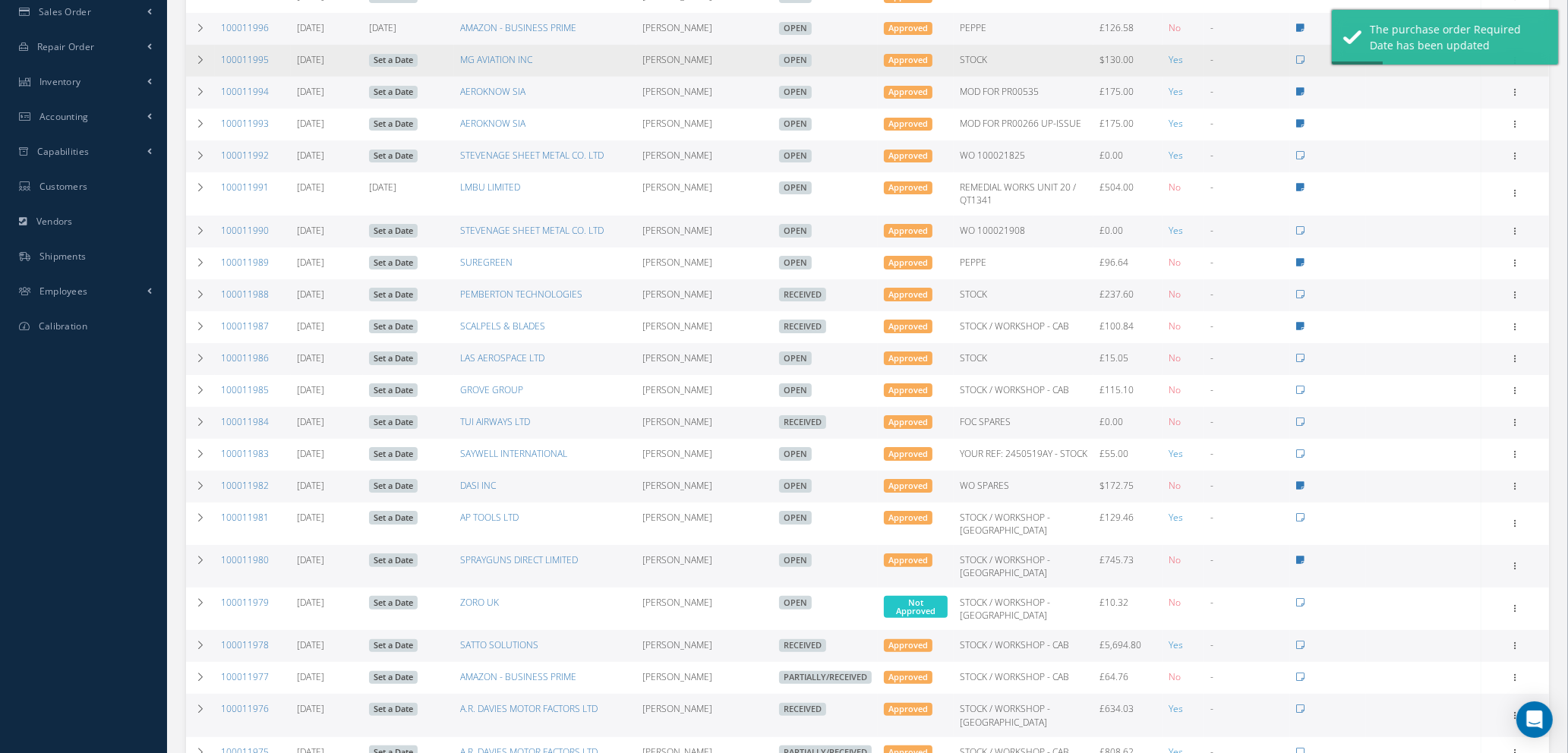
click at [391, 60] on link "Set a Date" at bounding box center [394, 60] width 48 height 14
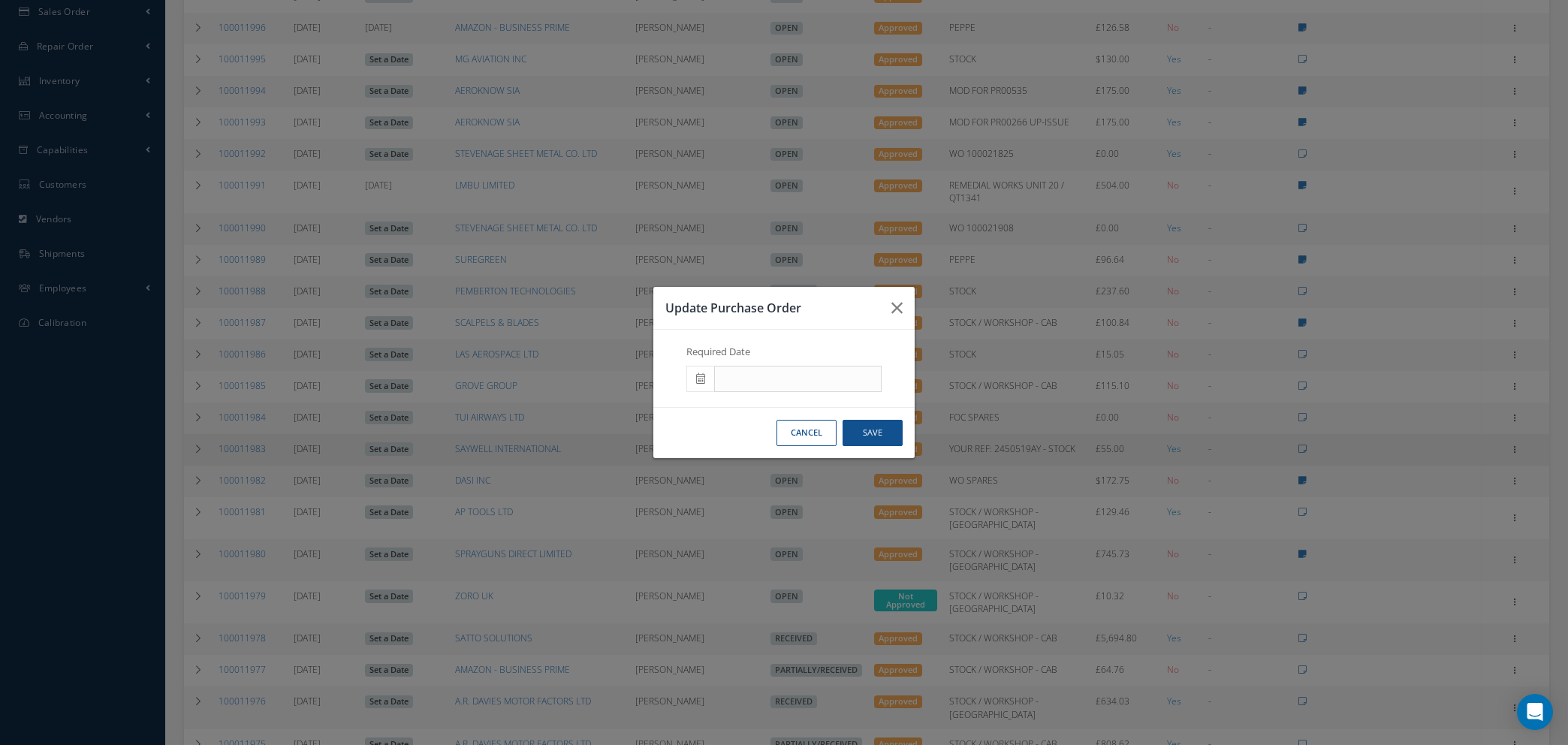
click at [786, 440] on button "Cancel" at bounding box center [806, 432] width 60 height 26
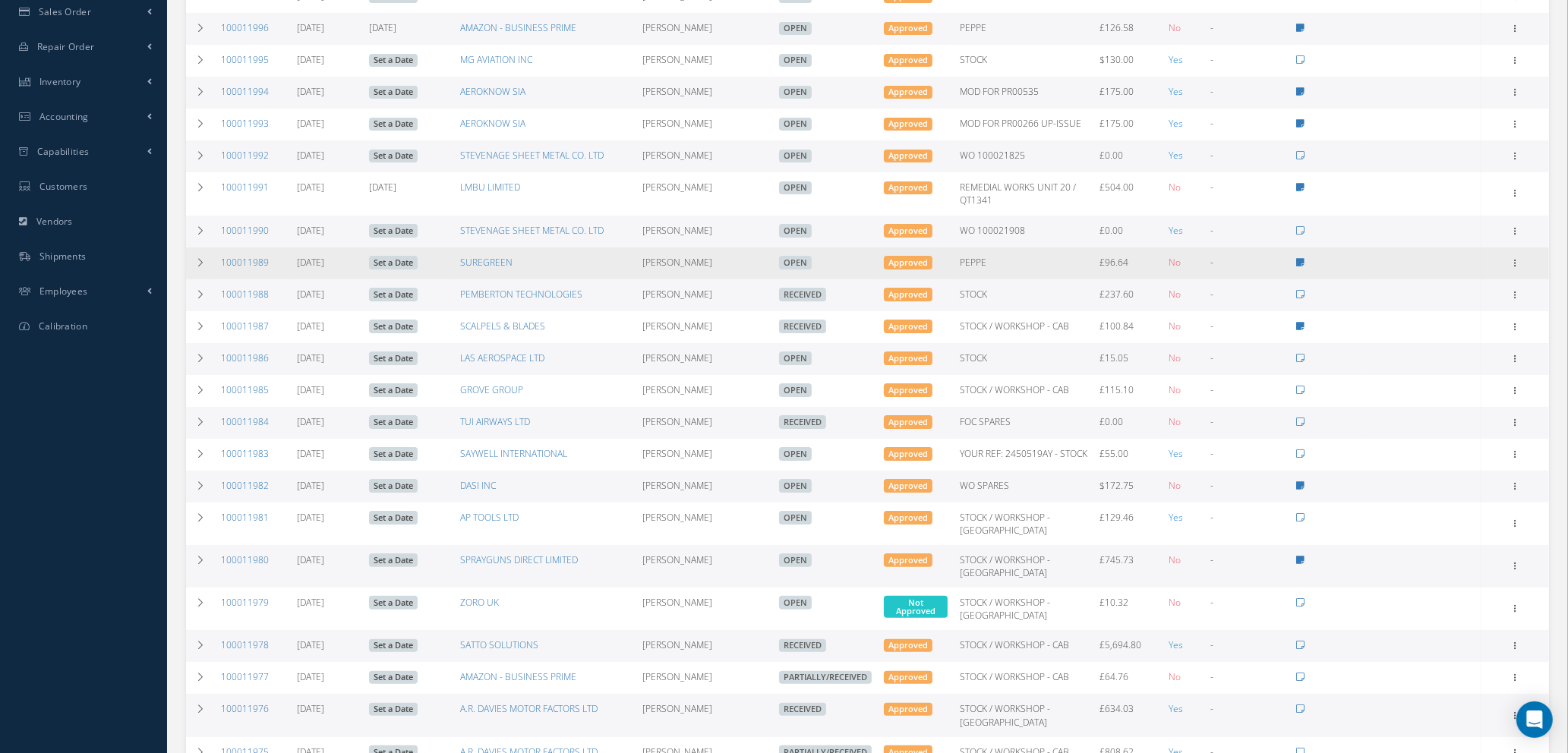
click at [396, 264] on link "Set a Date" at bounding box center [394, 262] width 48 height 14
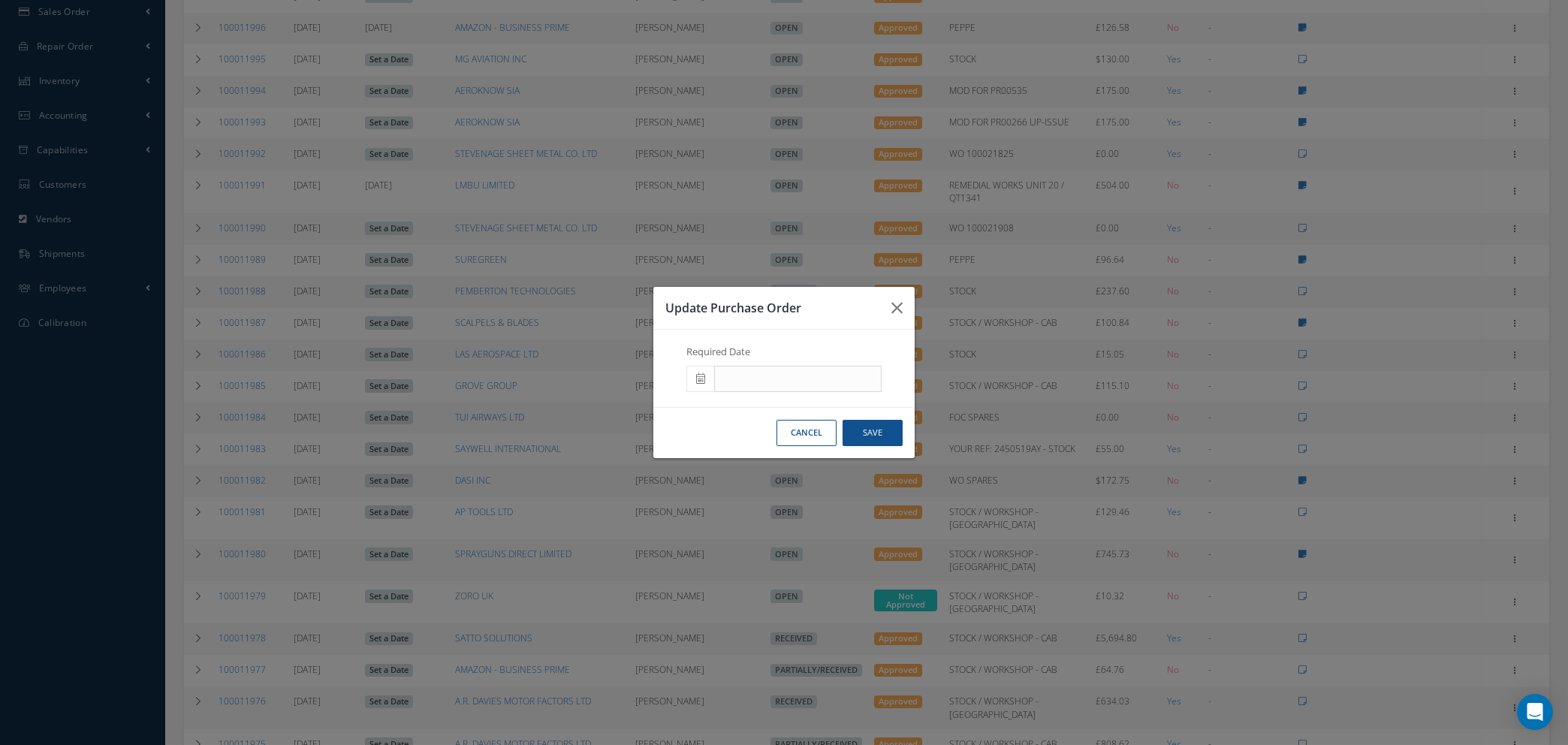
click at [695, 379] on span at bounding box center [700, 380] width 28 height 27
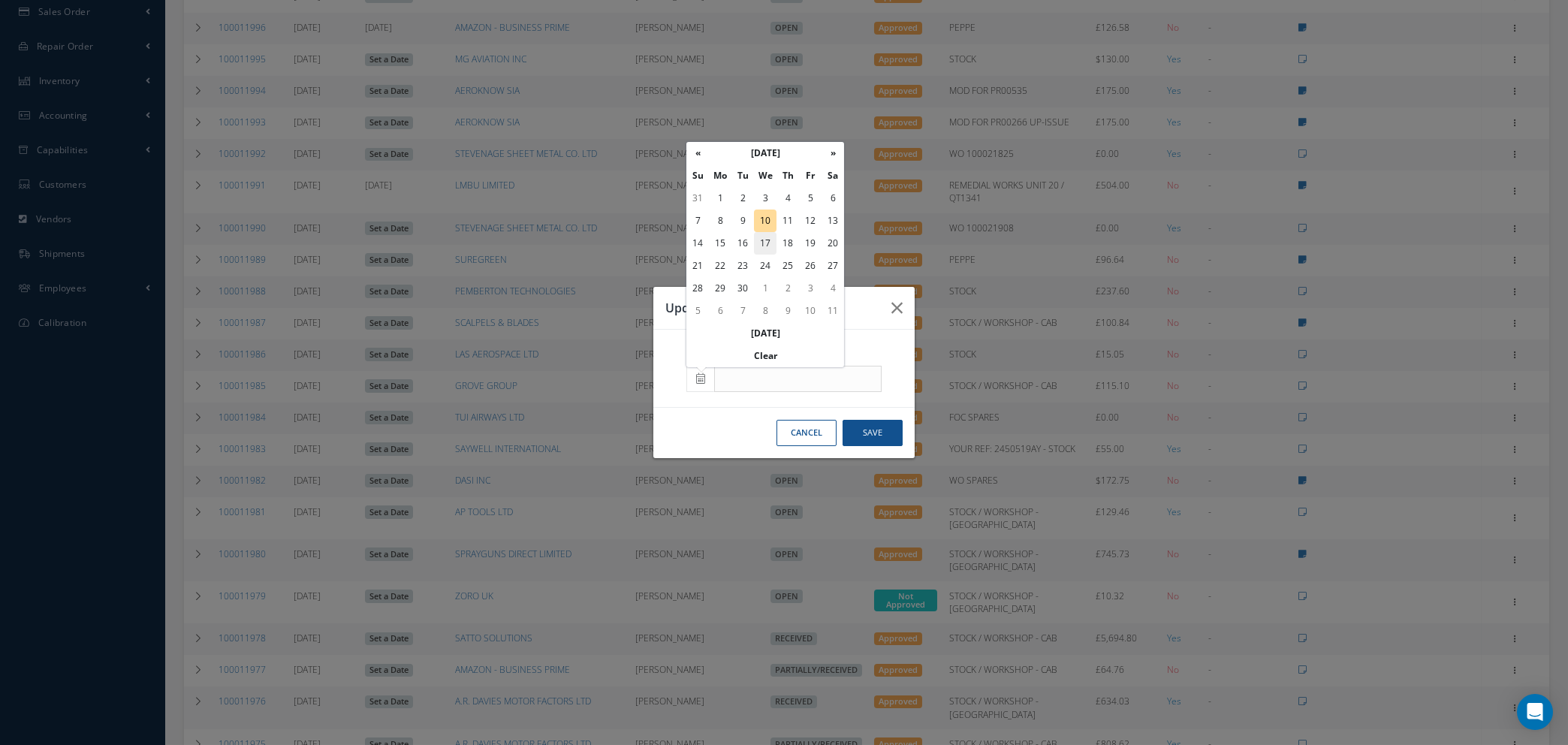
click at [769, 243] on td "17" at bounding box center [765, 243] width 22 height 22
type input "09/17/2025"
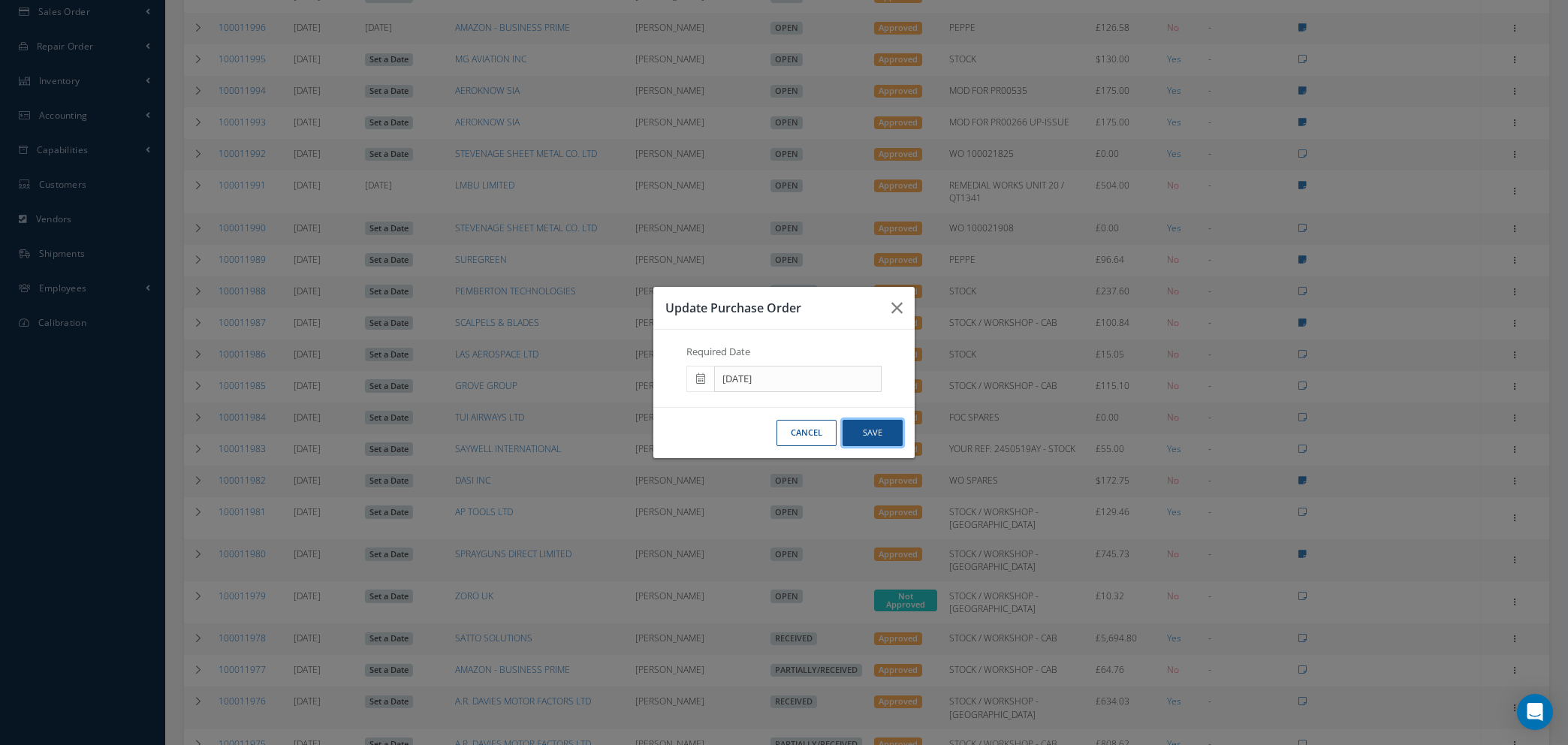
click at [871, 436] on button "Save" at bounding box center [872, 432] width 60 height 26
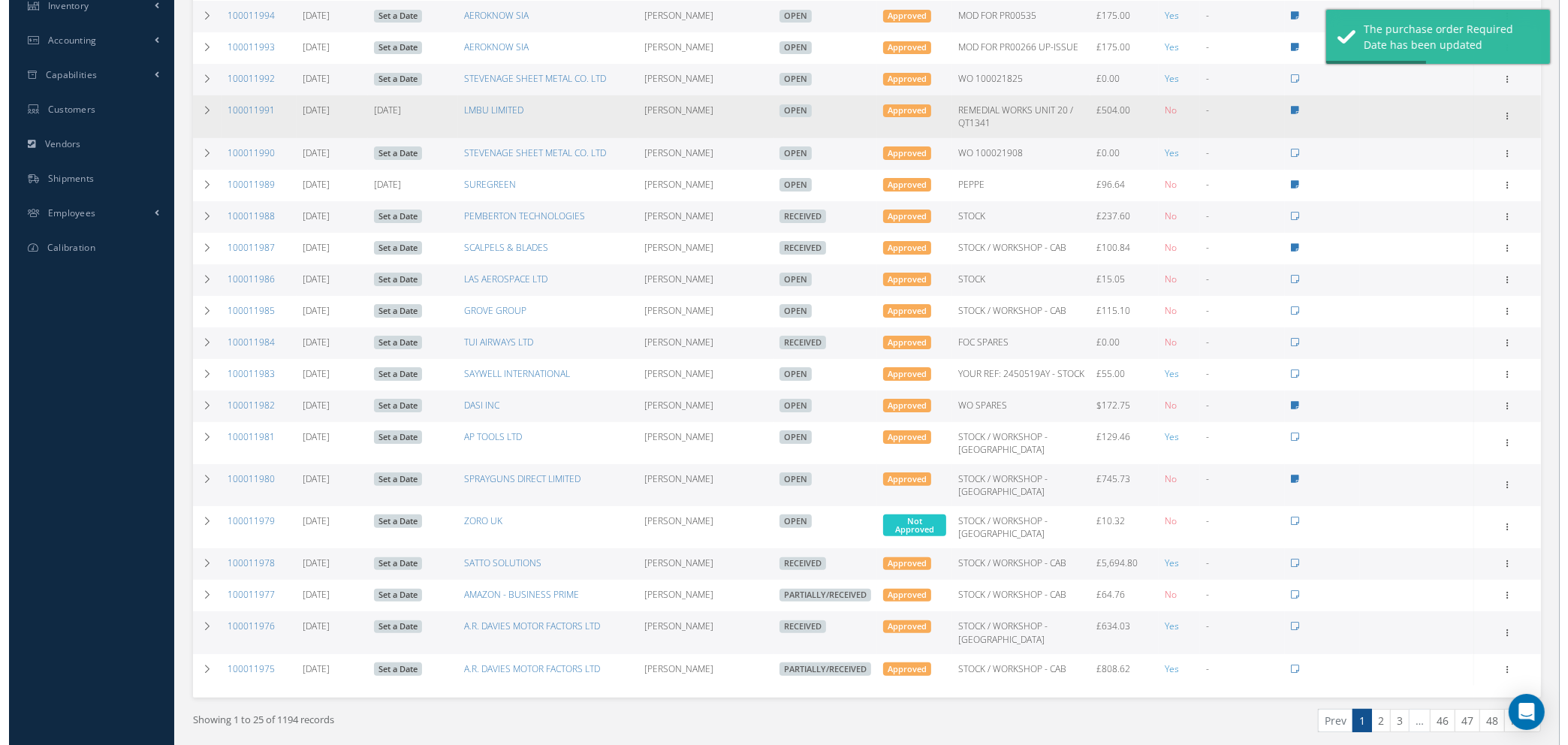
scroll to position [451, 0]
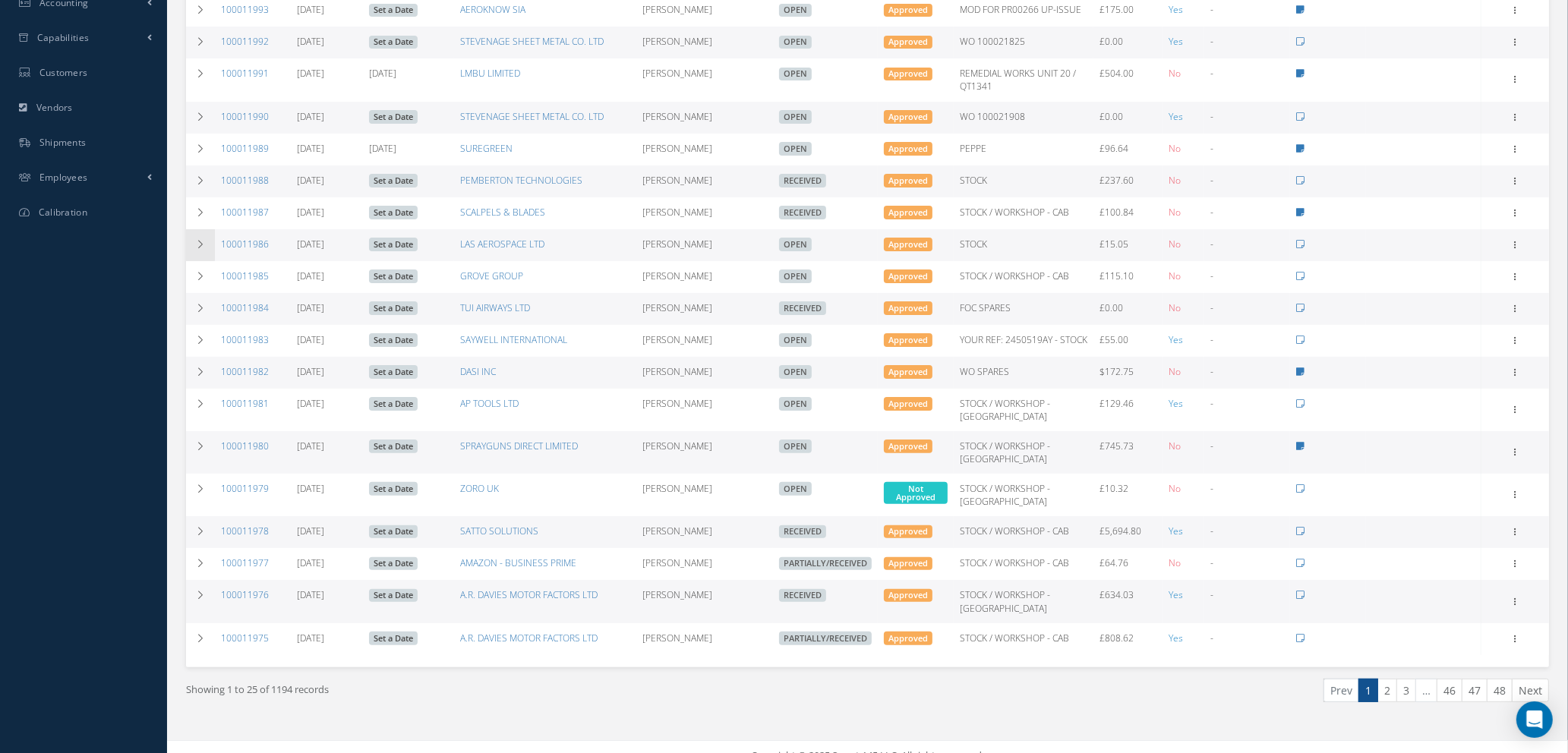
click at [201, 243] on icon at bounding box center [200, 244] width 10 height 9
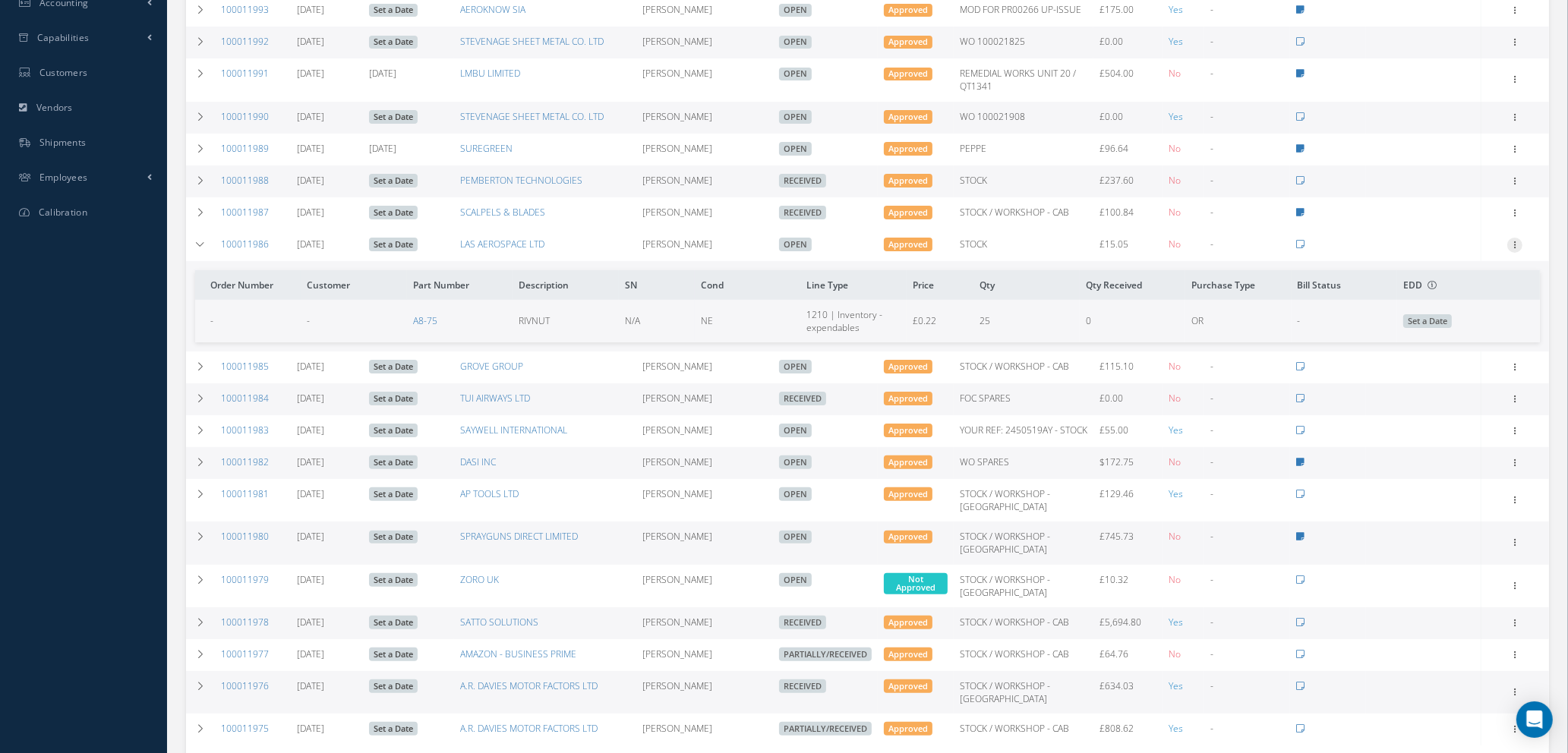
click at [1512, 242] on icon at bounding box center [1515, 243] width 15 height 12
click at [1456, 353] on link "Send By Email" at bounding box center [1445, 352] width 120 height 19
type input "Reports from Purchase Order #100011986"
type textarea "Hiya, Please find Attached, our Purchase Order #100011986. If you have any ques…"
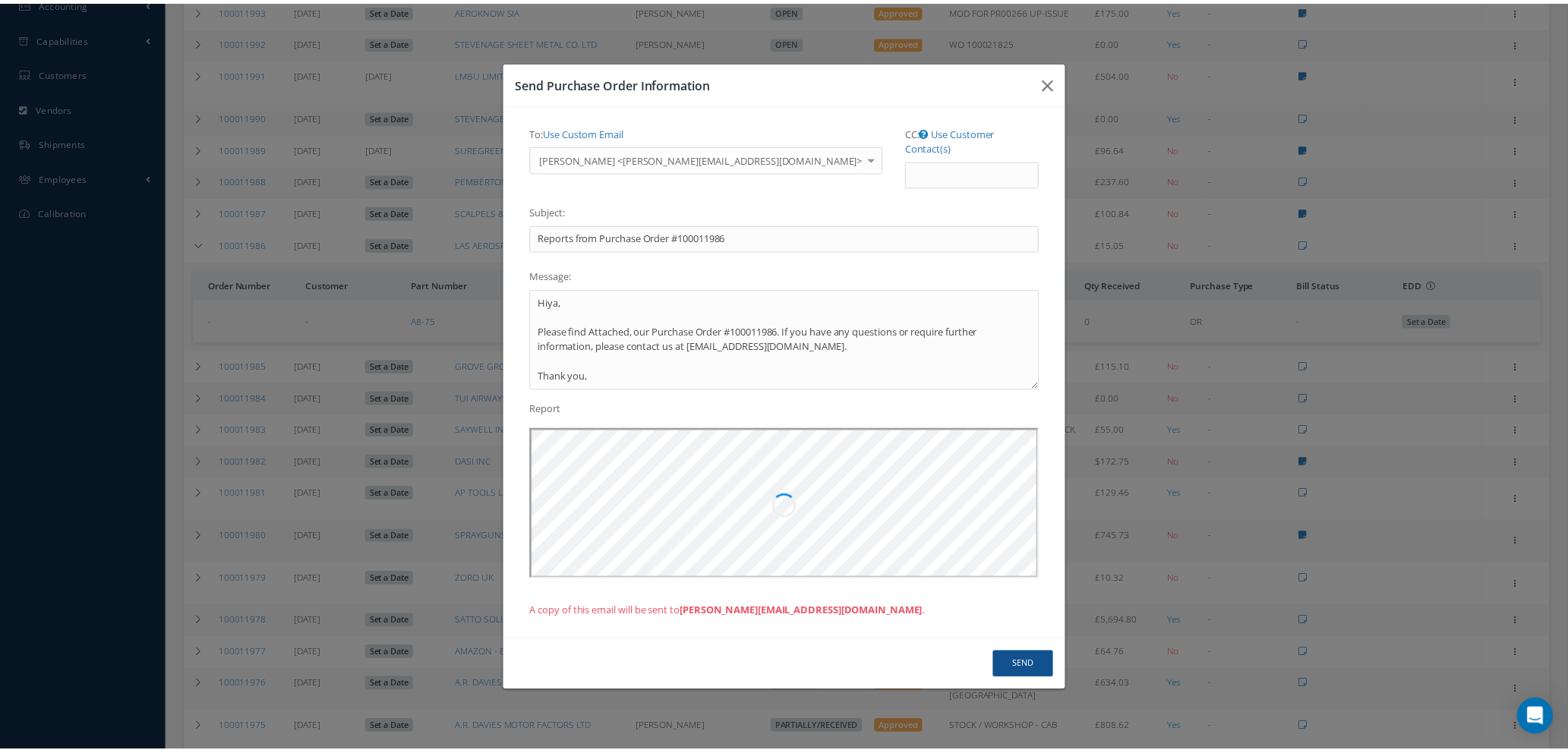
scroll to position [0, 0]
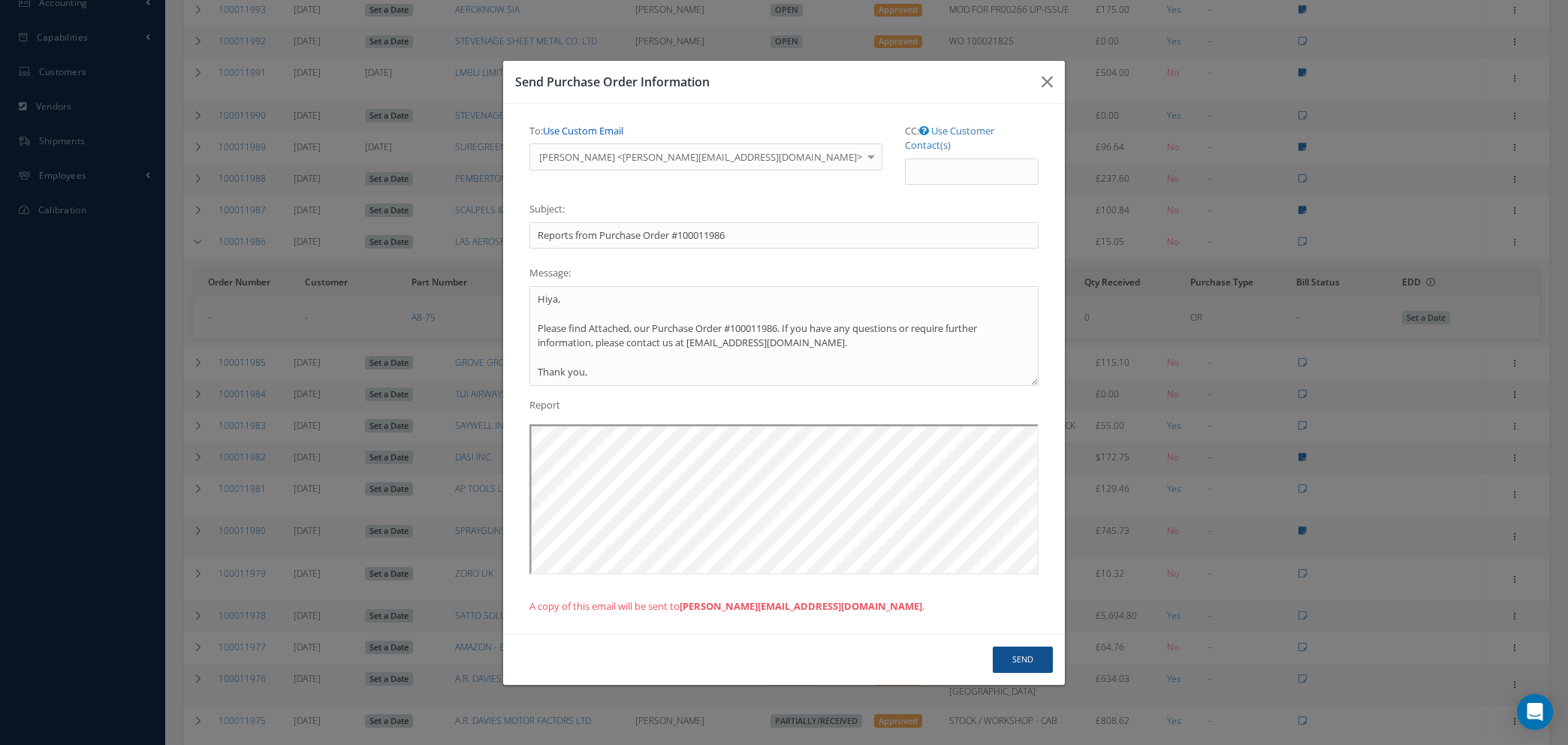
click at [587, 131] on link "Use Custom Email" at bounding box center [583, 130] width 81 height 14
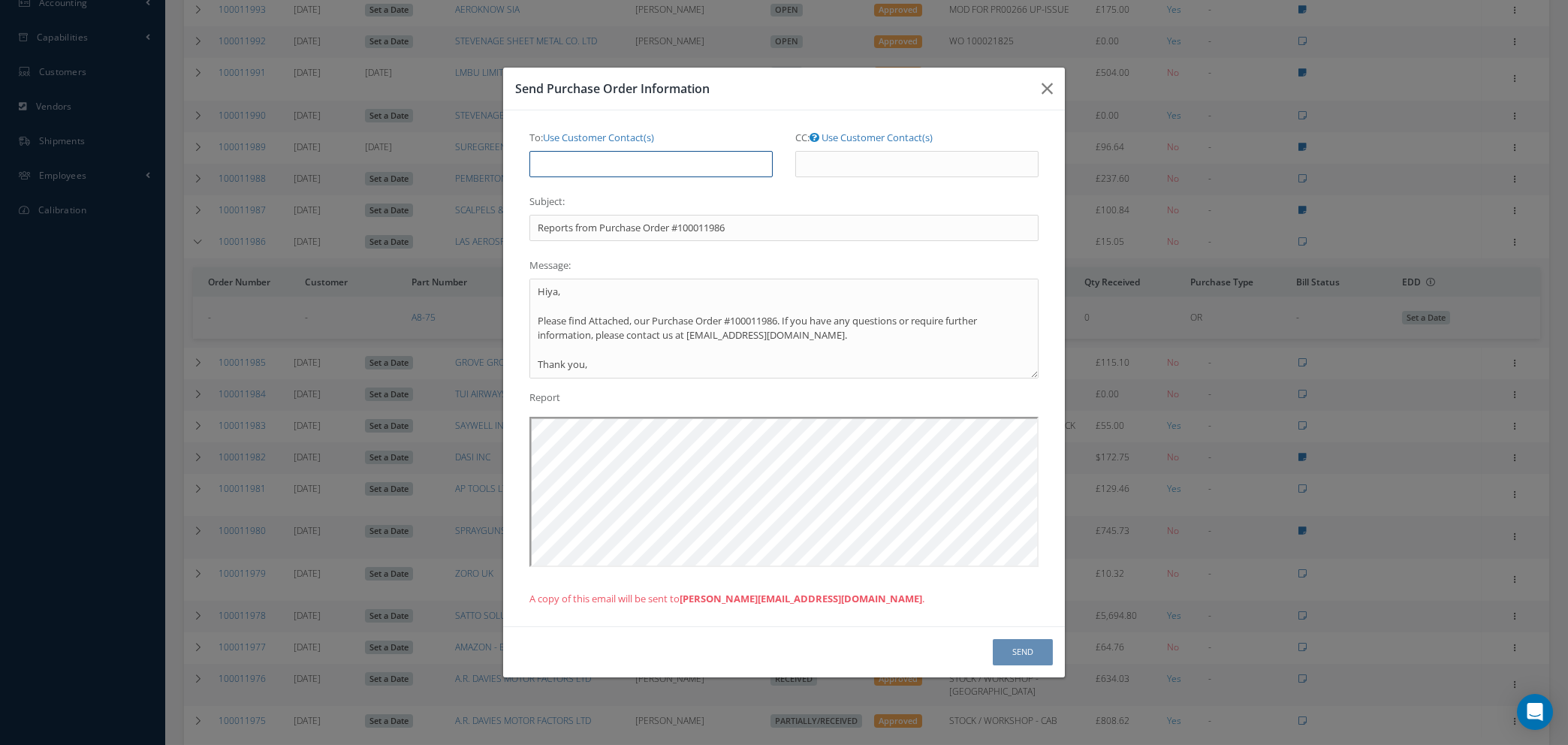
click at [628, 161] on input "To: Use Customer Contact(s)" at bounding box center [651, 164] width 243 height 27
type input "natasha@cab.aero"
click at [1026, 647] on button "Send" at bounding box center [1022, 652] width 60 height 26
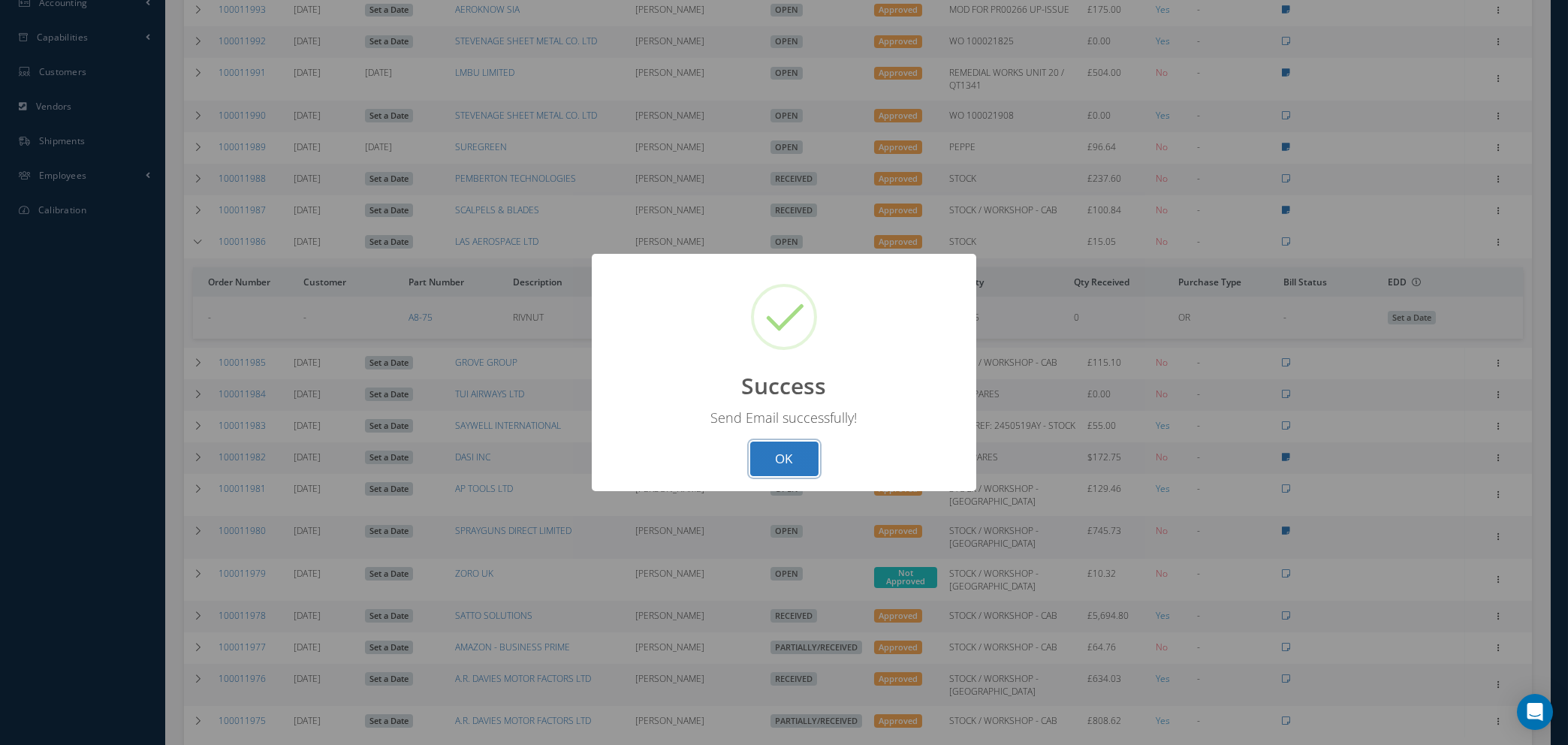
click at [805, 459] on button "OK" at bounding box center [785, 459] width 69 height 35
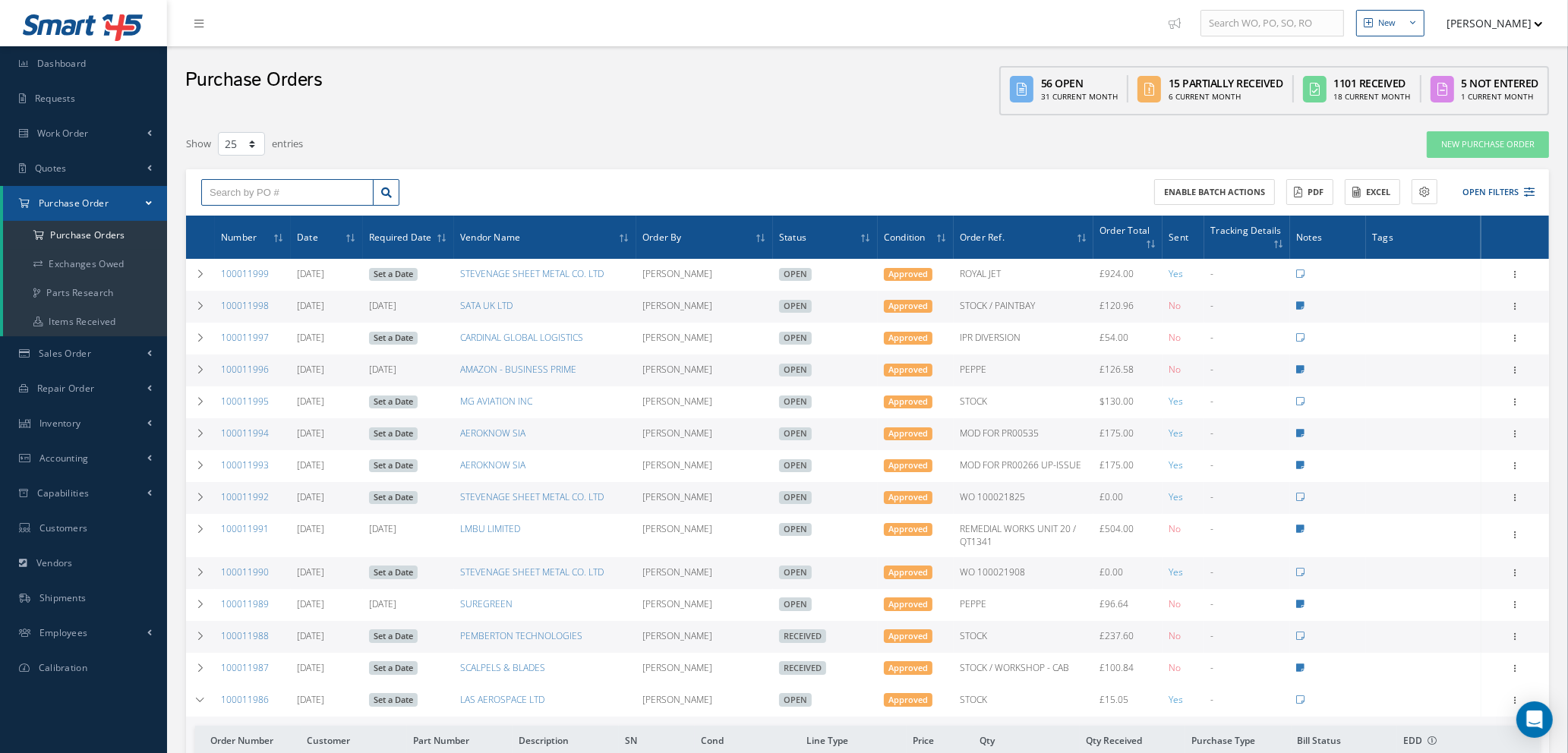
click at [259, 184] on input "text" at bounding box center [288, 193] width 173 height 27
type input "100011850"
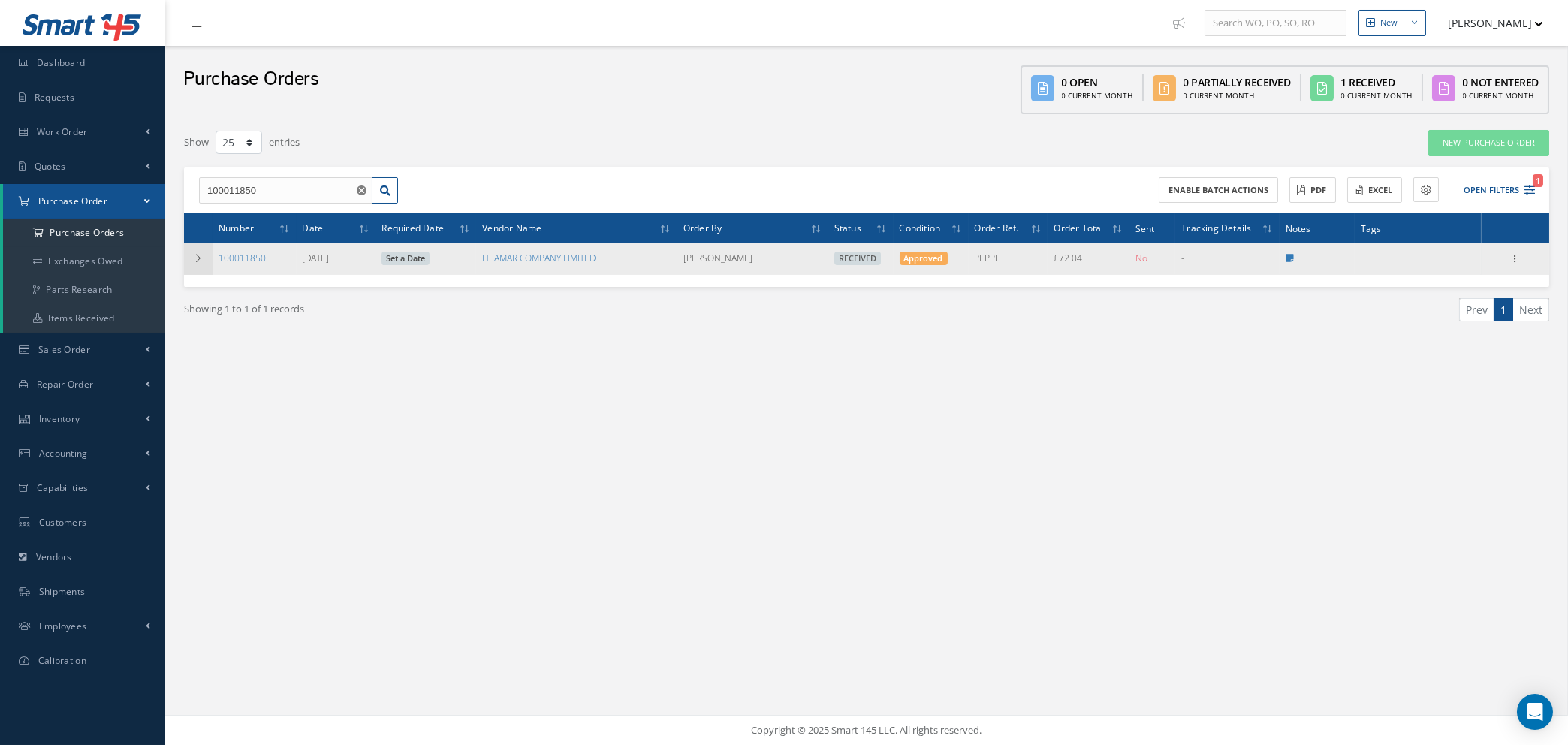
click at [194, 258] on icon at bounding box center [198, 258] width 10 height 9
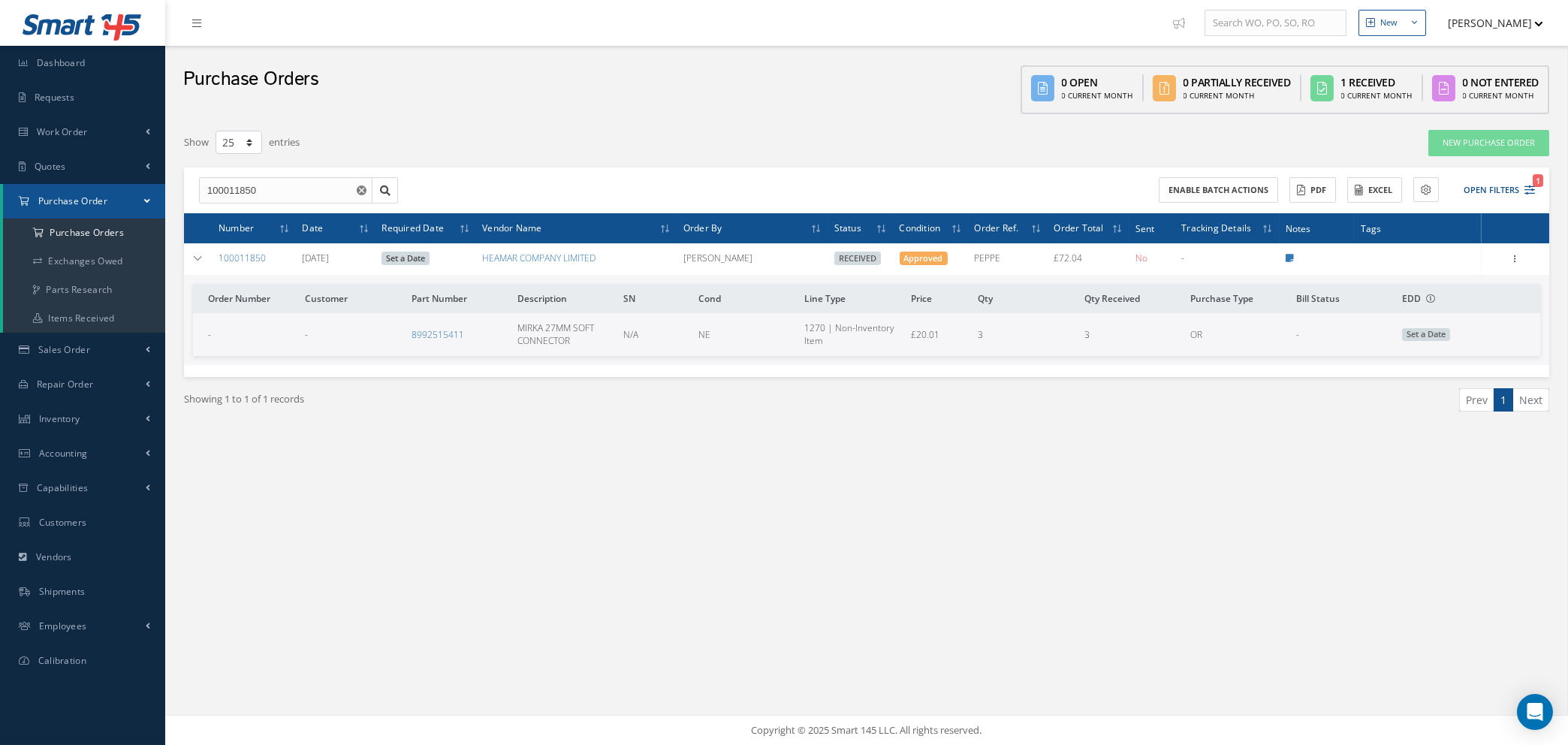
click at [360, 187] on icon "Reset" at bounding box center [361, 191] width 10 height 10
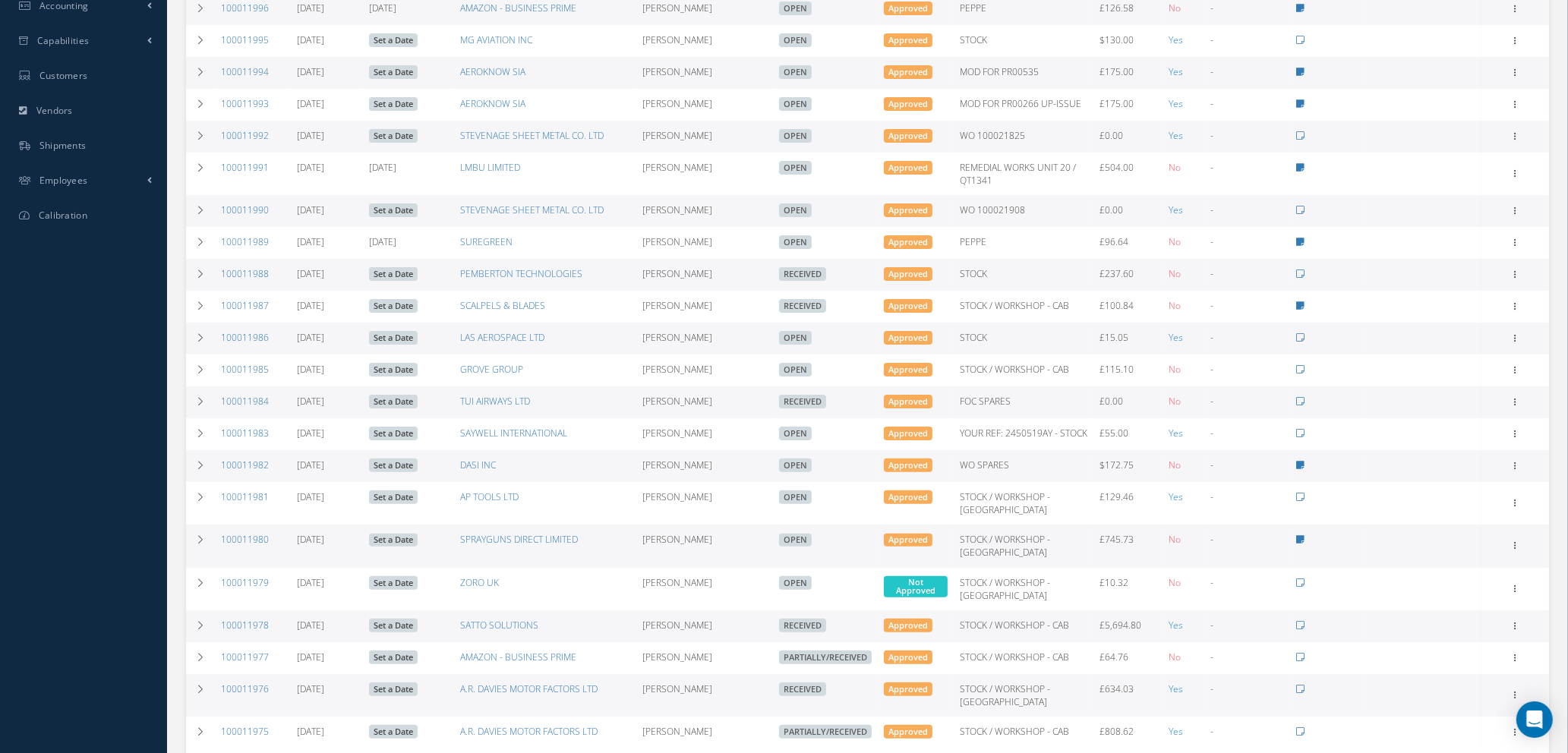
scroll to position [456, 0]
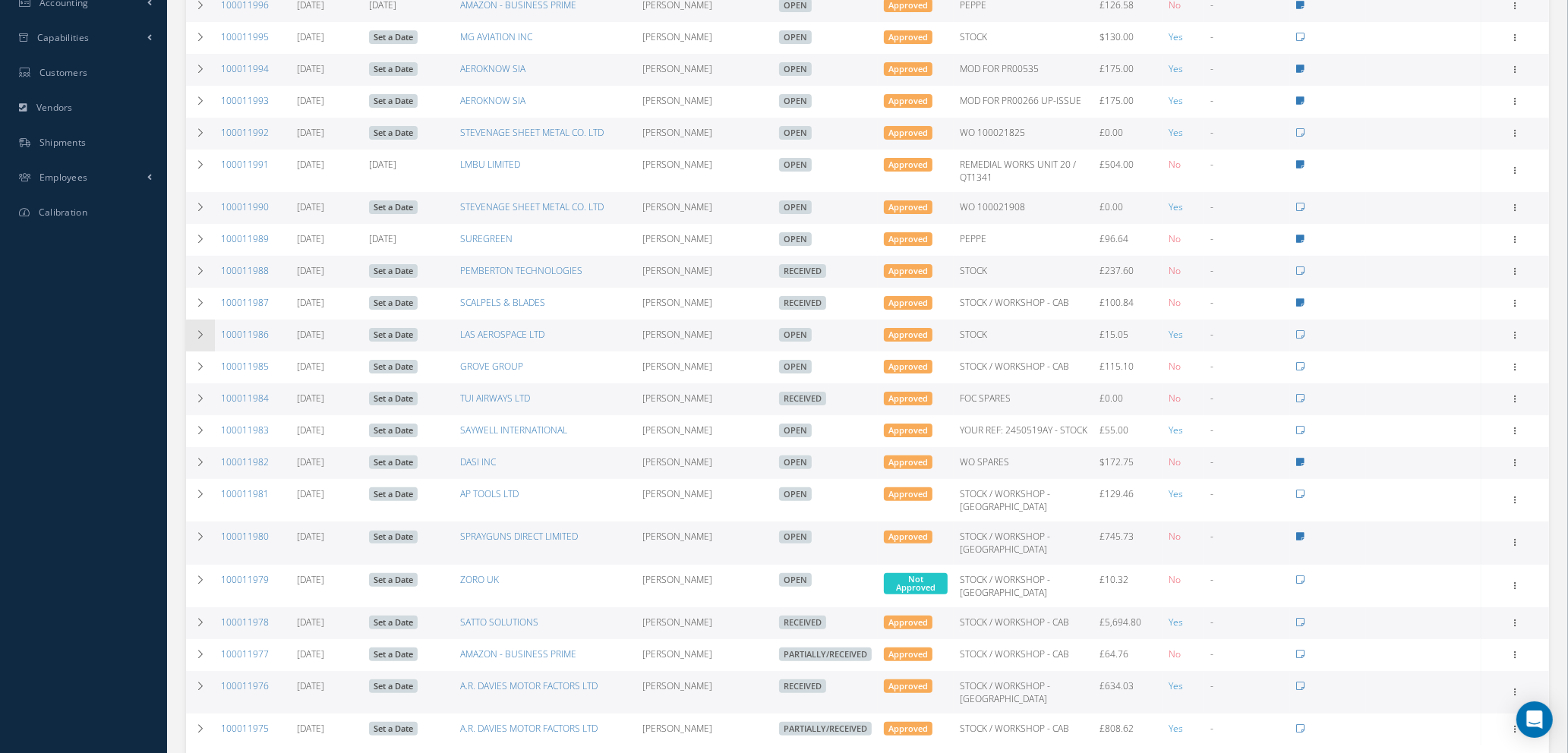
click at [198, 333] on icon at bounding box center [200, 335] width 10 height 9
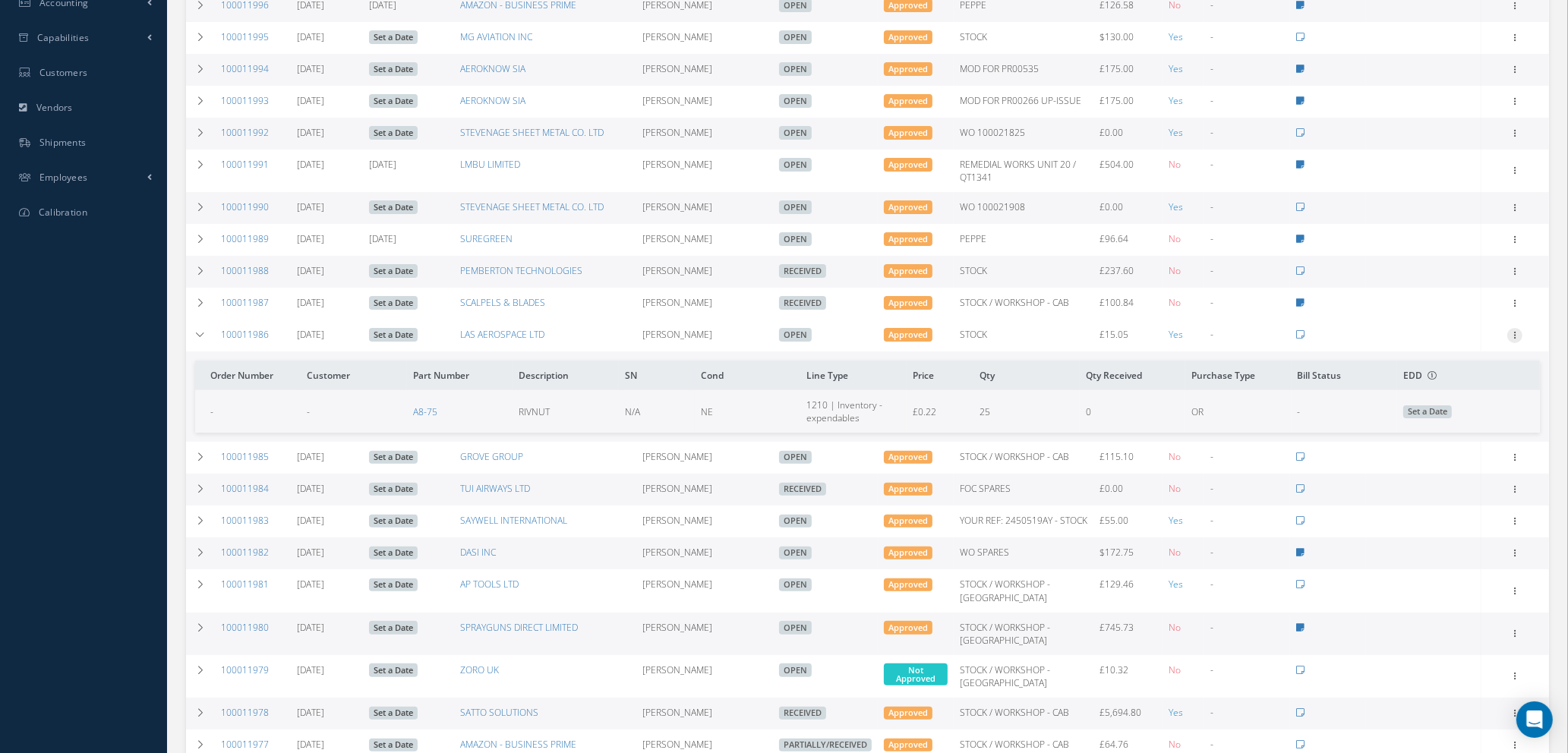
click at [1513, 330] on icon at bounding box center [1515, 334] width 15 height 12
click at [1418, 378] on link "Edit" at bounding box center [1445, 384] width 120 height 19
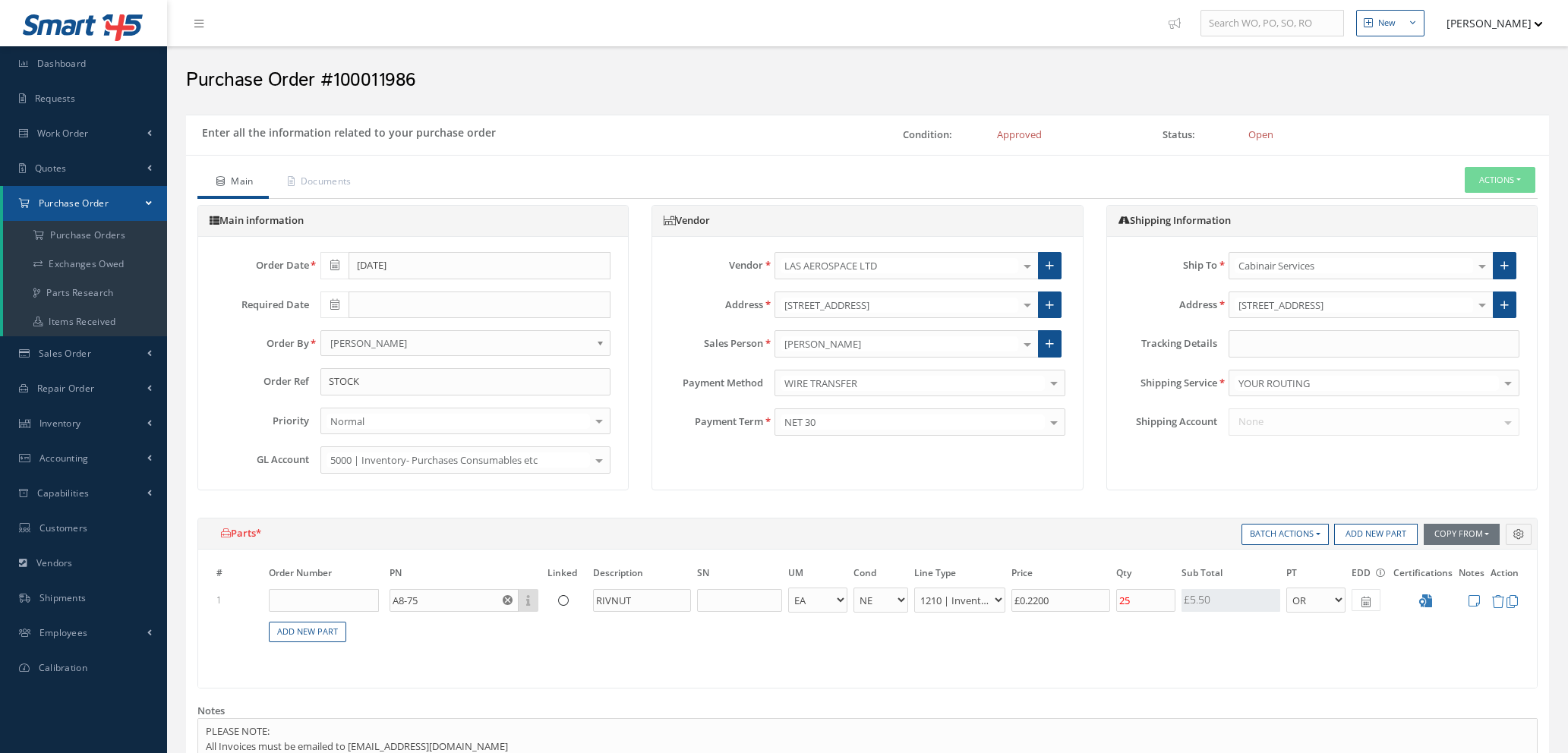
select select "1"
select select "5"
select select "7"
select select "1"
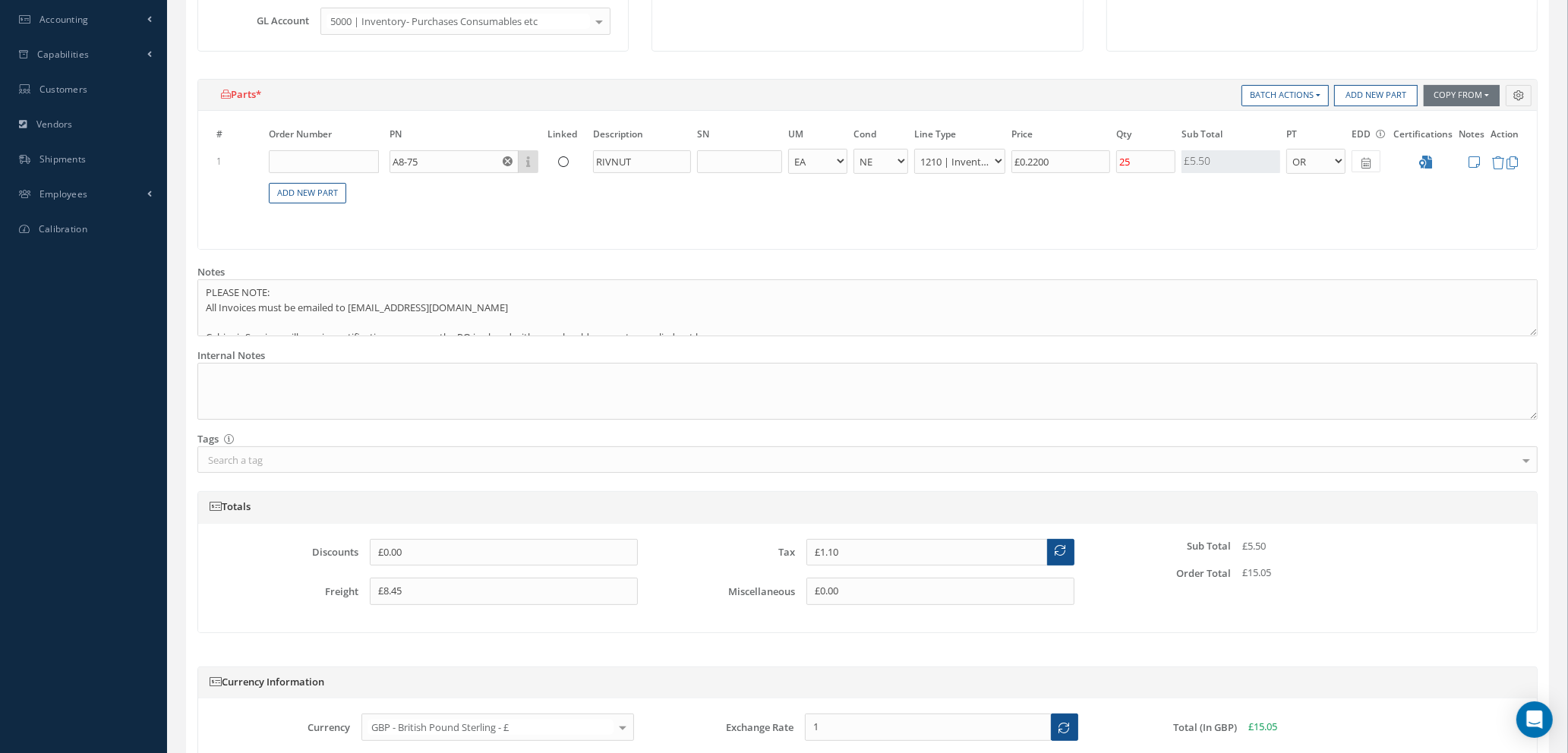
scroll to position [569, 0]
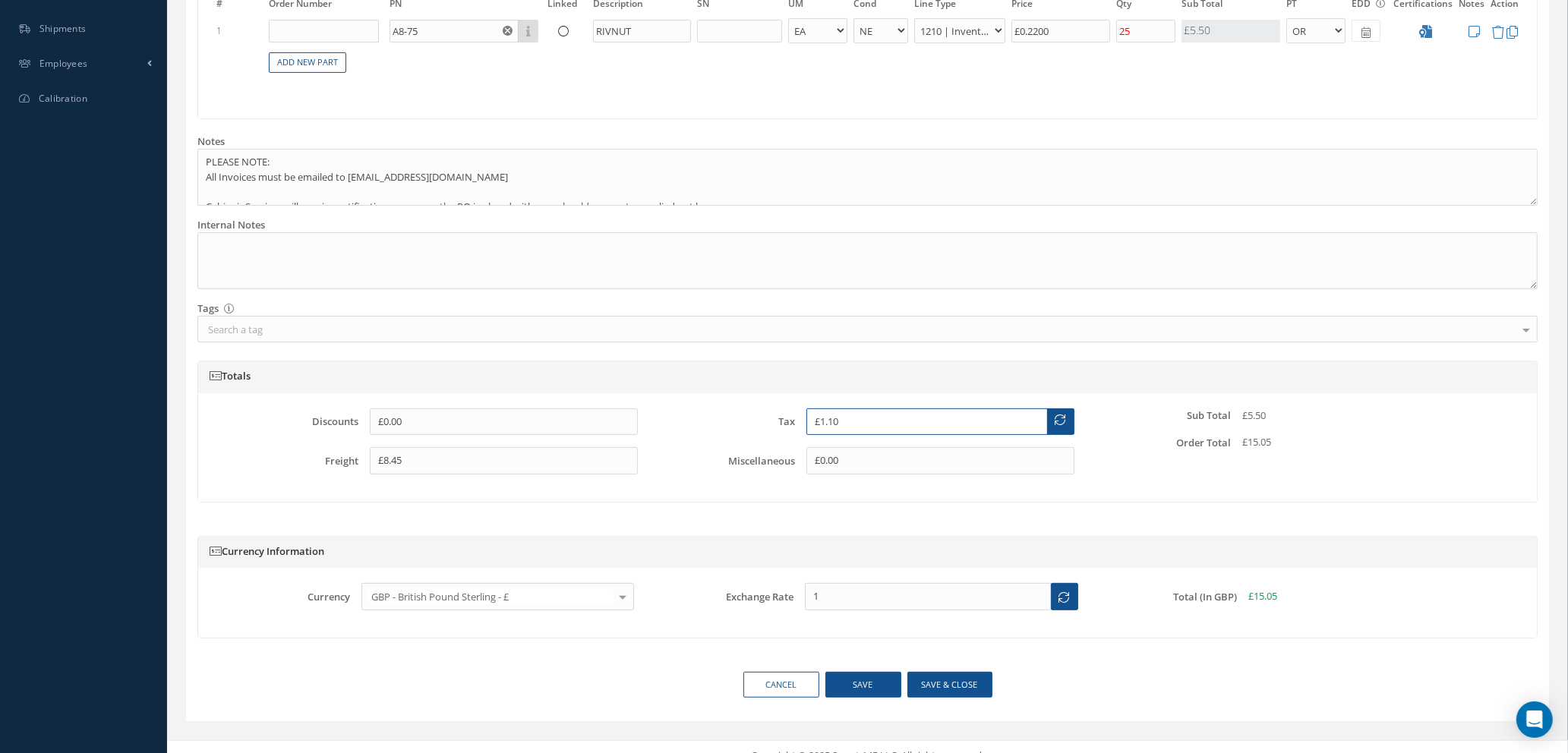
drag, startPoint x: 852, startPoint y: 425, endPoint x: 667, endPoint y: 425, distance: 185.0
click at [667, 425] on div "Tax £1.10" at bounding box center [867, 422] width 436 height 27
type input "£2.79"
click at [936, 687] on button "Save & close" at bounding box center [949, 684] width 85 height 27
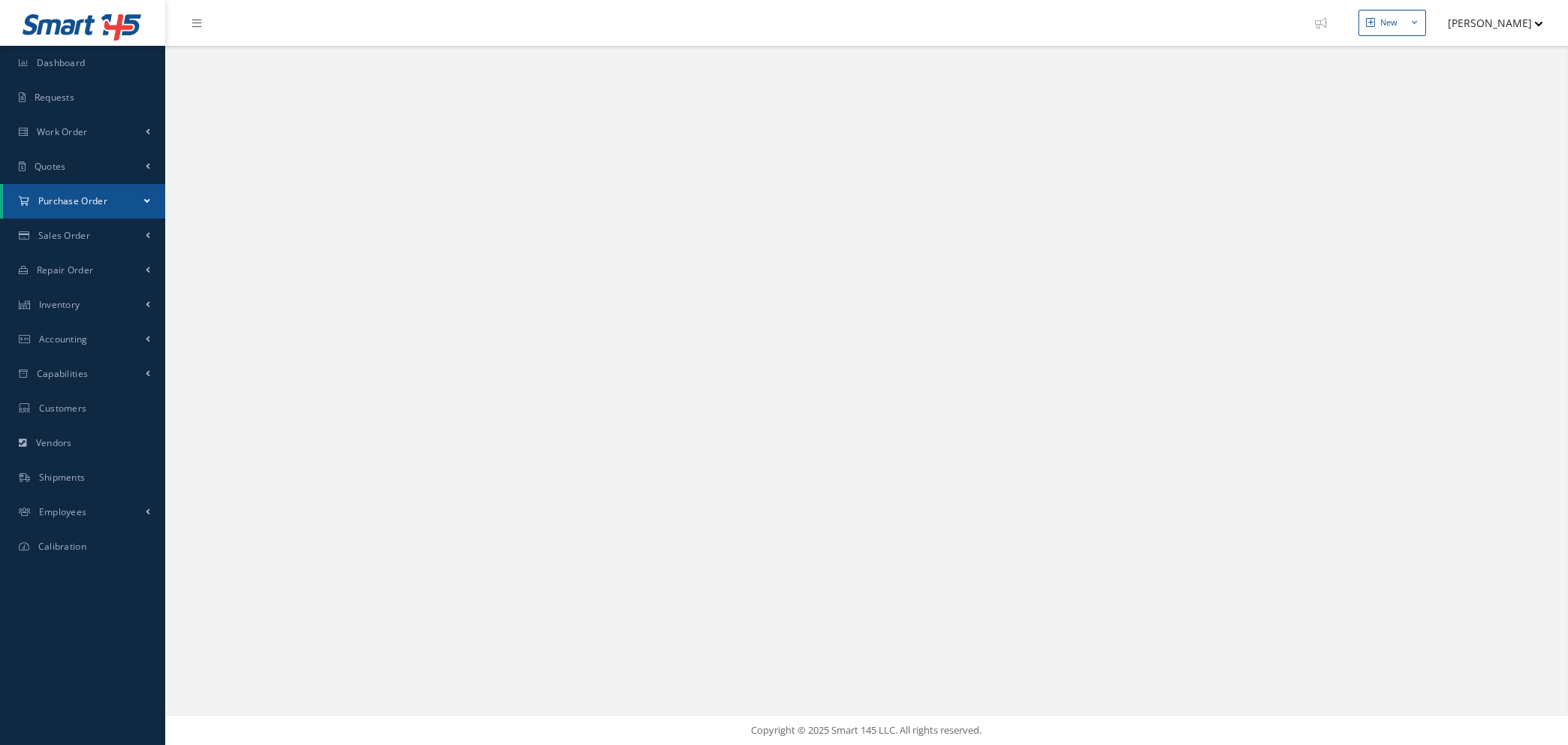
select select "25"
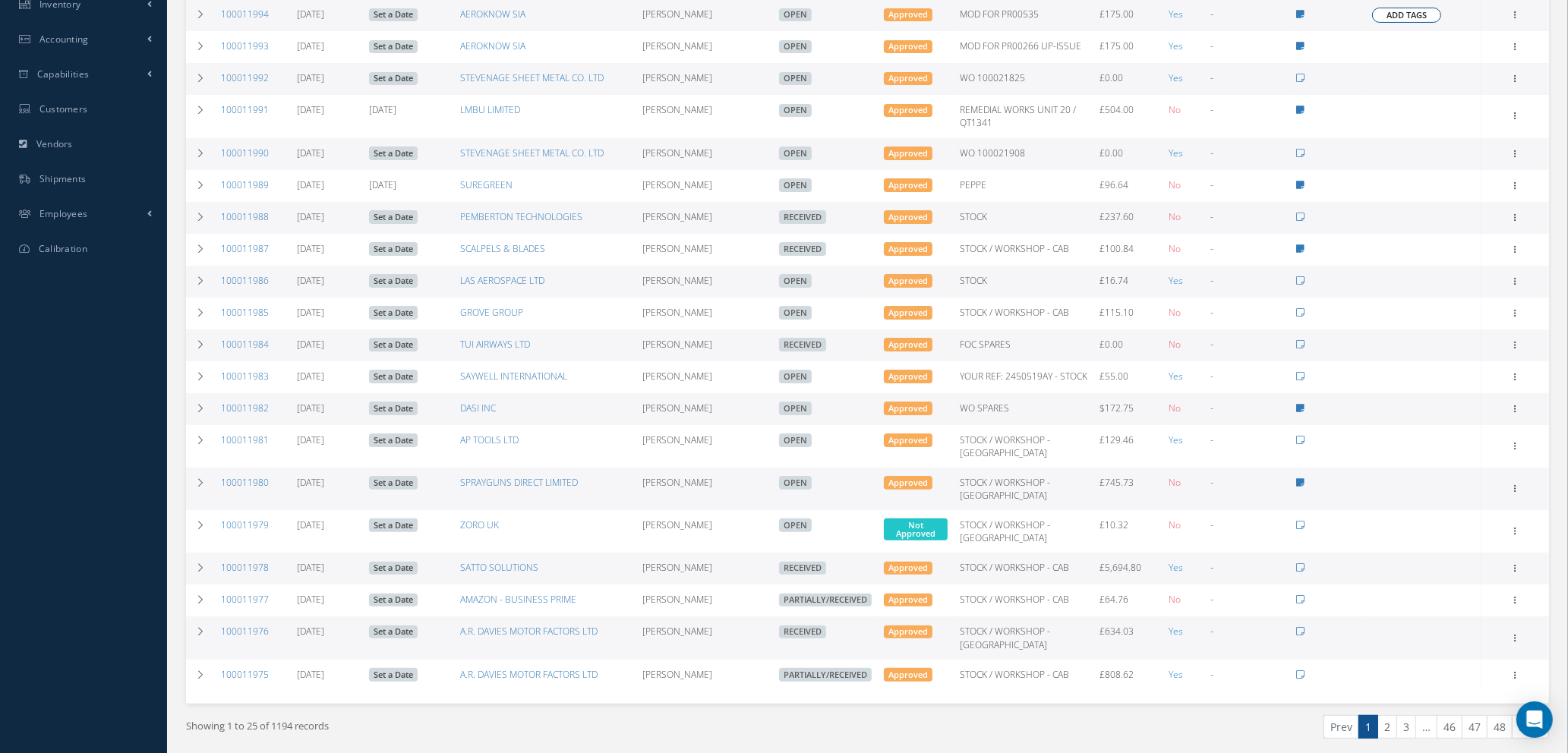
scroll to position [456, 0]
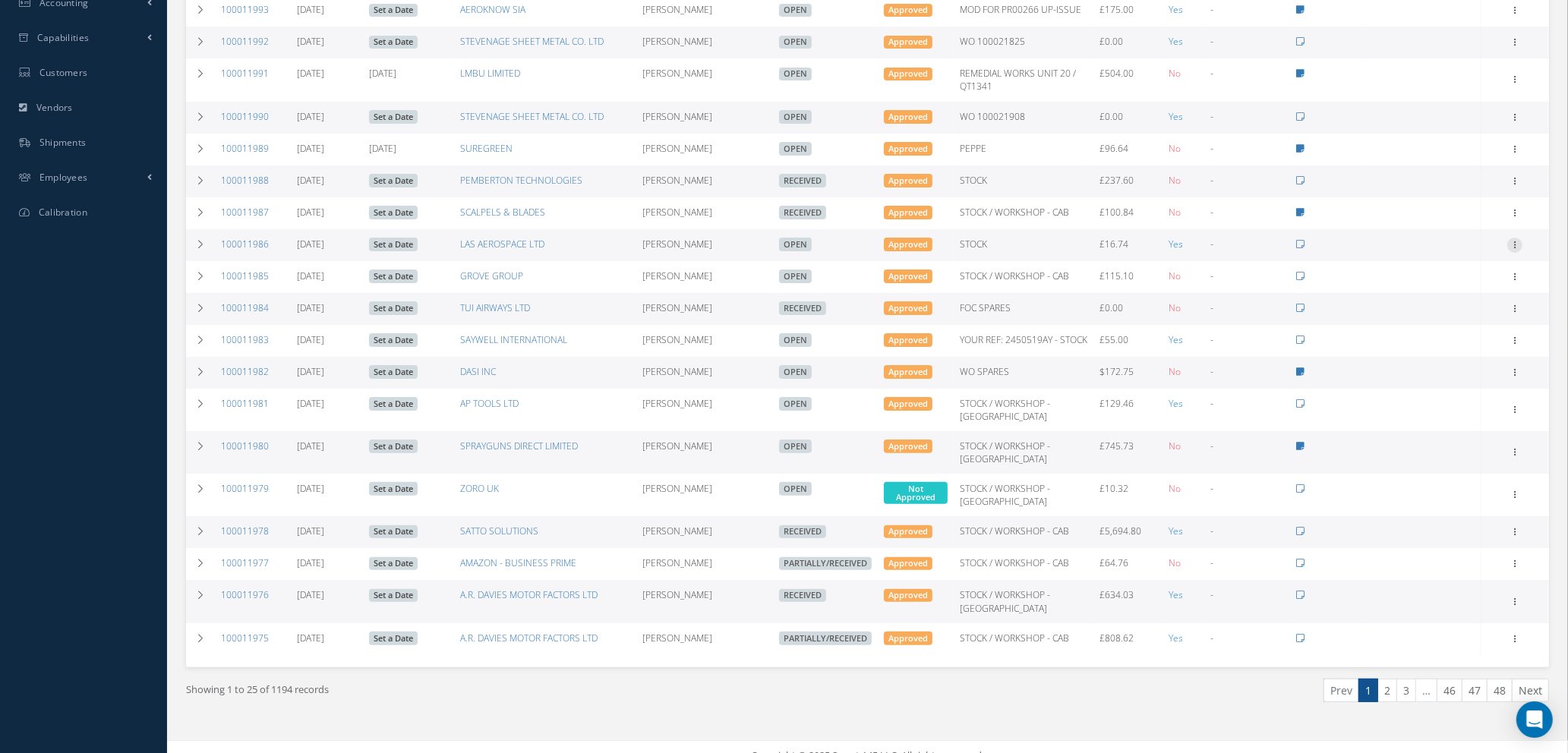
click at [1516, 239] on icon at bounding box center [1515, 243] width 15 height 12
click at [1435, 387] on link "Documents" at bounding box center [1445, 391] width 120 height 19
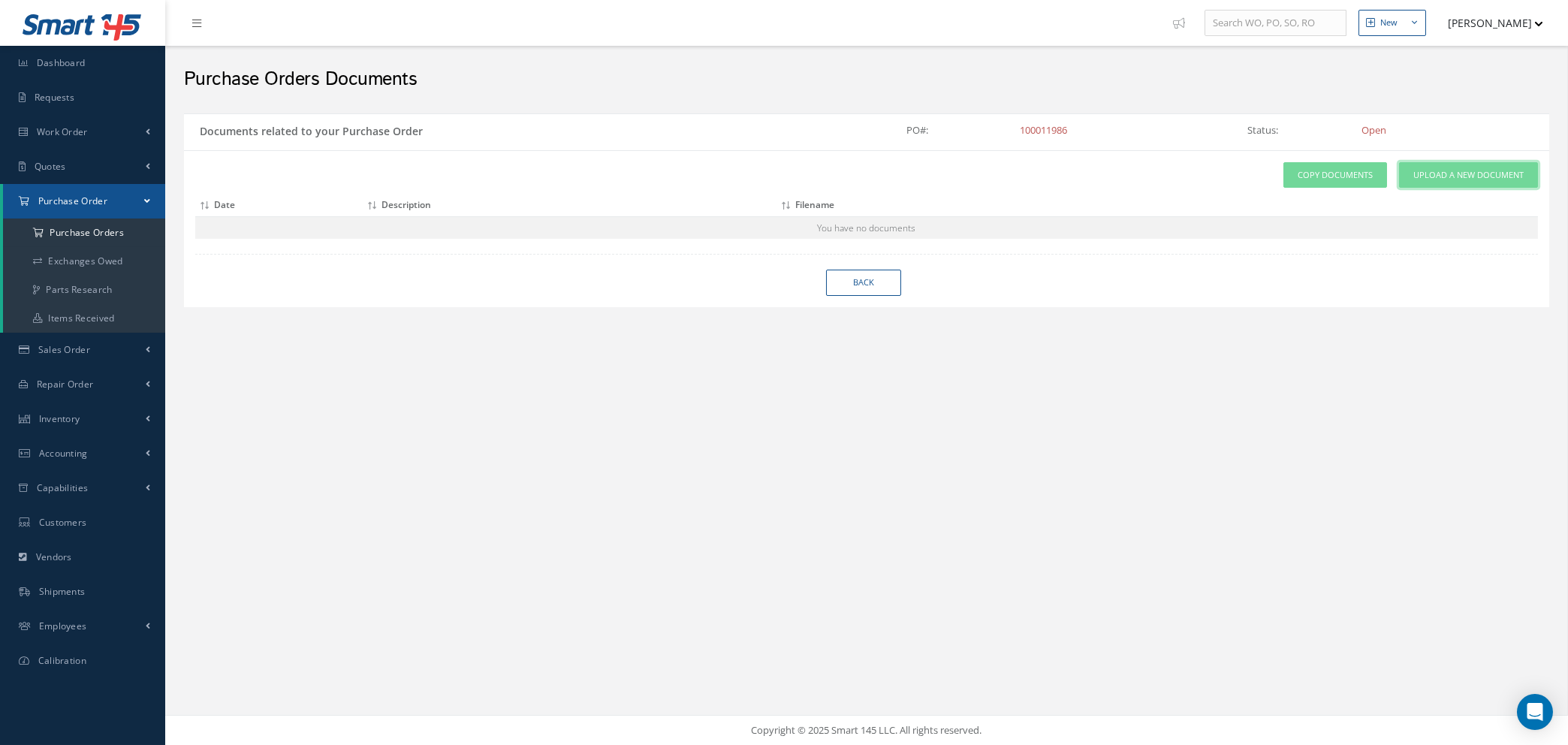
click at [1441, 178] on span "Upload a New Document" at bounding box center [1468, 175] width 110 height 13
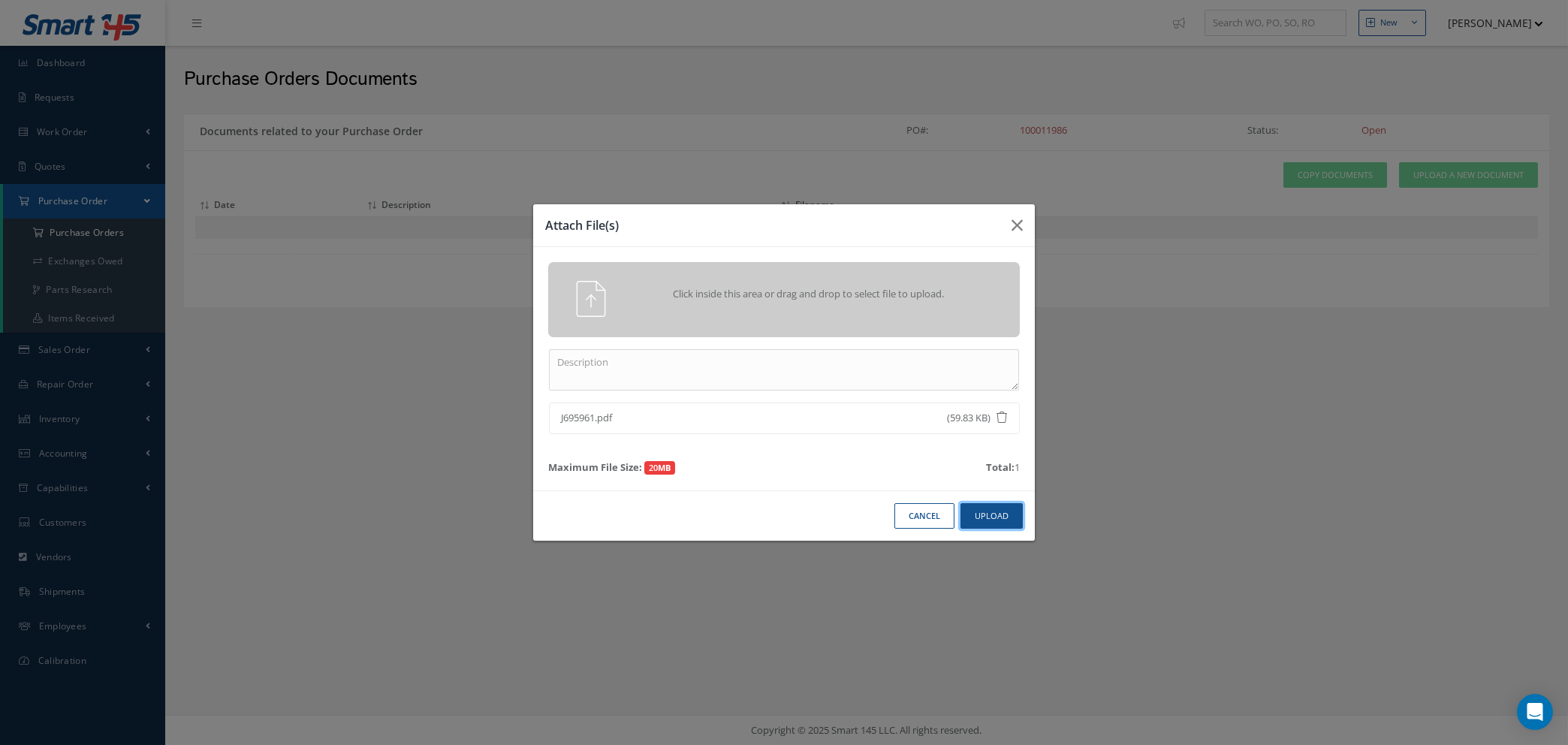
click at [988, 511] on button "Upload" at bounding box center [991, 516] width 62 height 26
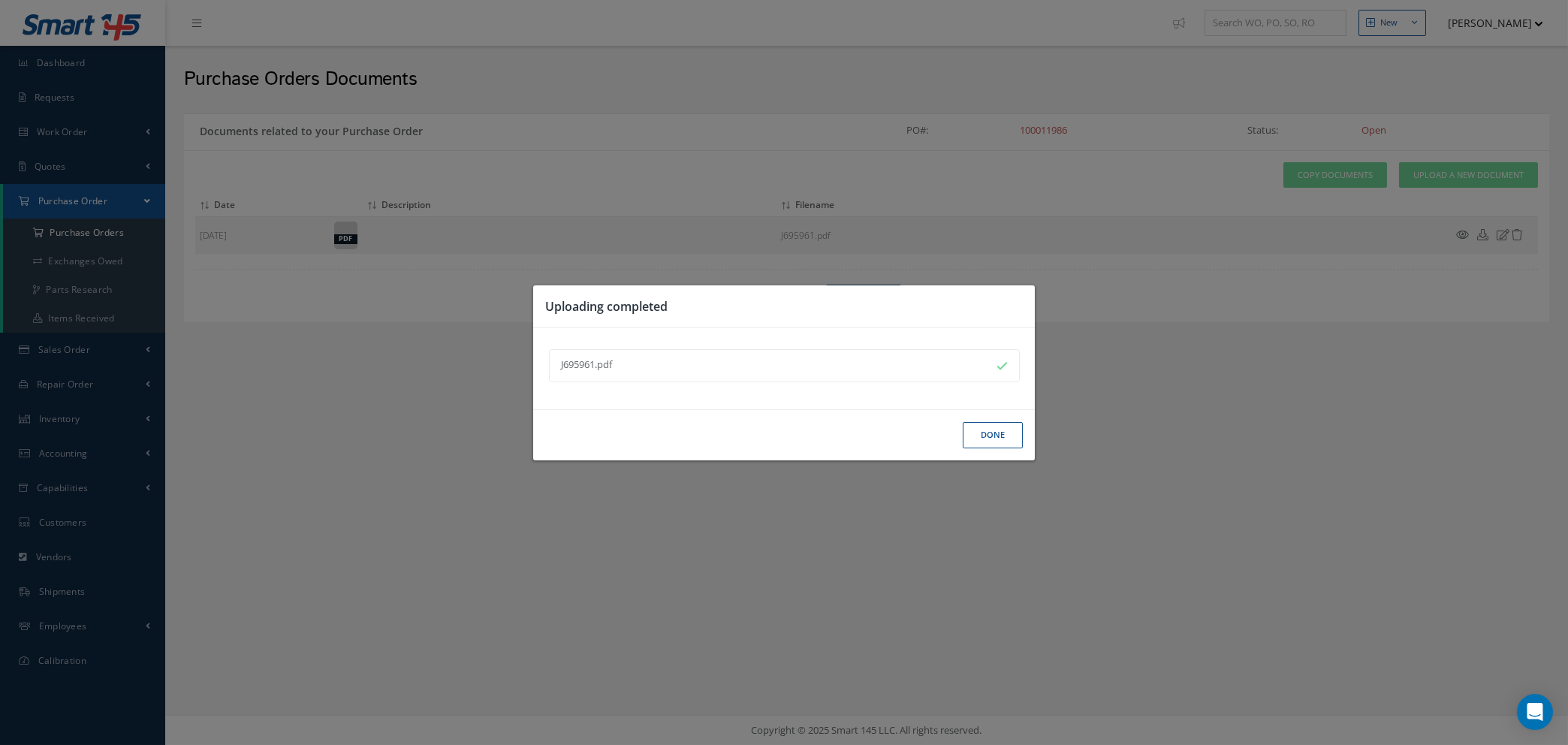
click at [999, 430] on button "Done" at bounding box center [992, 435] width 60 height 26
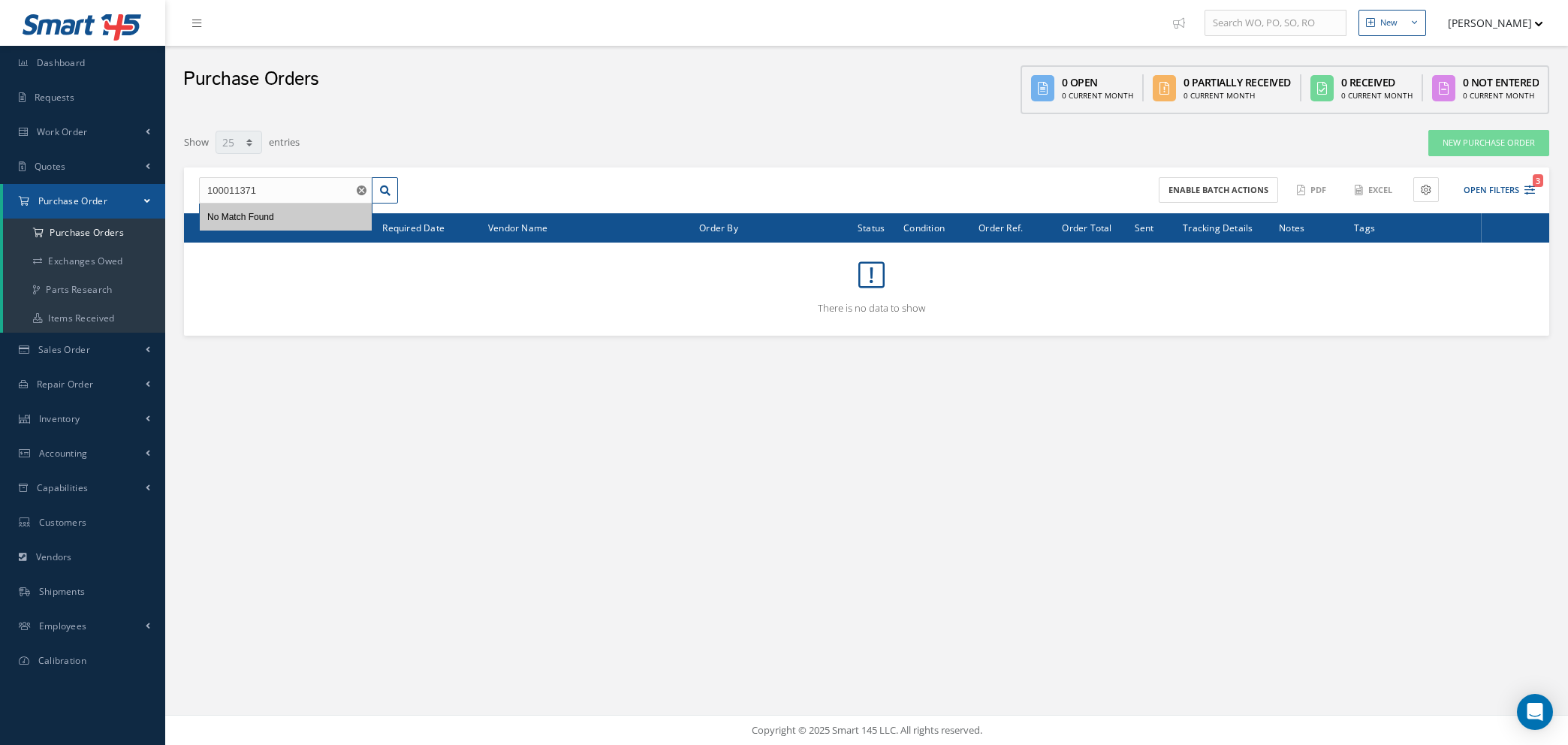
select select "25"
type input "1"
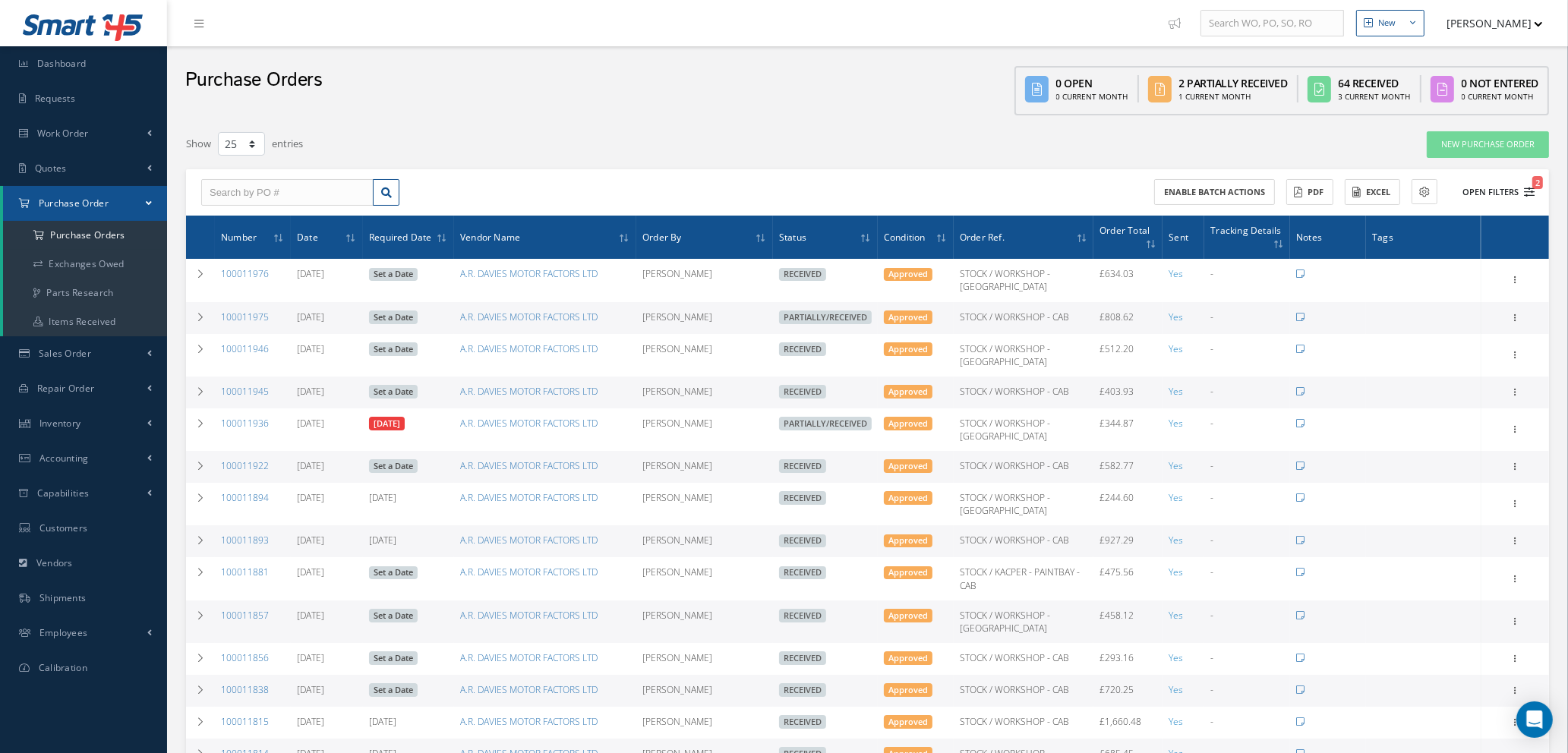
click at [1526, 188] on icon "2" at bounding box center [1529, 192] width 10 height 10
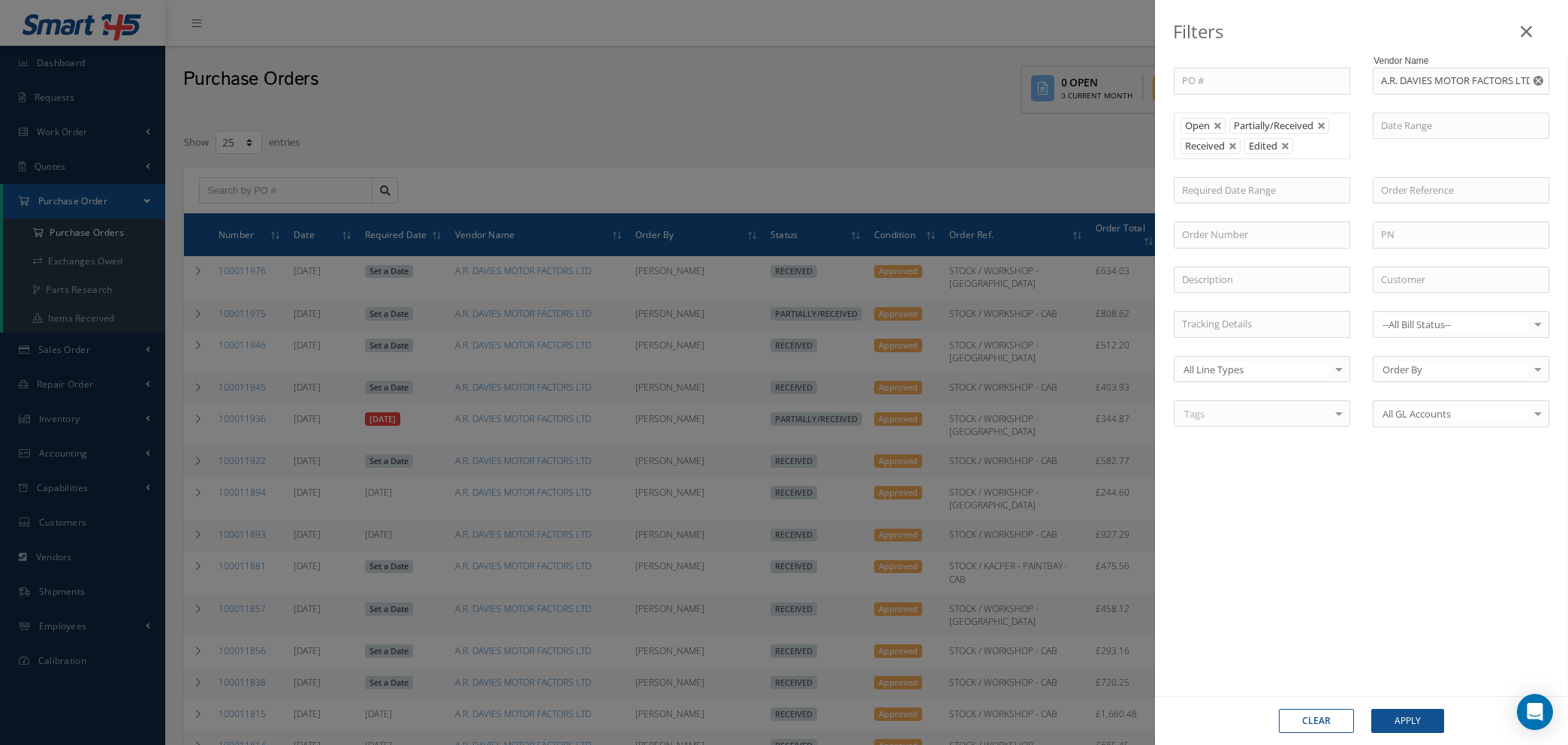
click at [1535, 80] on use "Reset" at bounding box center [1538, 81] width 10 height 10
click at [1390, 723] on button "Apply" at bounding box center [1407, 721] width 73 height 24
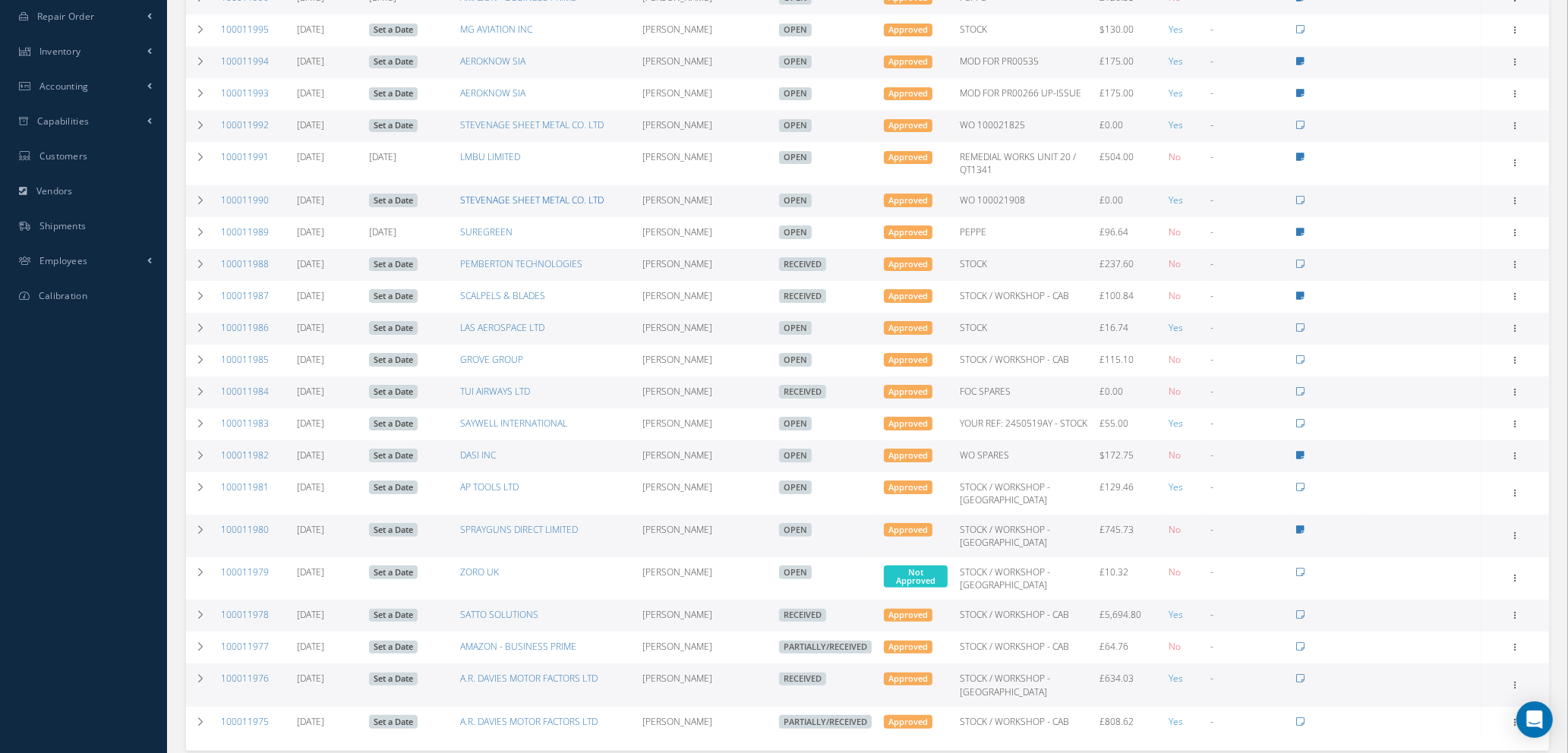
scroll to position [456, 0]
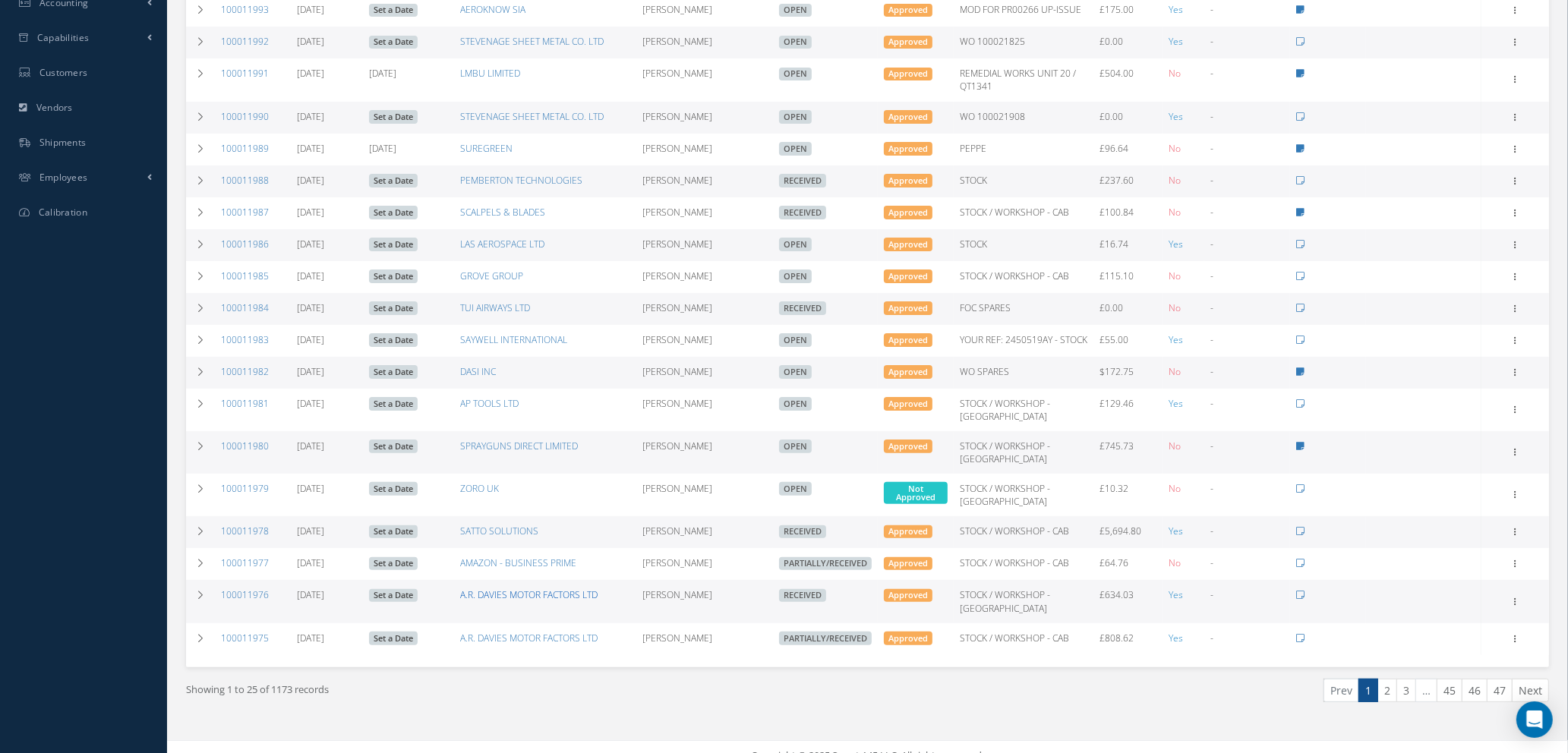
click at [495, 601] on link "A.R. DAVIES MOTOR FACTORS LTD" at bounding box center [529, 595] width 137 height 13
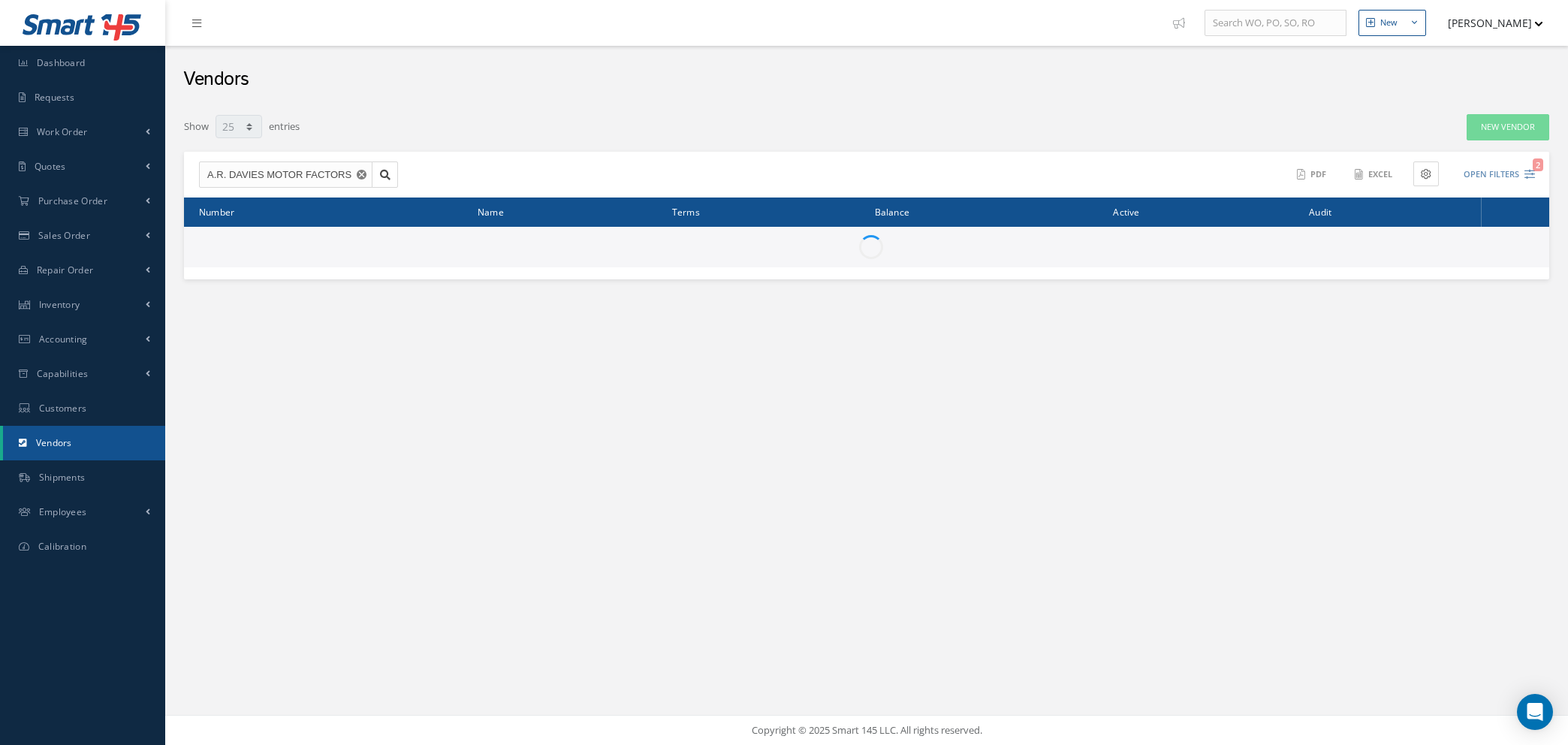
select select "25"
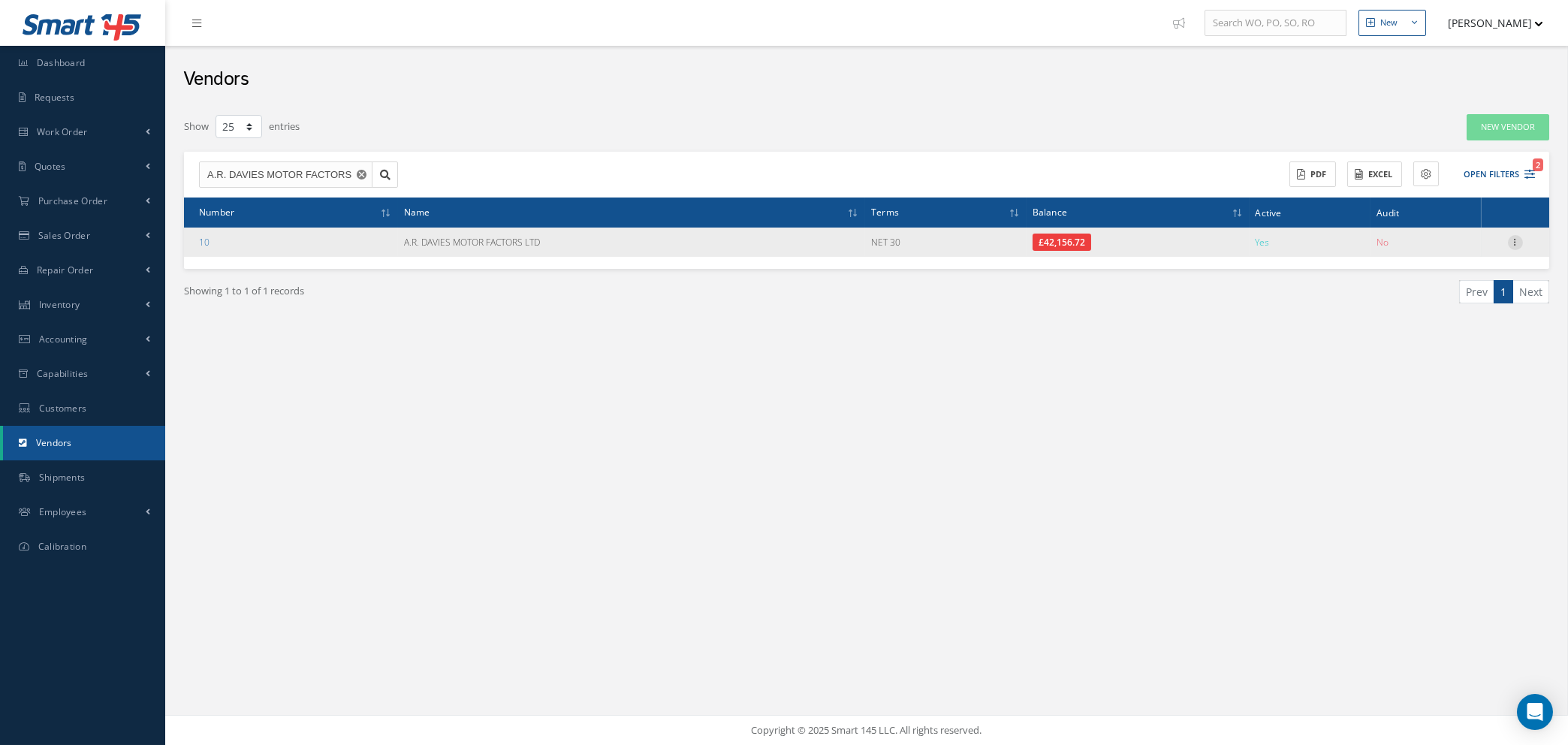
click at [1515, 238] on icon at bounding box center [1515, 241] width 15 height 12
click at [1447, 292] on link "Addresses" at bounding box center [1446, 290] width 119 height 19
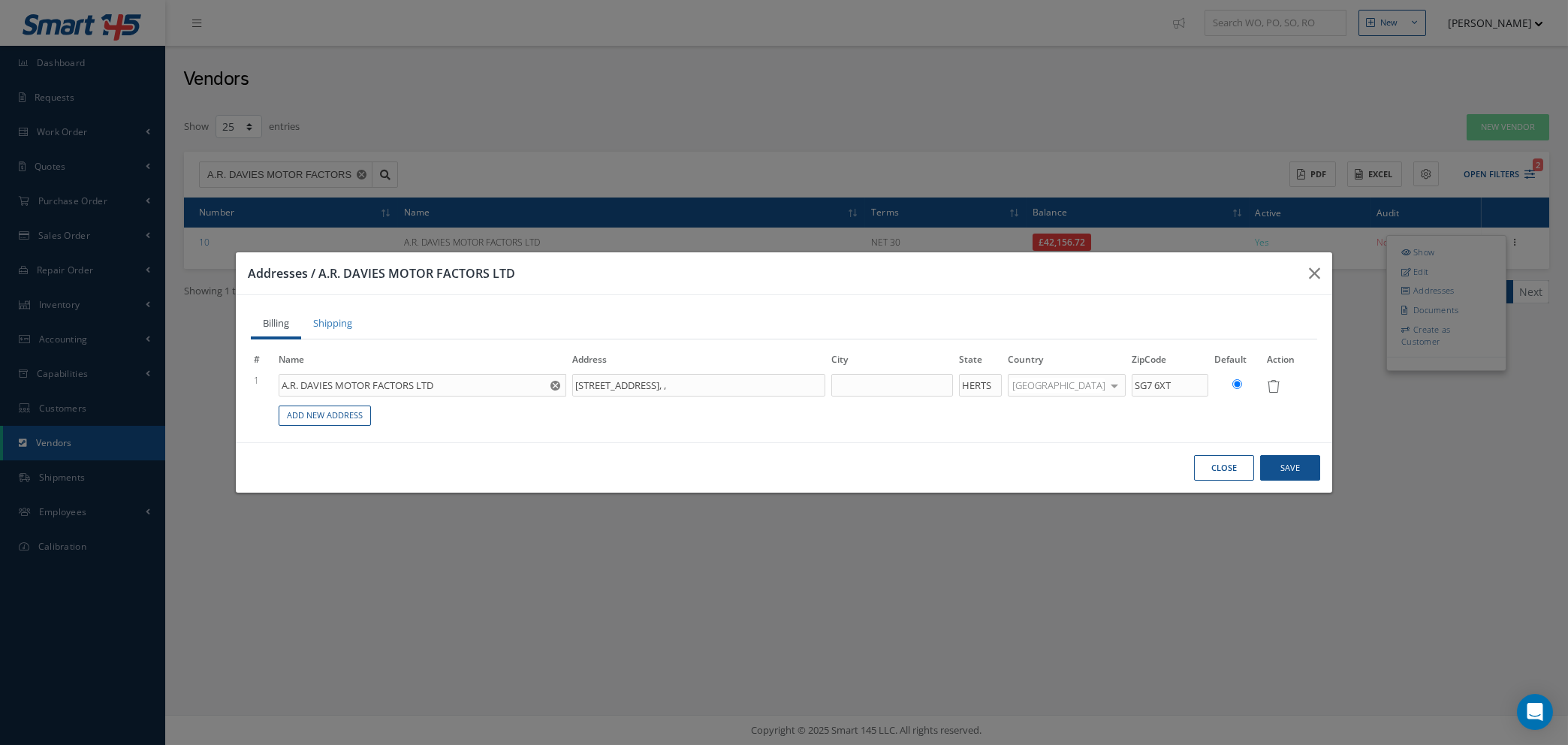
click at [1231, 468] on button "Close" at bounding box center [1223, 468] width 60 height 26
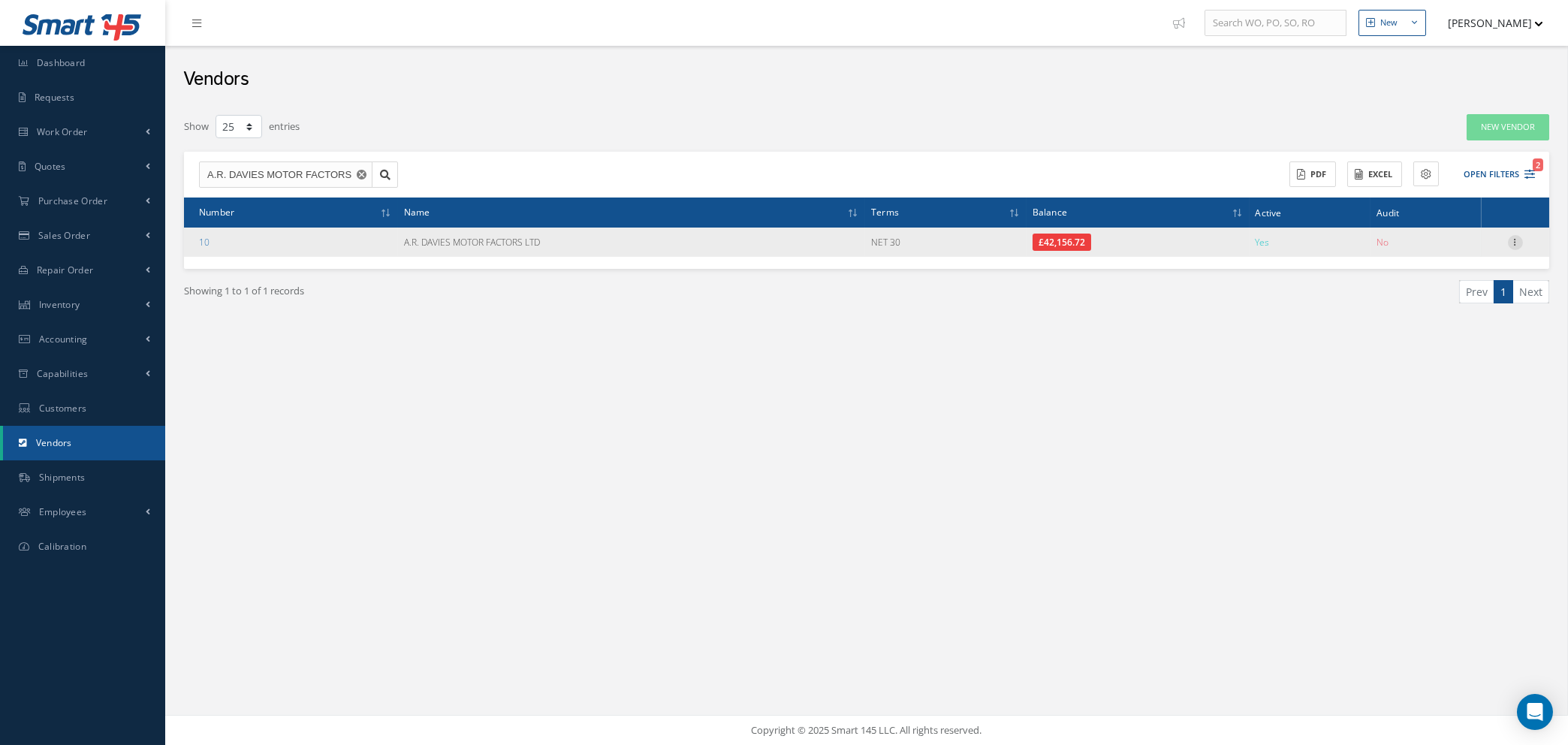
click at [1519, 238] on icon at bounding box center [1515, 241] width 15 height 12
click at [1440, 254] on link "Show" at bounding box center [1446, 252] width 119 height 19
type textarea "Account #.: A.R.DAVIES Quality: COMMERCIAL"
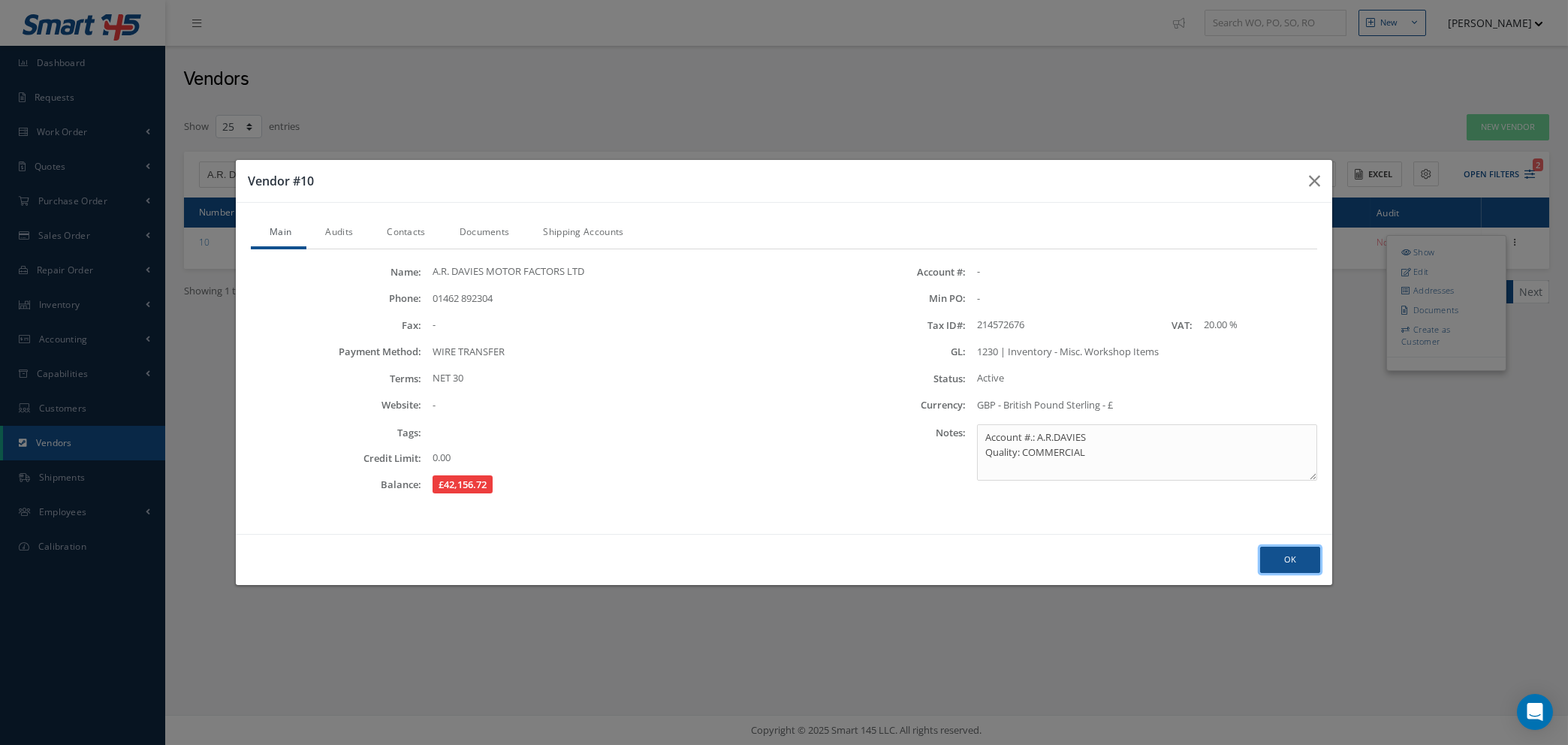
click at [1294, 561] on button "Ok" at bounding box center [1290, 559] width 60 height 26
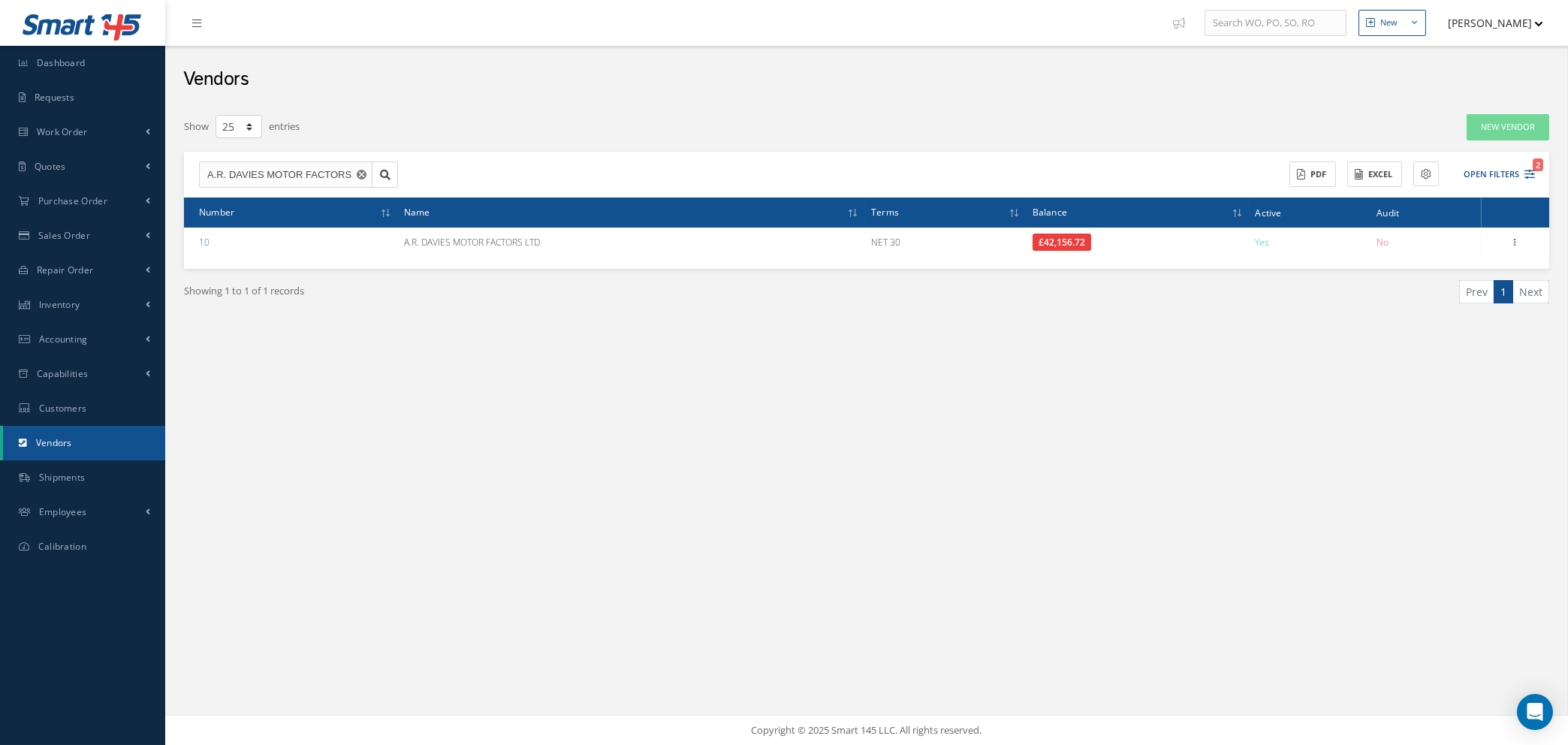
click at [362, 173] on icon "Reset" at bounding box center [361, 175] width 10 height 10
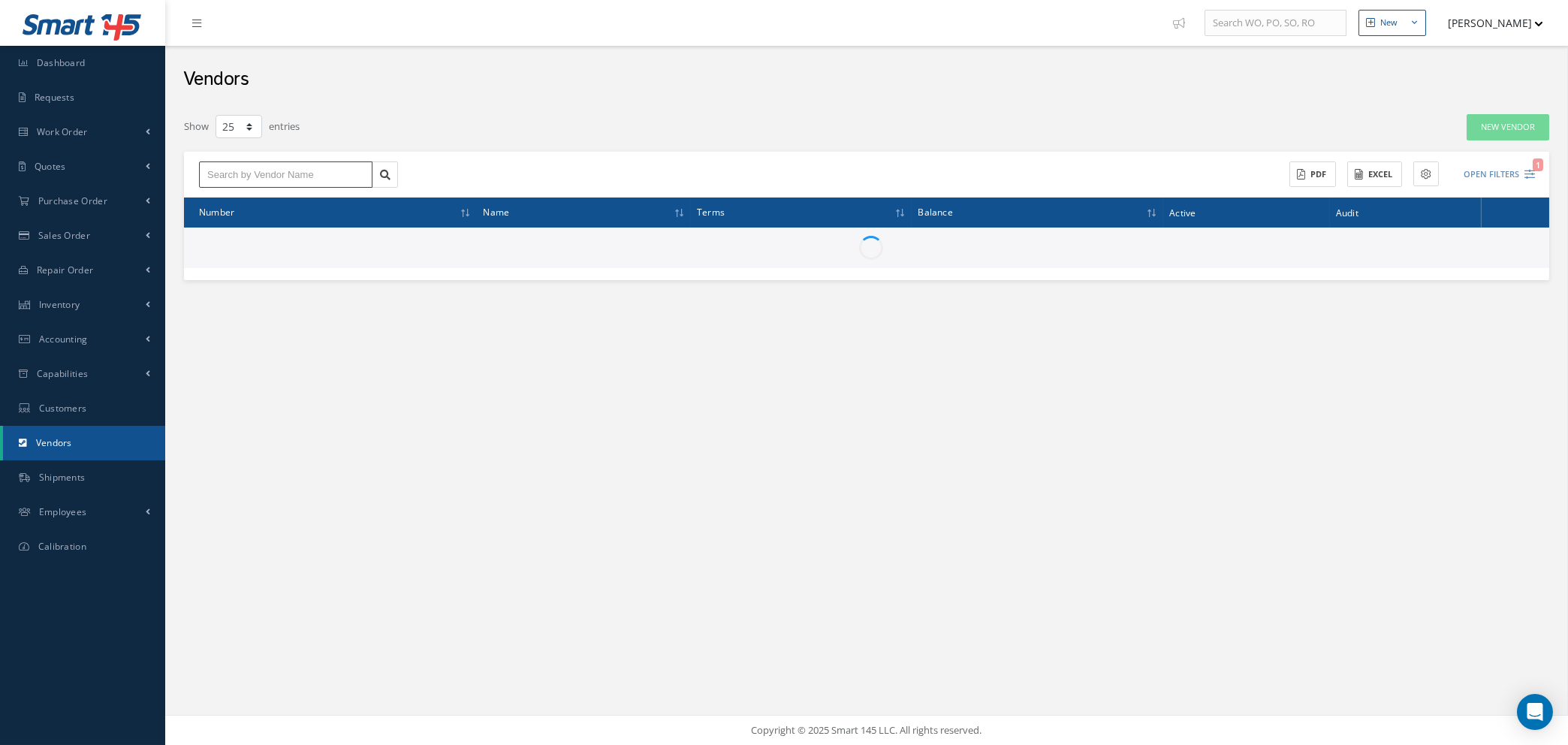
click at [356, 173] on input "text" at bounding box center [286, 175] width 173 height 27
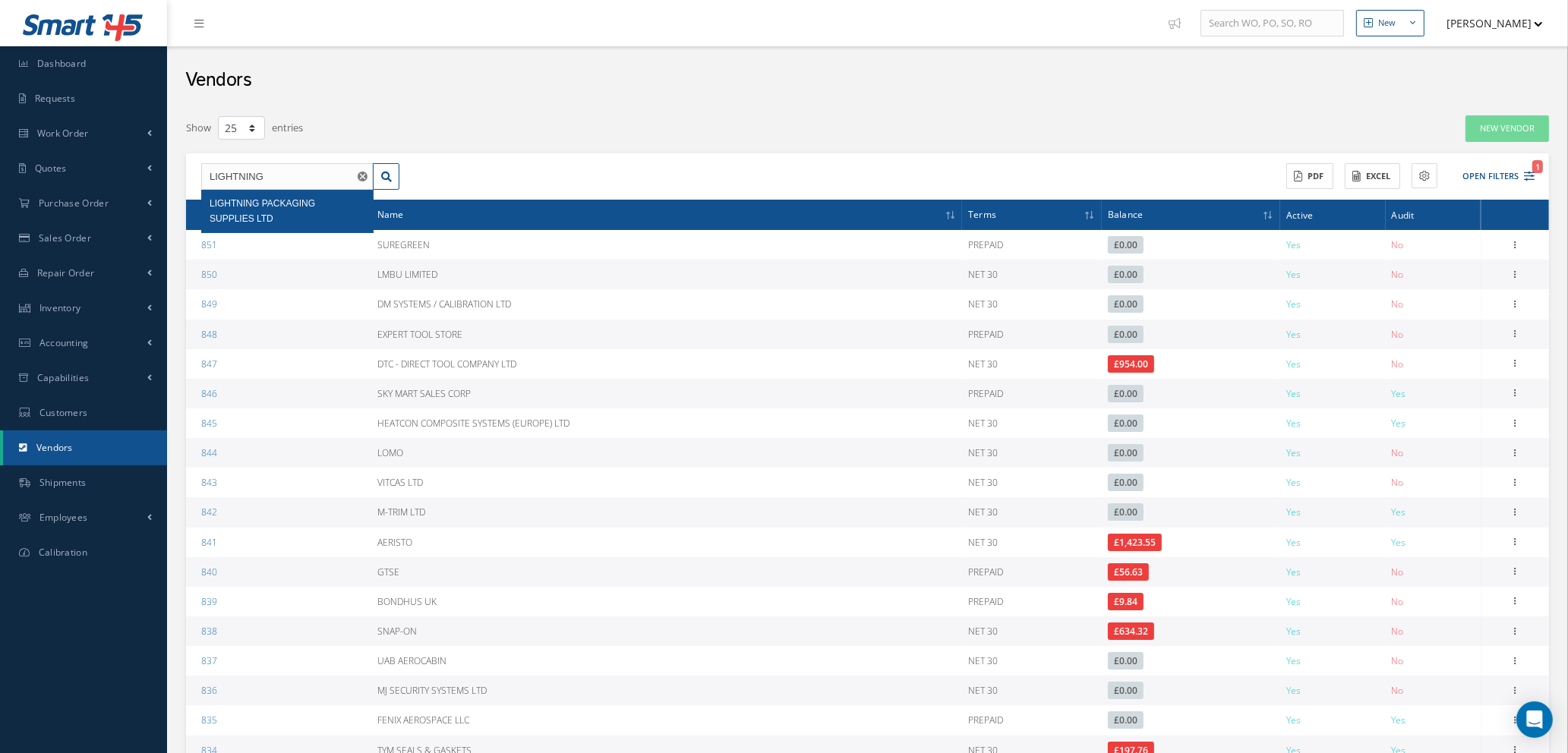
click at [289, 213] on div "LIGHTNING PACKAGING SUPPLIES LTD" at bounding box center [287, 211] width 156 height 31
type input "LIGHTNING PACKAGING SUPPLIES LTD"
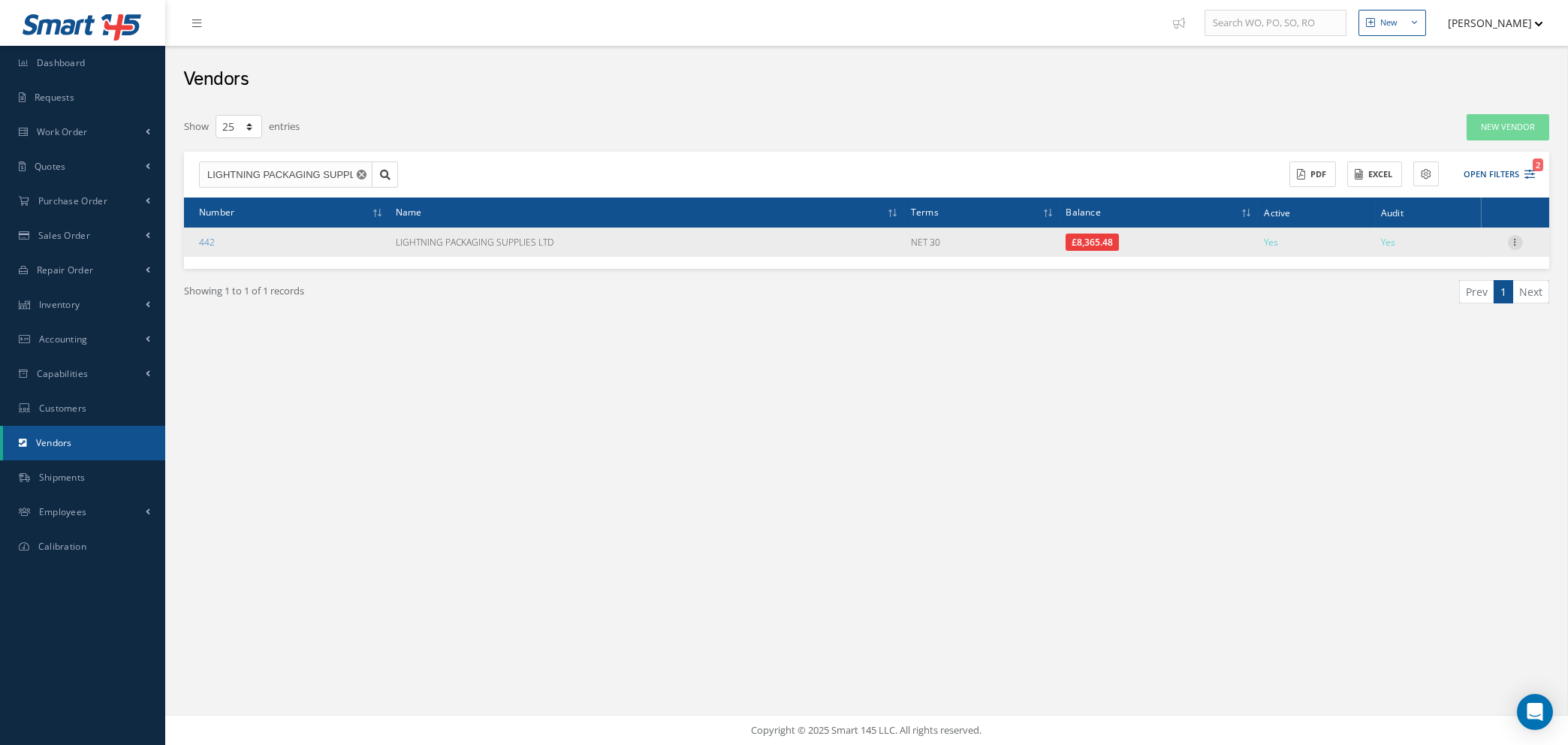
click at [1515, 246] on icon at bounding box center [1515, 241] width 15 height 12
click at [1444, 292] on link "Addresses" at bounding box center [1446, 290] width 119 height 19
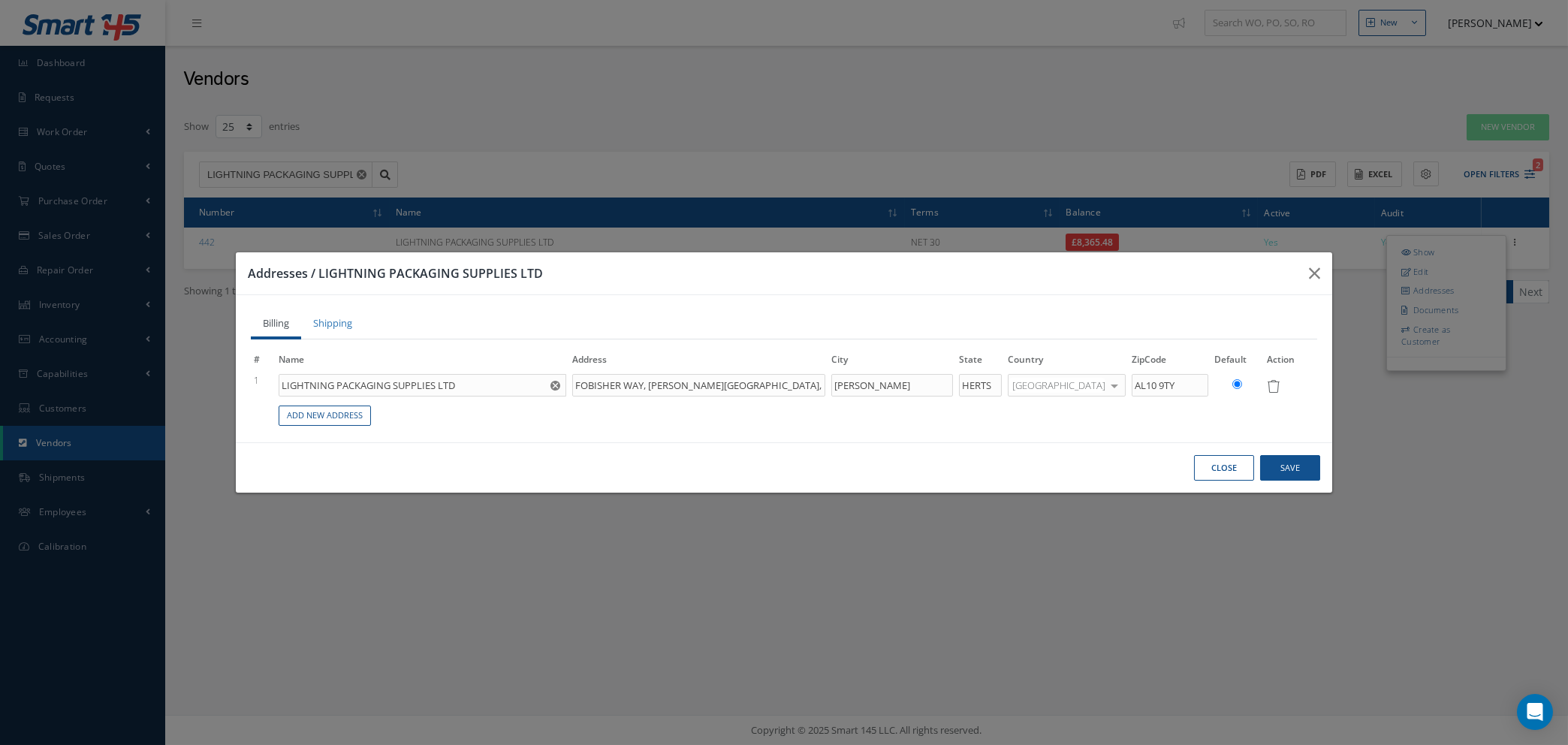
click at [1218, 467] on button "Close" at bounding box center [1223, 468] width 60 height 26
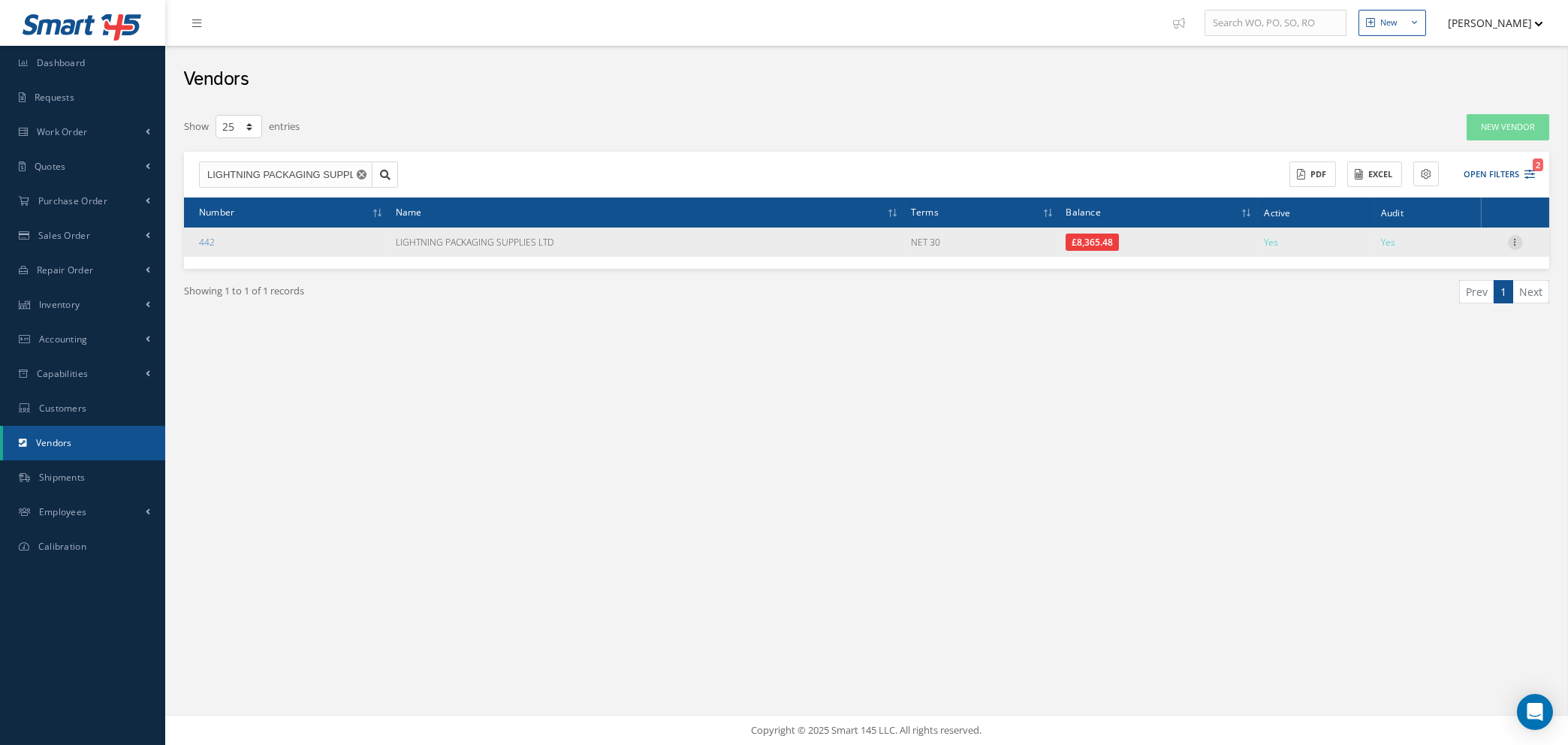
click at [1516, 240] on icon at bounding box center [1515, 241] width 15 height 12
click at [1452, 251] on link "Show" at bounding box center [1446, 252] width 119 height 19
type textarea "Account #.: LPS"
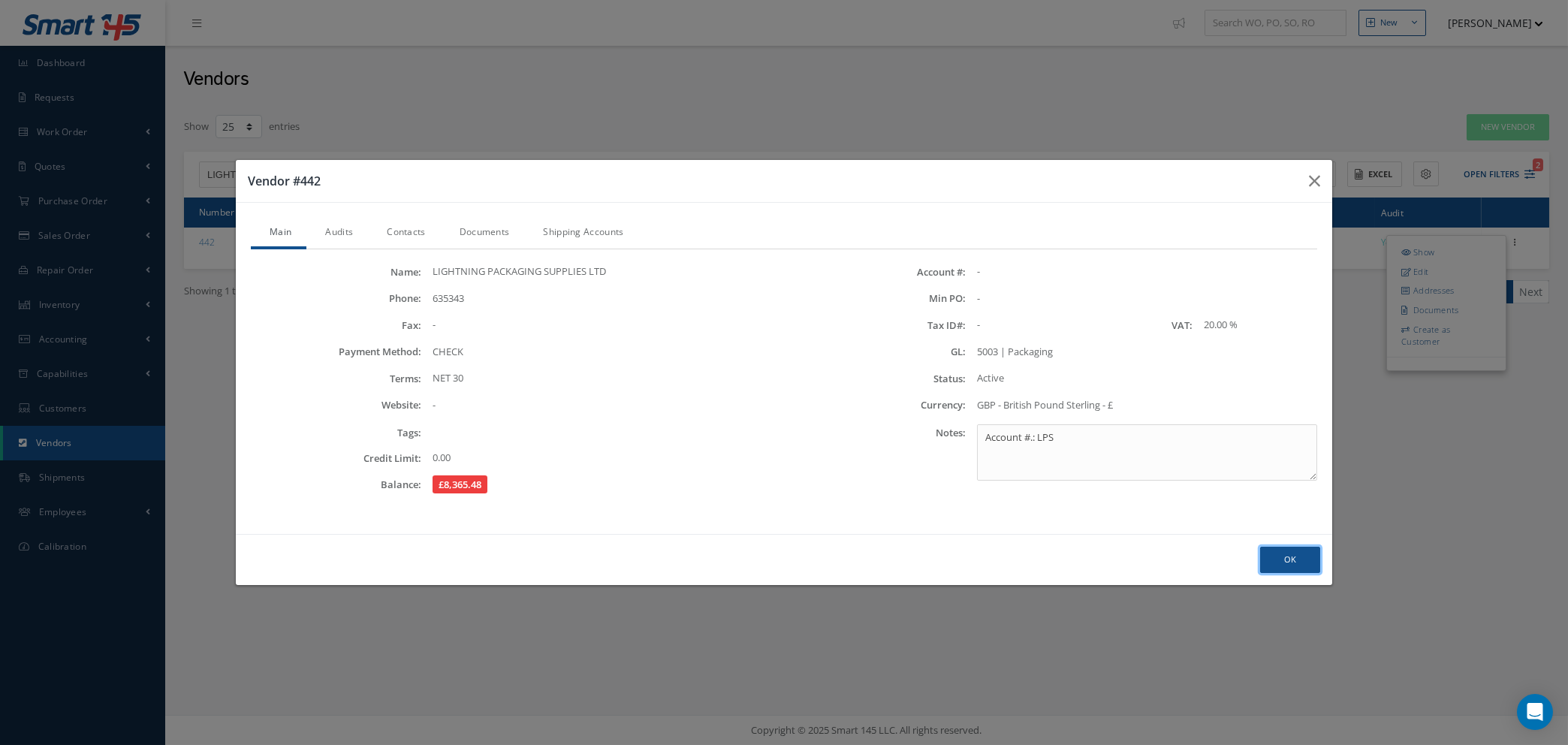
click at [1290, 552] on button "Ok" at bounding box center [1290, 559] width 60 height 26
